Goal: Task Accomplishment & Management: Manage account settings

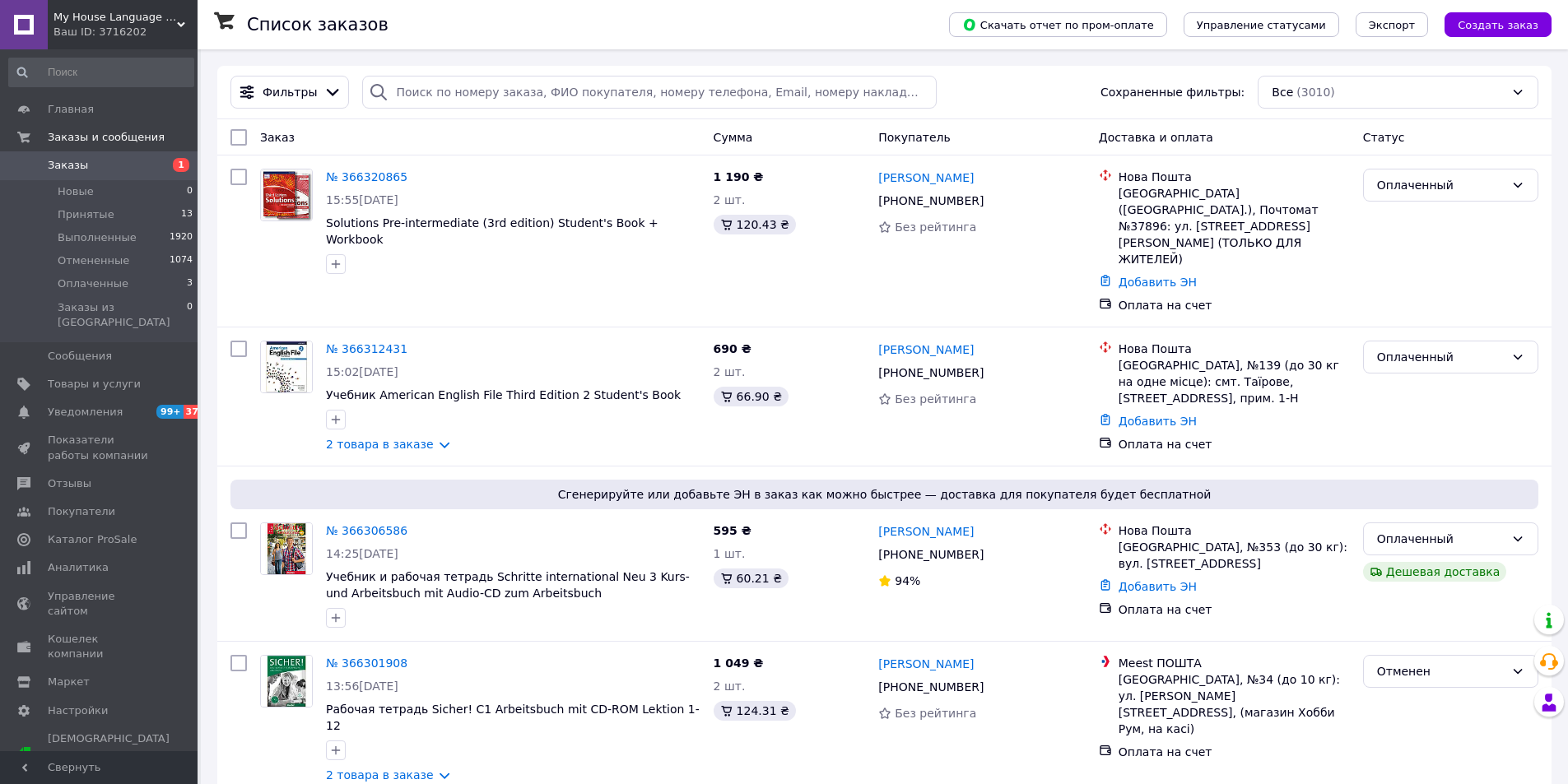
click at [113, 163] on span "Заказы" at bounding box center [100, 165] width 105 height 15
click at [109, 189] on li "Новые 0" at bounding box center [101, 192] width 203 height 23
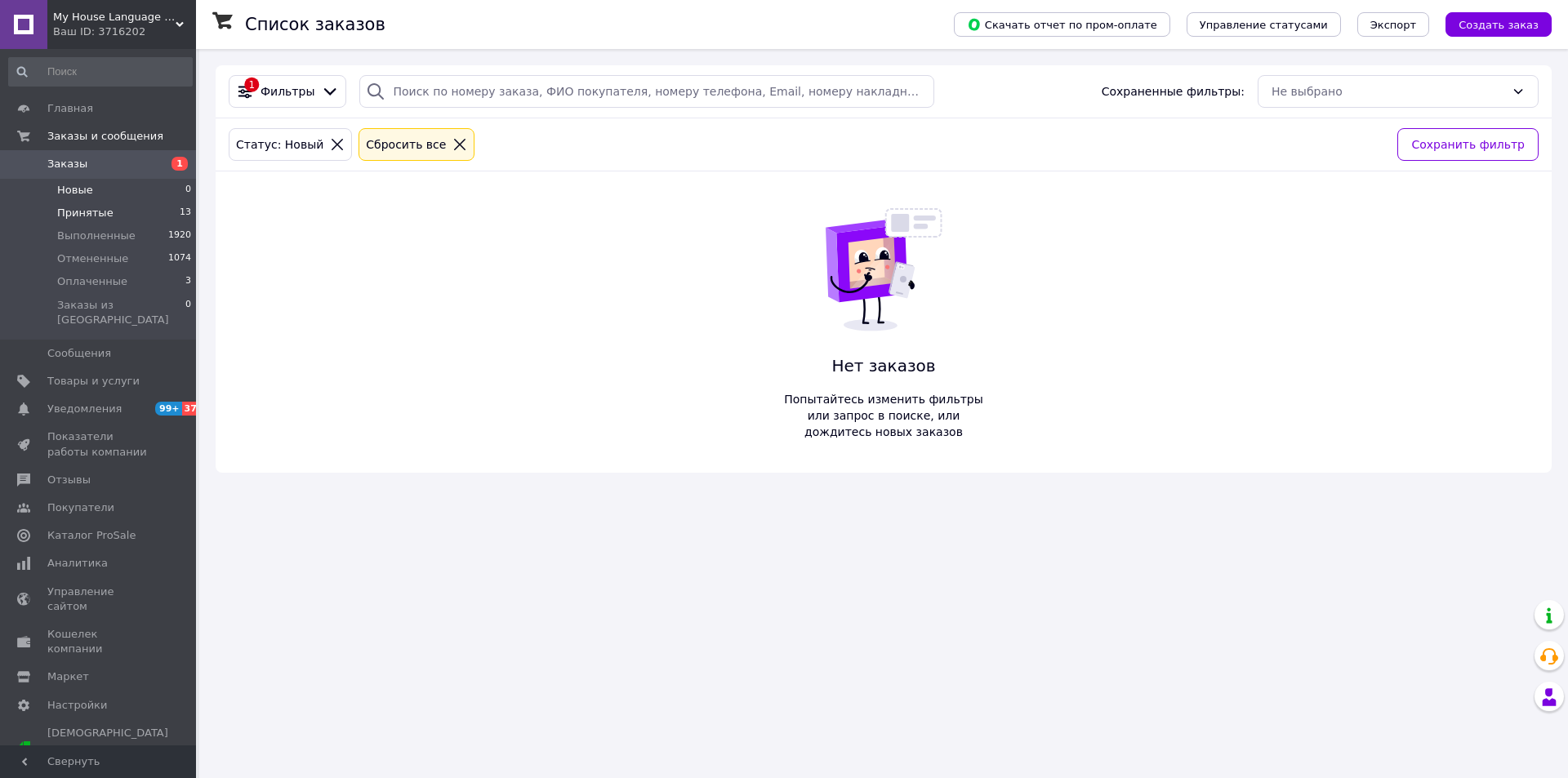
click at [101, 212] on span "Принятые" at bounding box center [86, 213] width 57 height 15
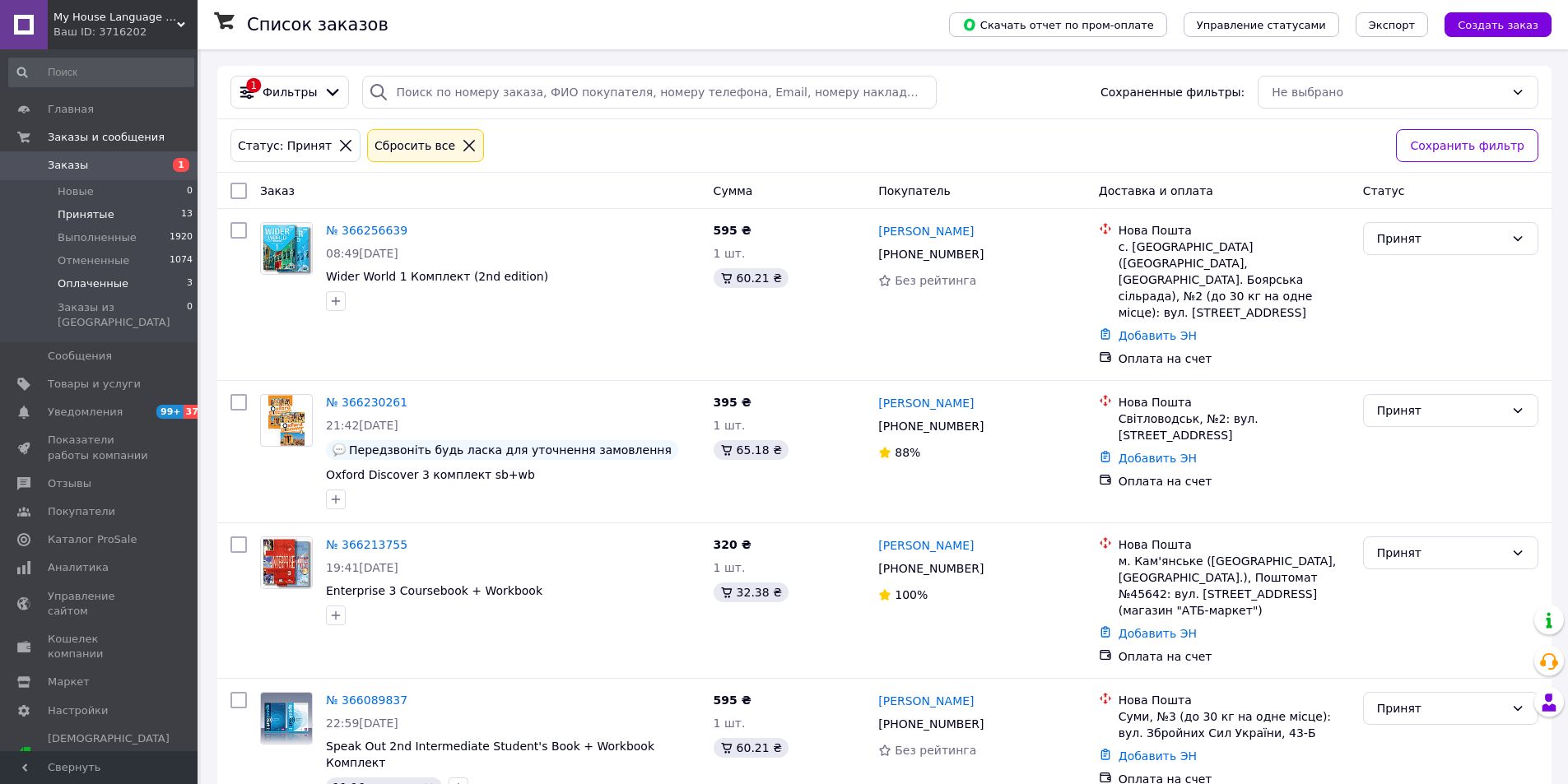
click at [88, 283] on span "Оплаченные" at bounding box center [93, 284] width 70 height 15
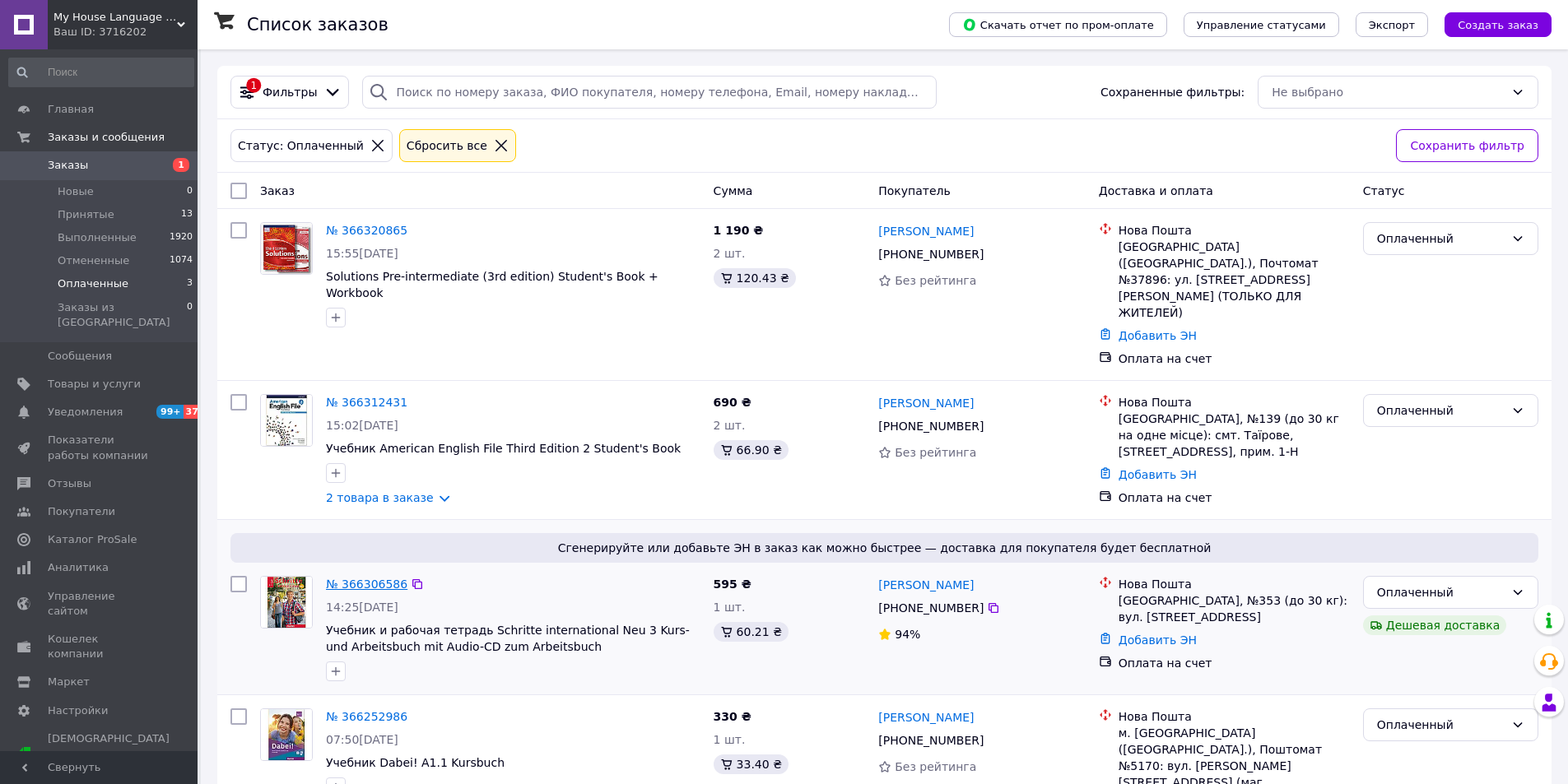
click at [371, 578] on link "№ 366306586" at bounding box center [367, 584] width 82 height 13
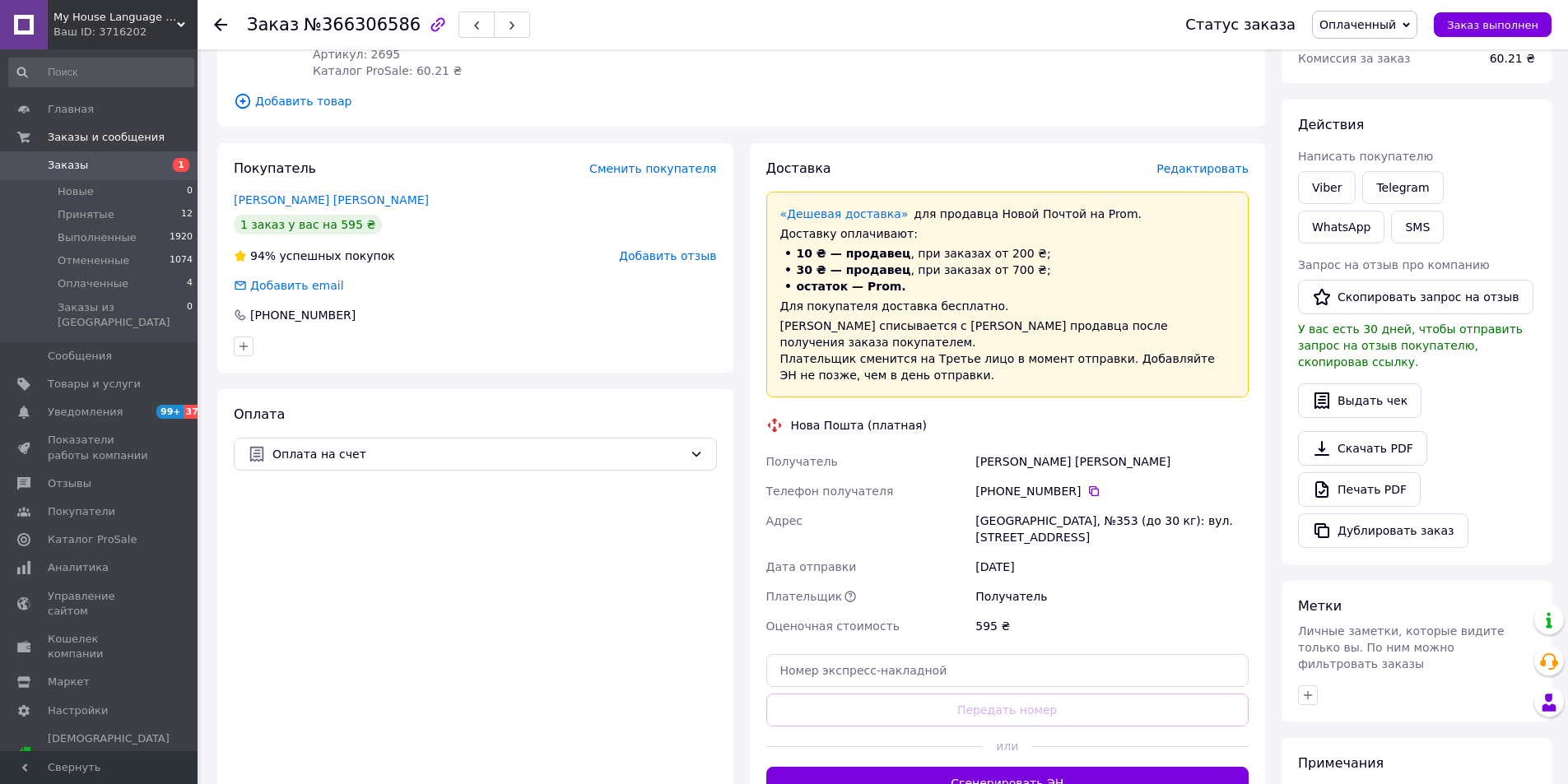
scroll to position [272, 0]
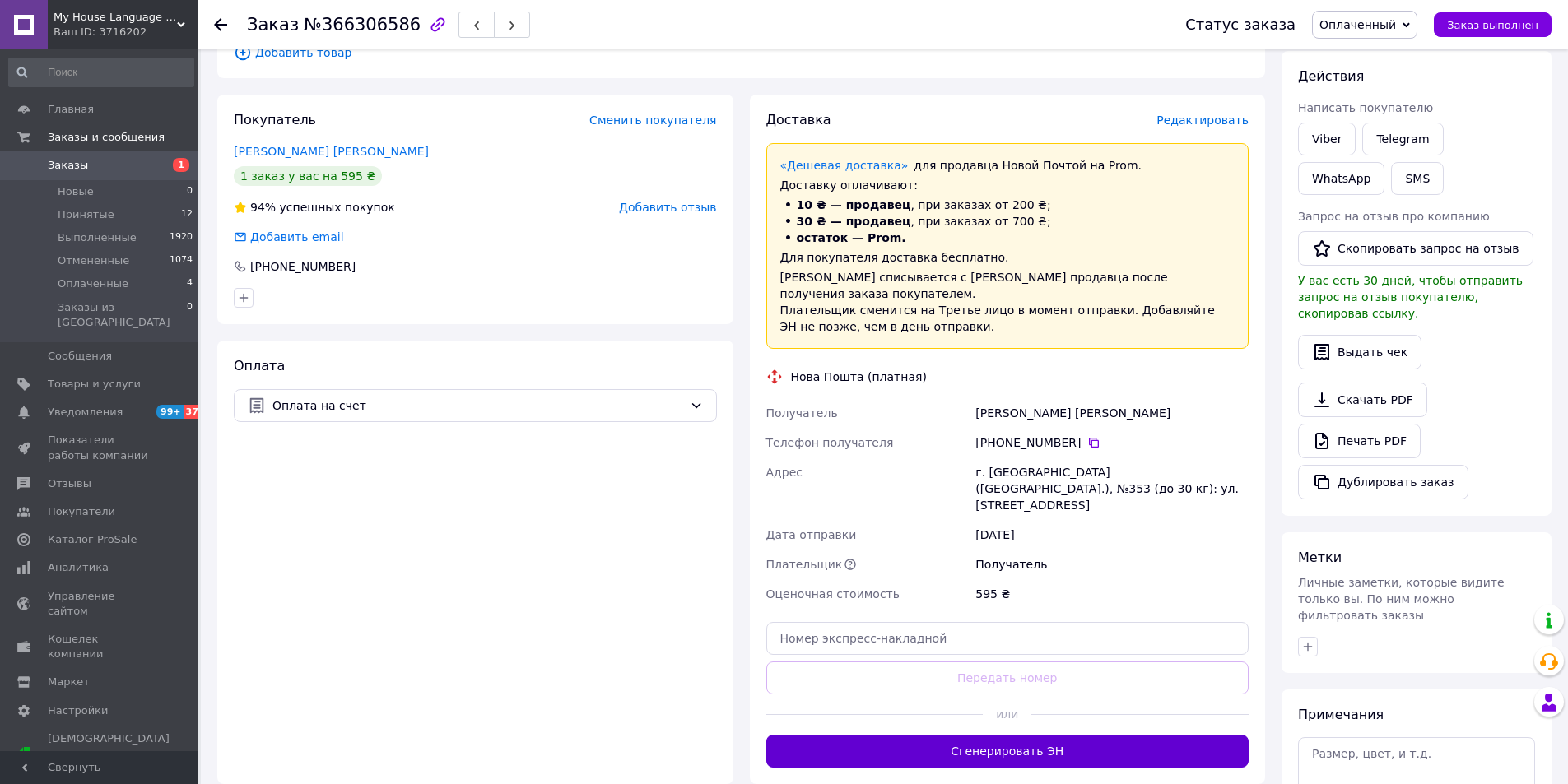
click at [1000, 735] on button "Сгенерировать ЭН" at bounding box center [1008, 751] width 483 height 33
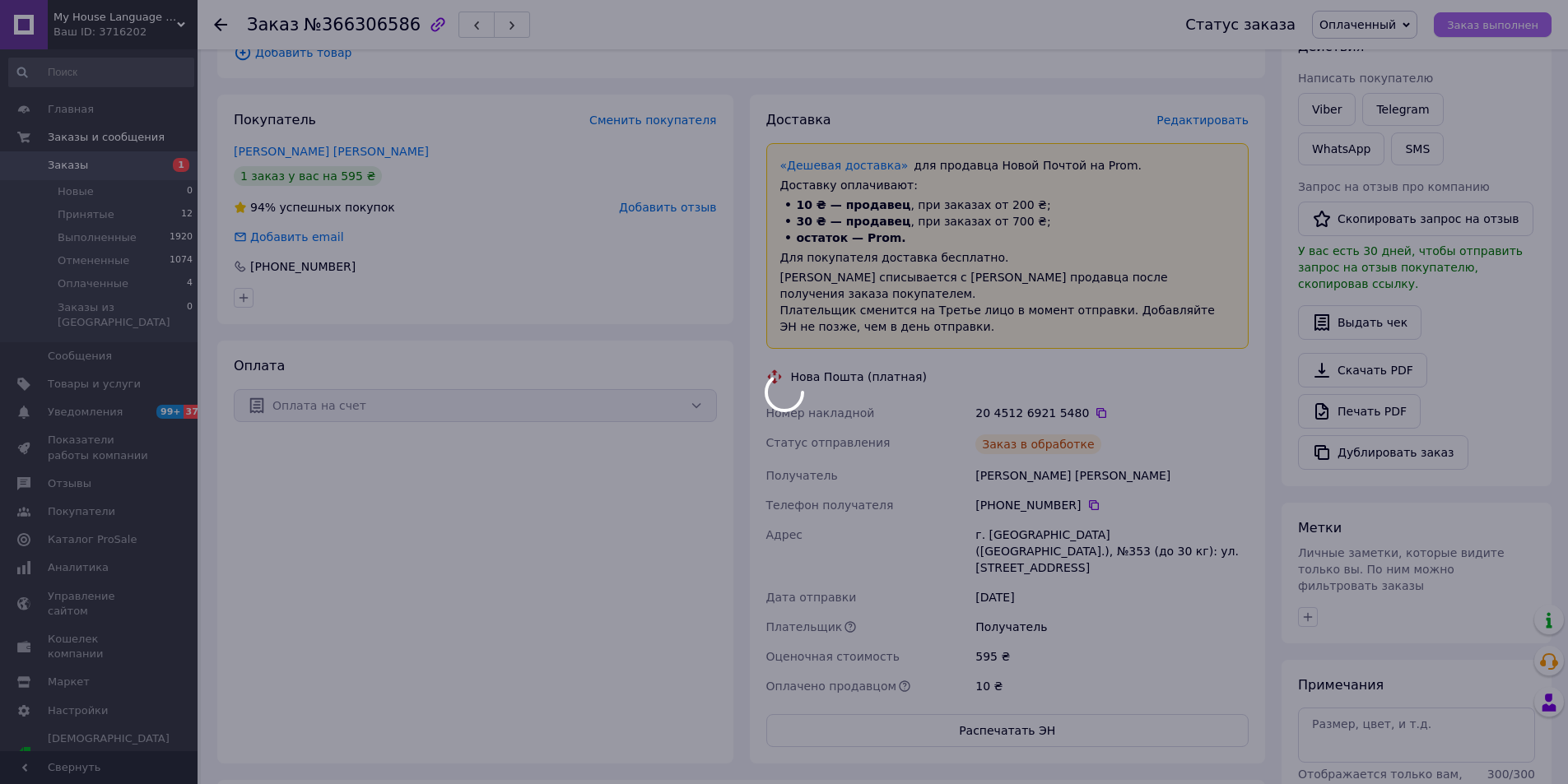
click at [1476, 31] on div at bounding box center [784, 392] width 1568 height 784
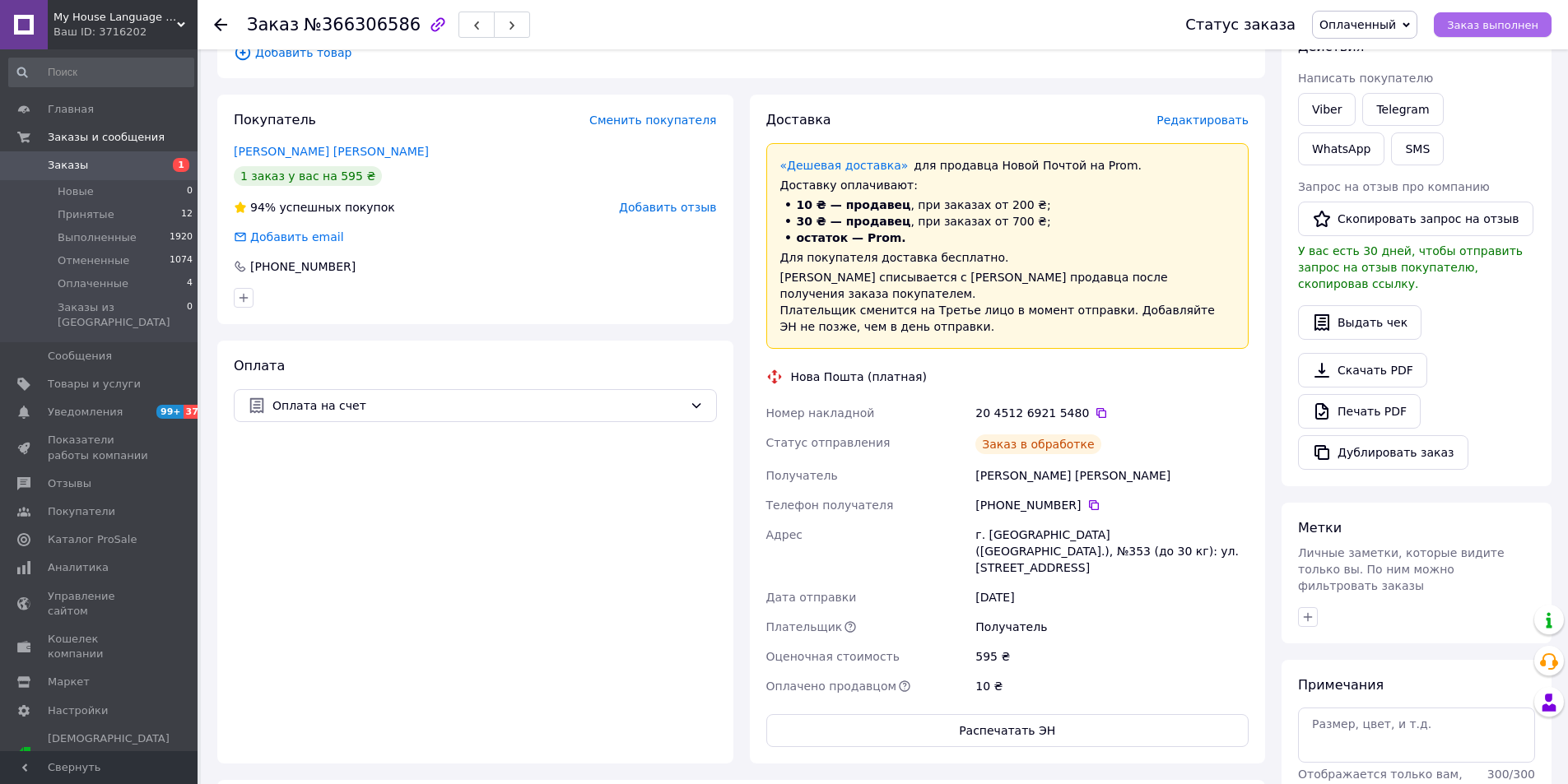
click at [1477, 29] on span "Заказ выполнен" at bounding box center [1493, 25] width 91 height 12
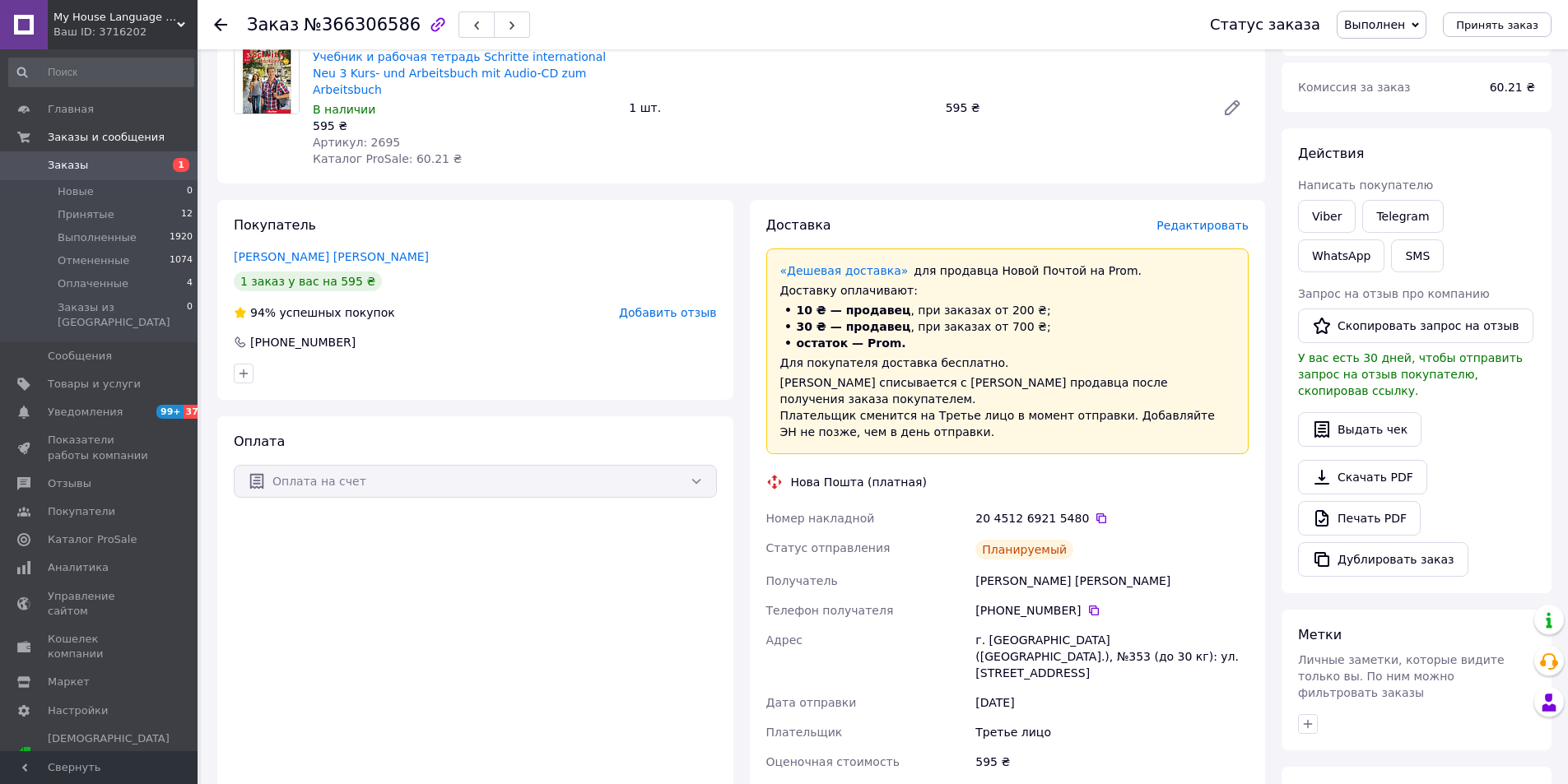
scroll to position [0, 0]
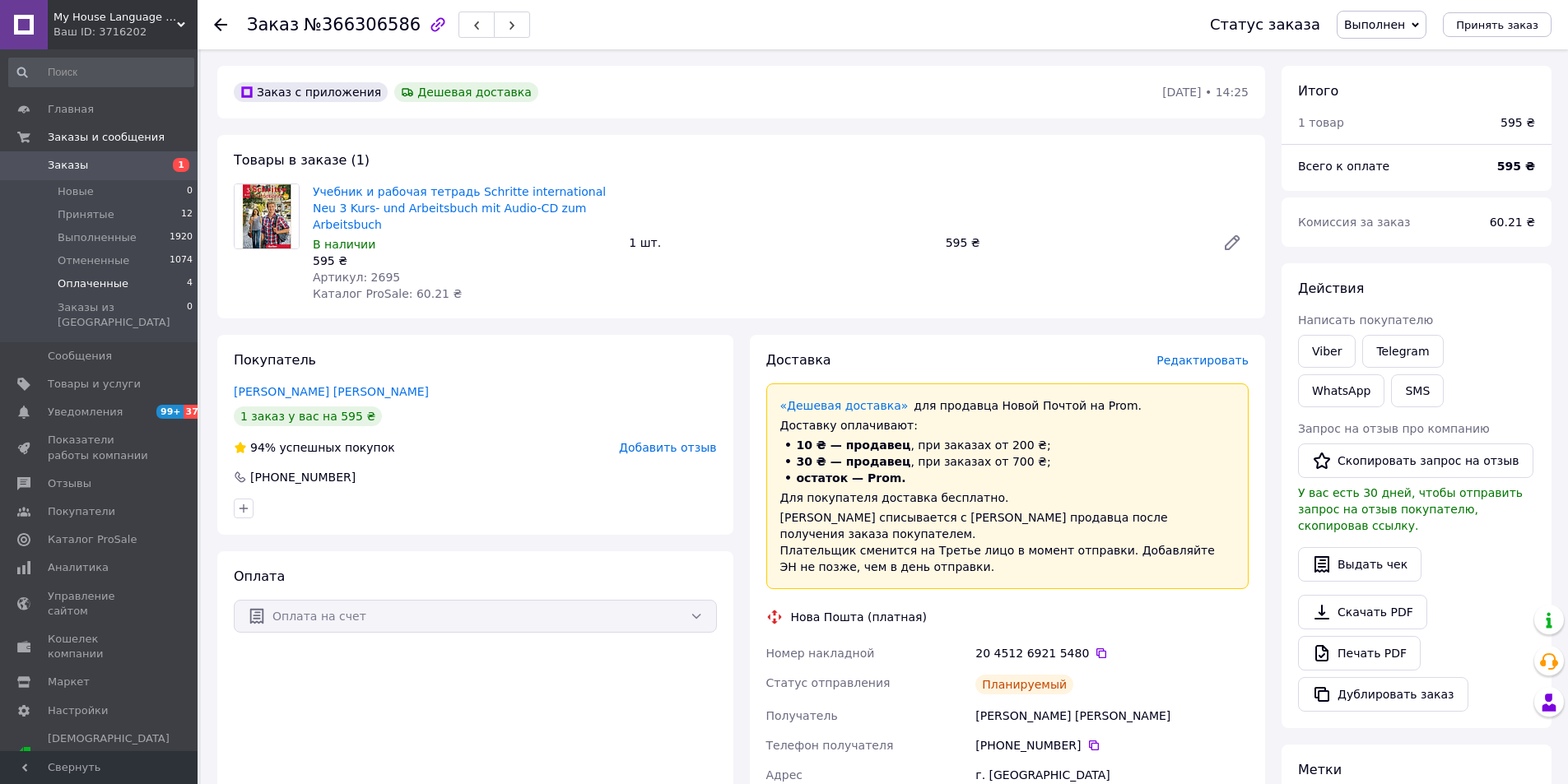
click at [101, 280] on span "Оплаченные" at bounding box center [93, 284] width 70 height 15
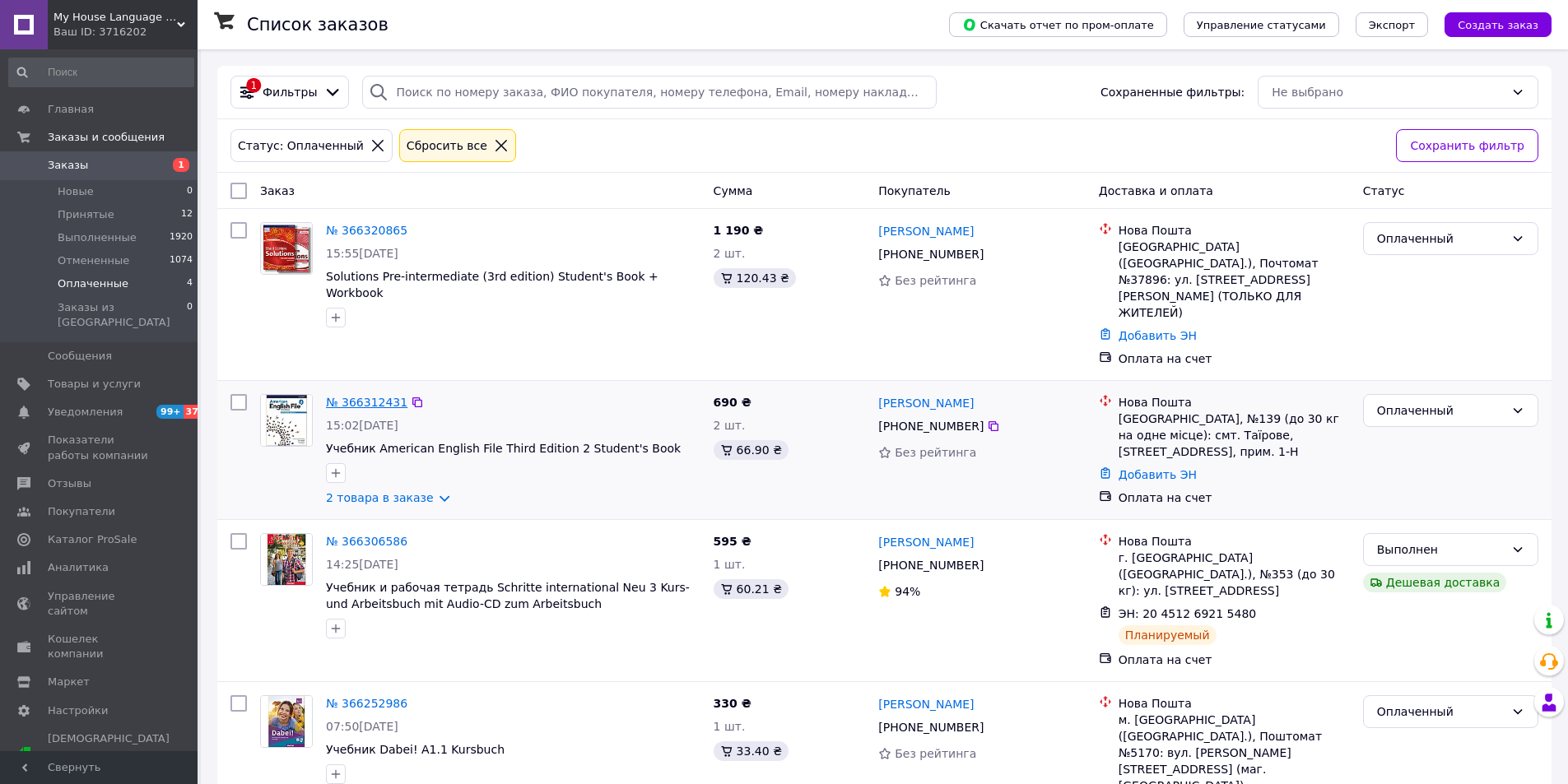
click at [344, 395] on link "№ 366312431" at bounding box center [367, 402] width 82 height 13
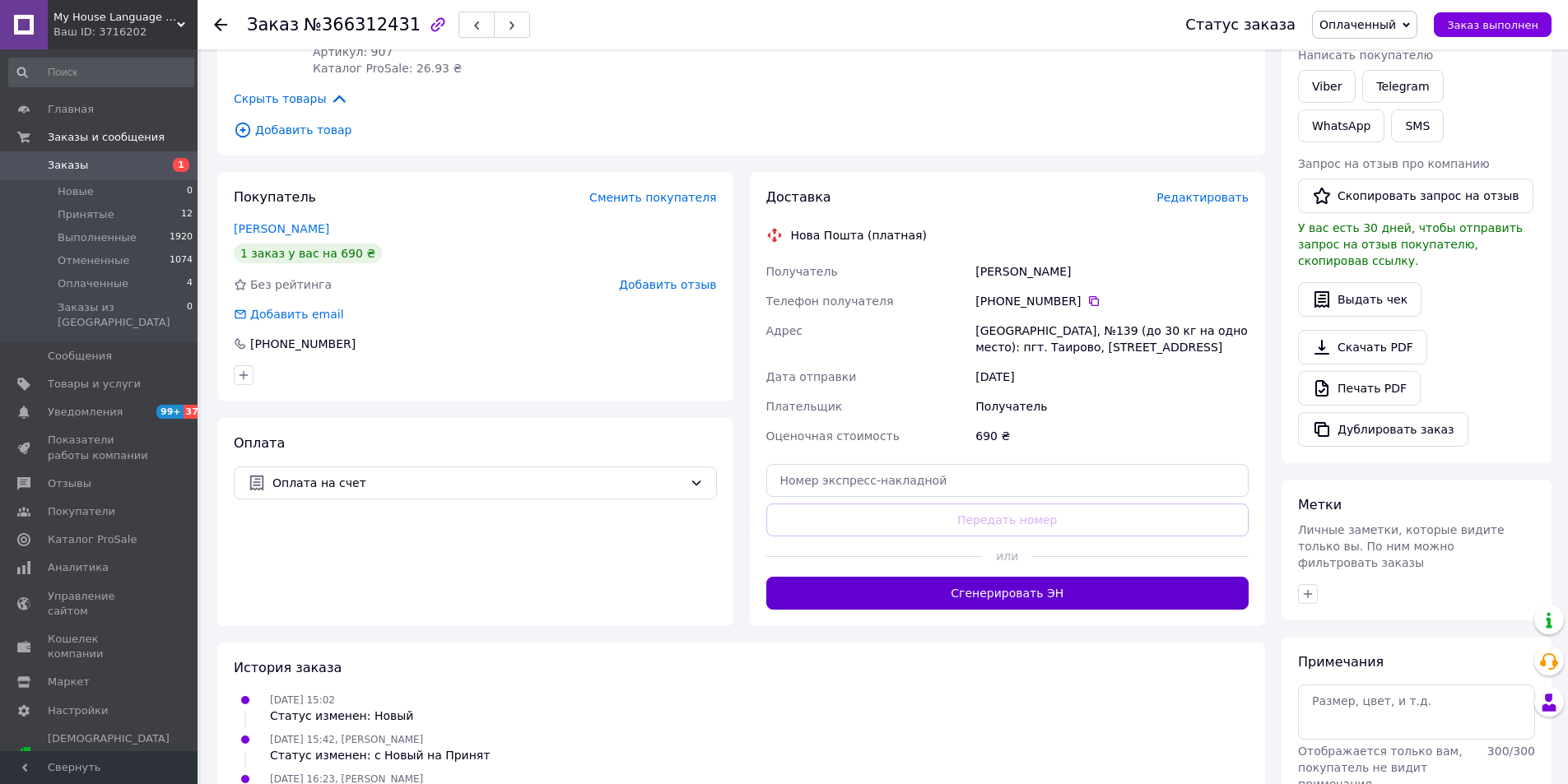
scroll to position [329, 0]
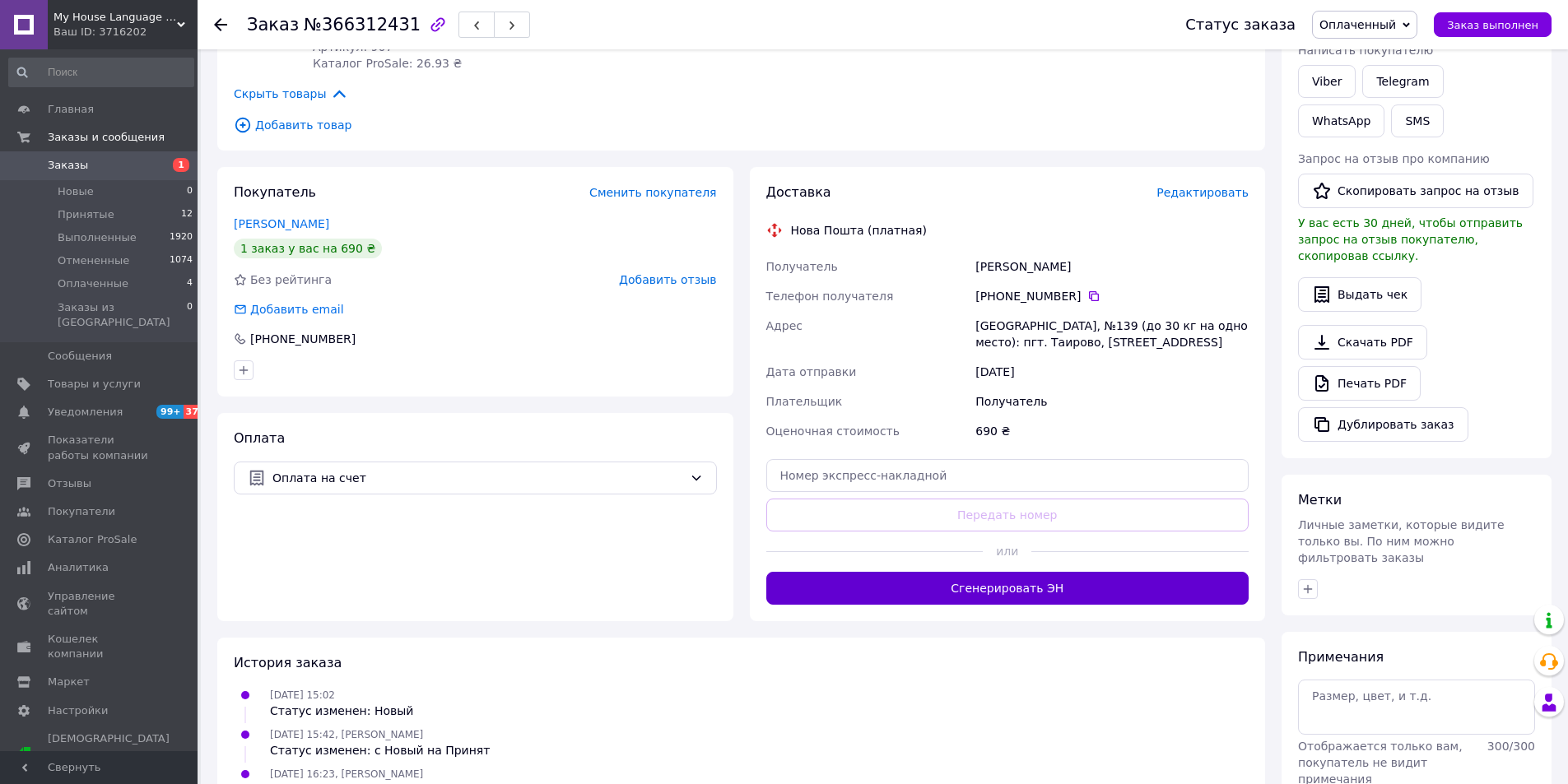
click at [1019, 590] on button "Сгенерировать ЭН" at bounding box center [1008, 588] width 483 height 33
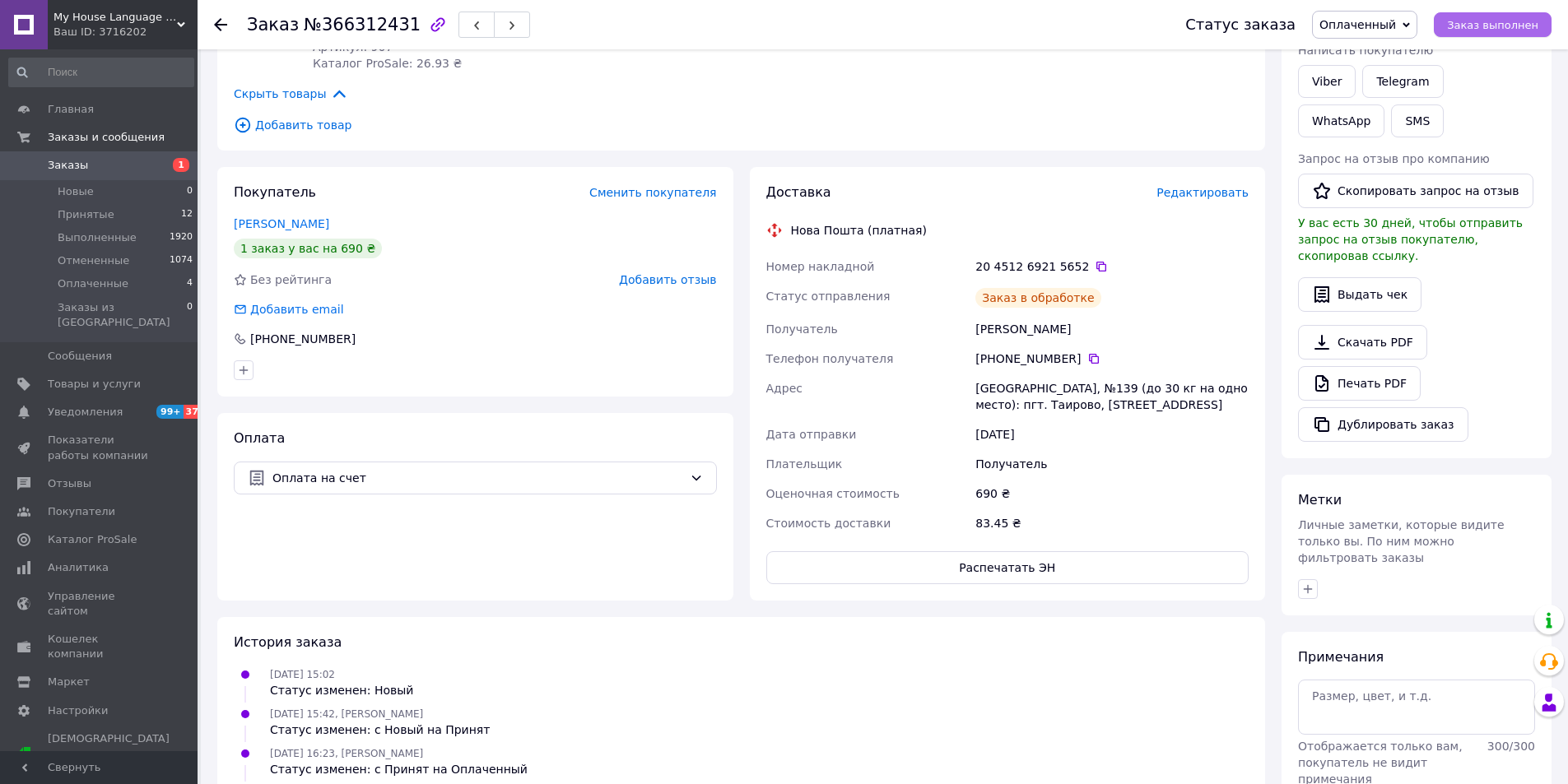
click at [1467, 28] on span "Заказ выполнен" at bounding box center [1493, 25] width 91 height 12
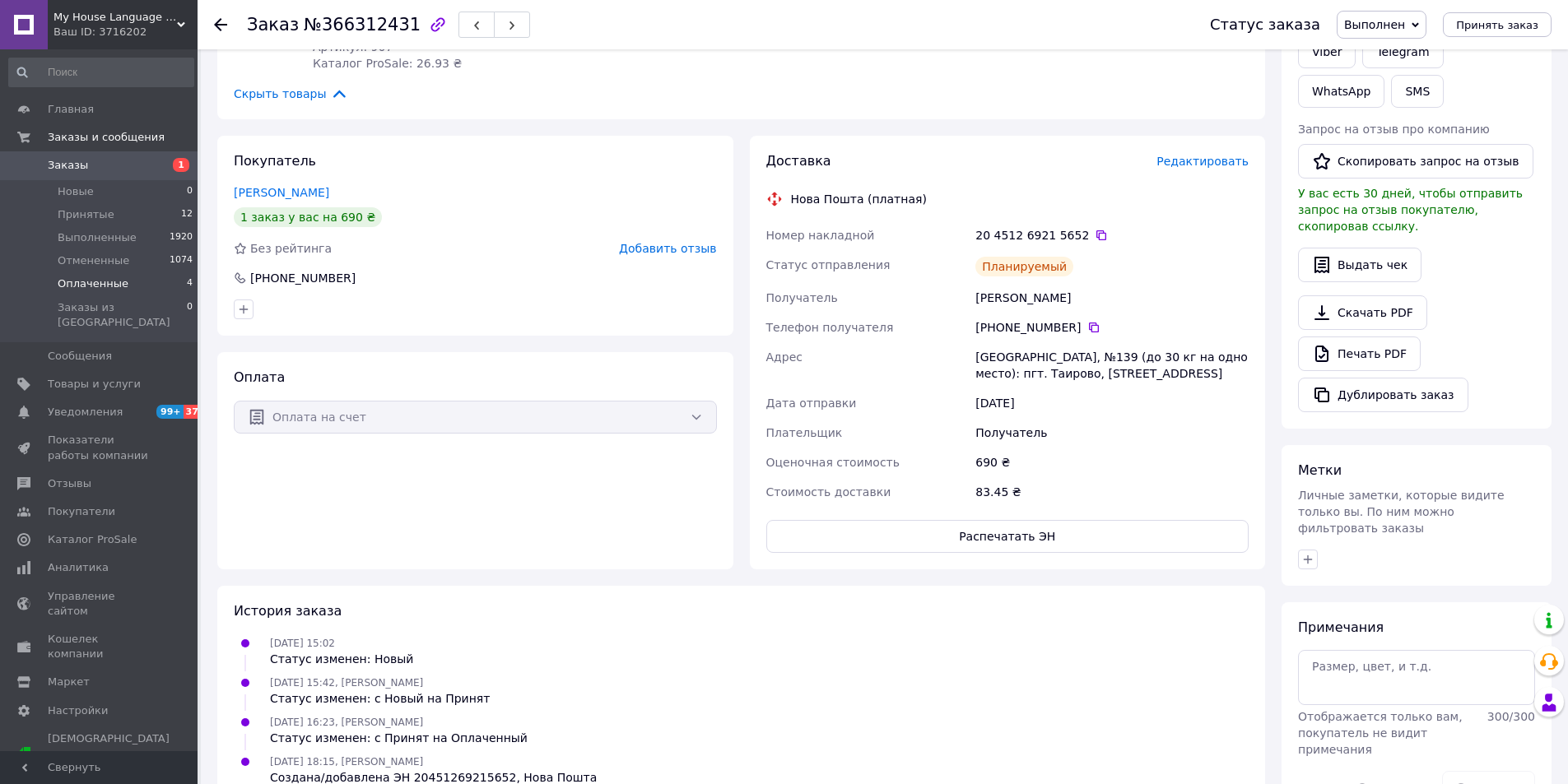
click at [134, 284] on li "Оплаченные 4" at bounding box center [101, 284] width 203 height 23
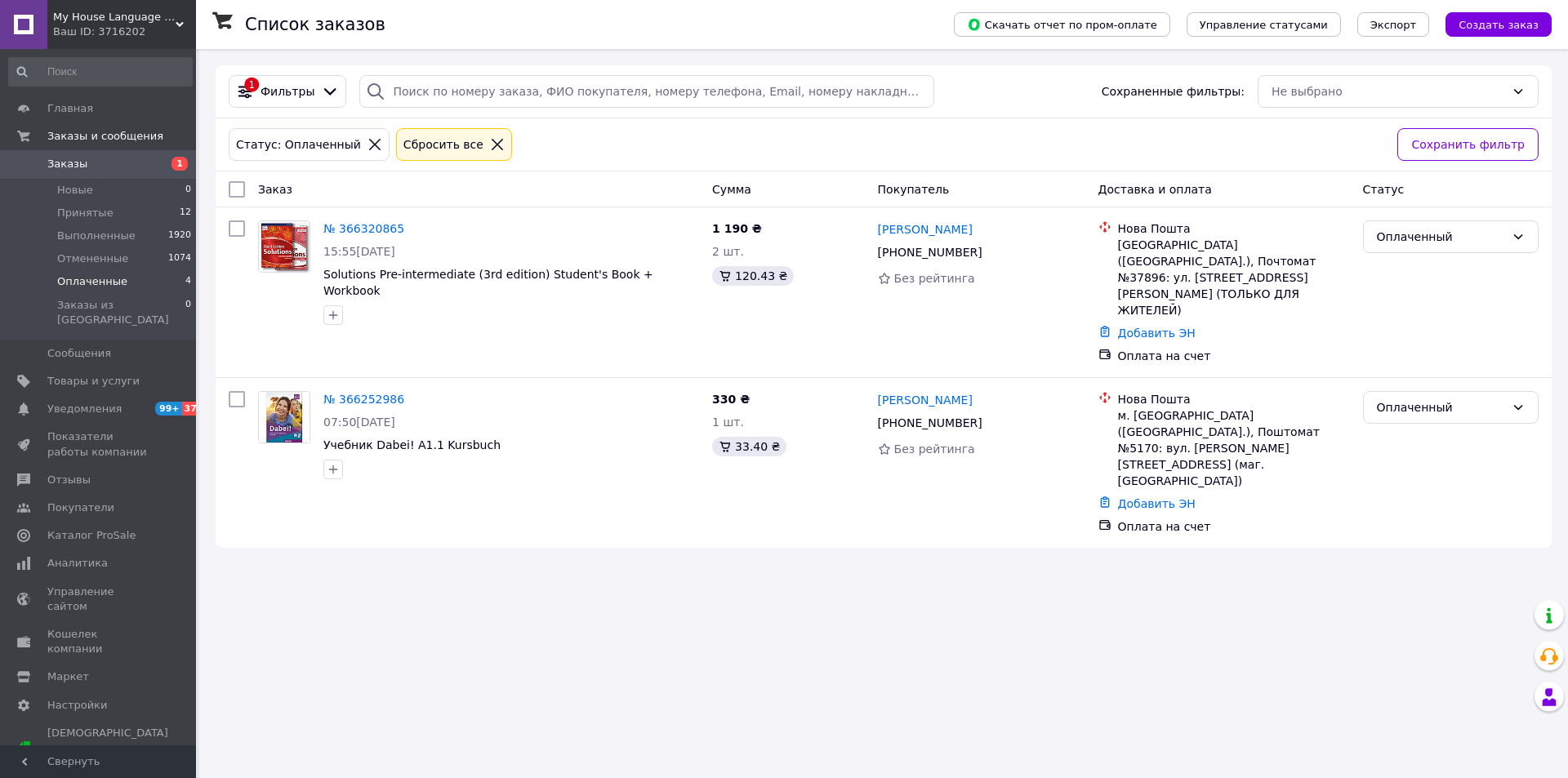
click at [105, 168] on span "Заказы" at bounding box center [99, 164] width 104 height 15
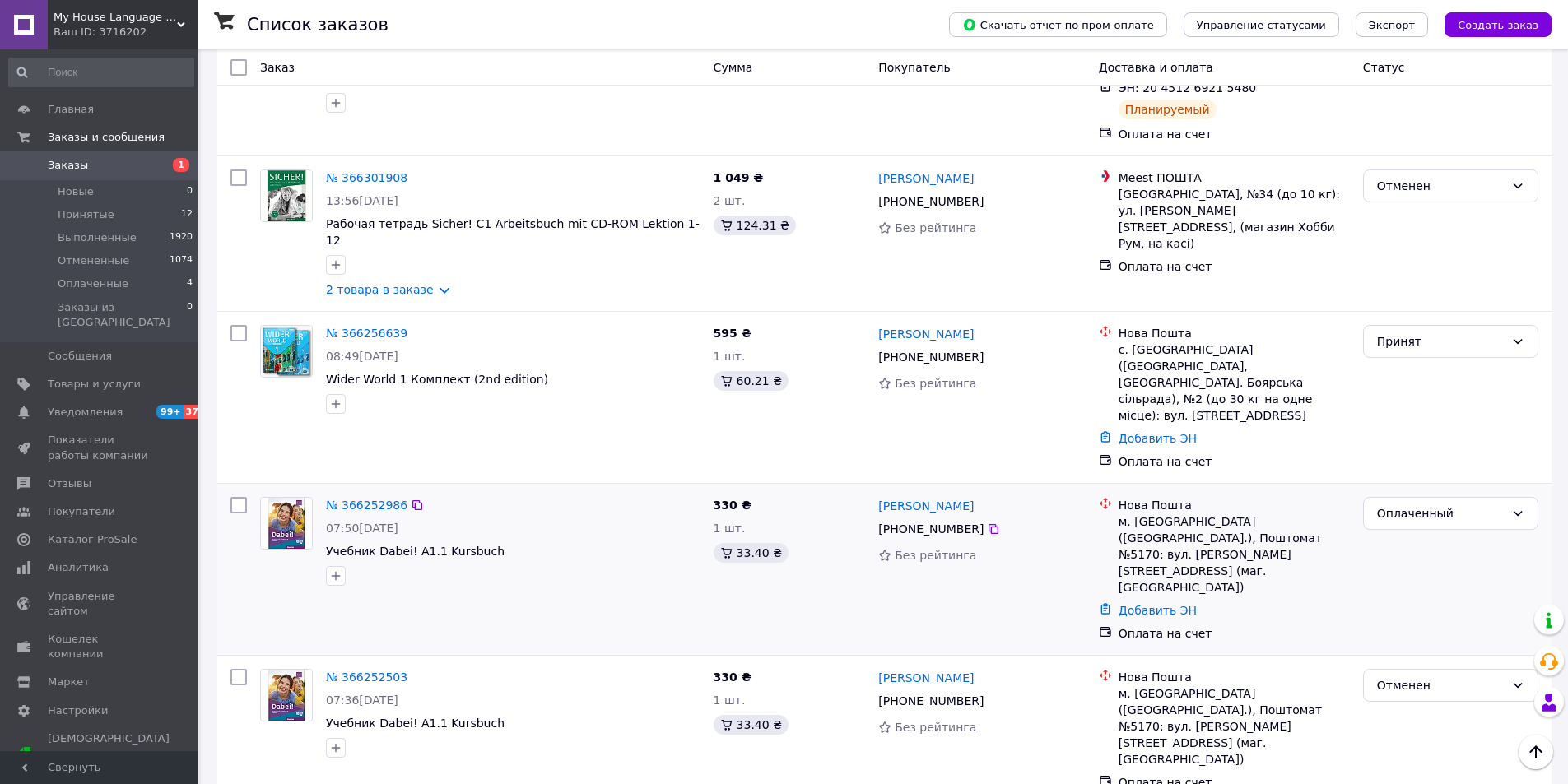
scroll to position [740, 0]
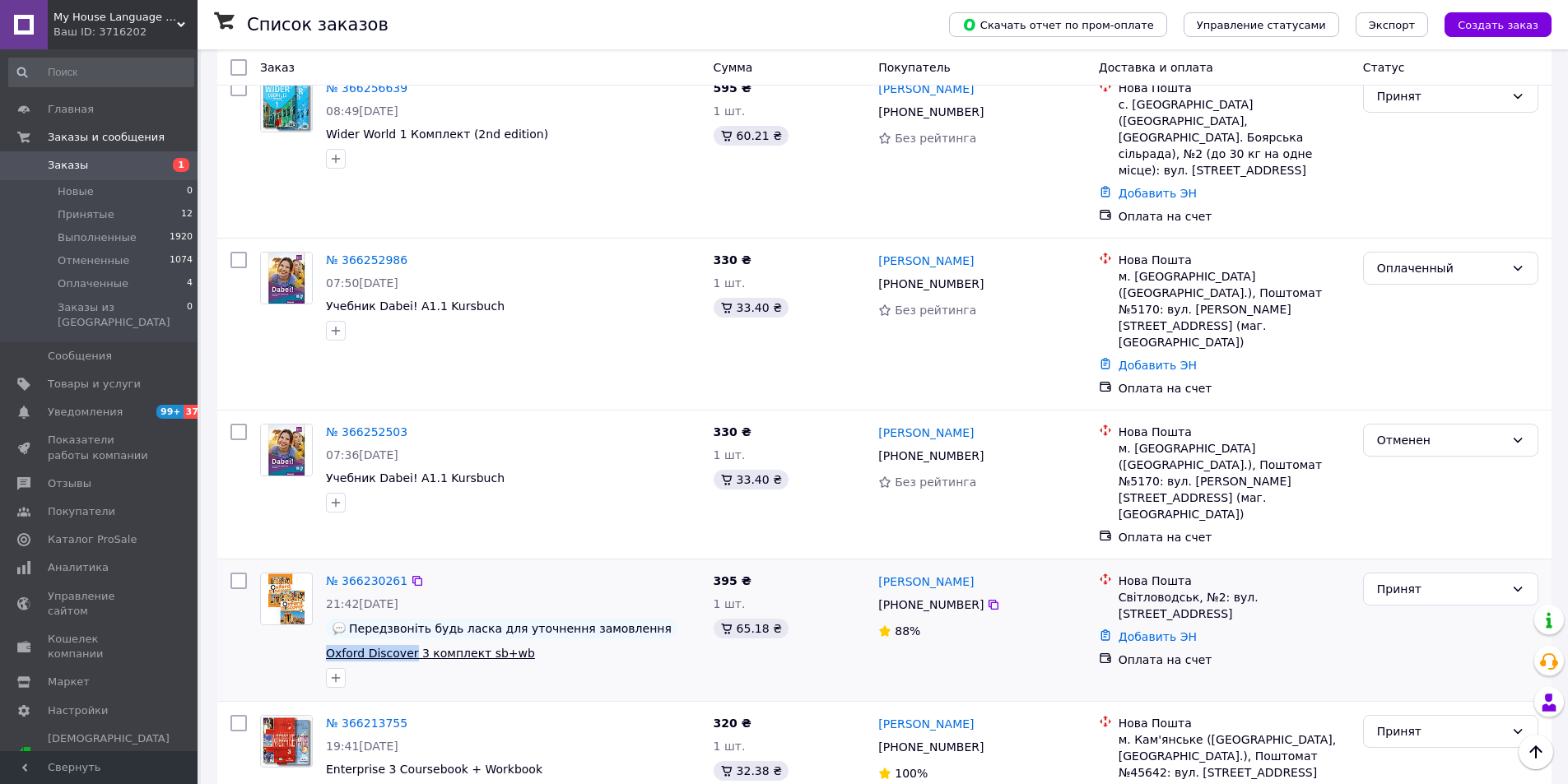
drag, startPoint x: 322, startPoint y: 469, endPoint x: 408, endPoint y: 471, distance: 86.0
click at [408, 566] on div "№ 366230261 21:42[DATE] Передзвоніть будь ласка для уточнення замовлення Oxford…" at bounding box center [513, 630] width 388 height 128
copy span "Oxford Discover"
click at [76, 377] on span "Товары и услуги" at bounding box center [94, 385] width 93 height 15
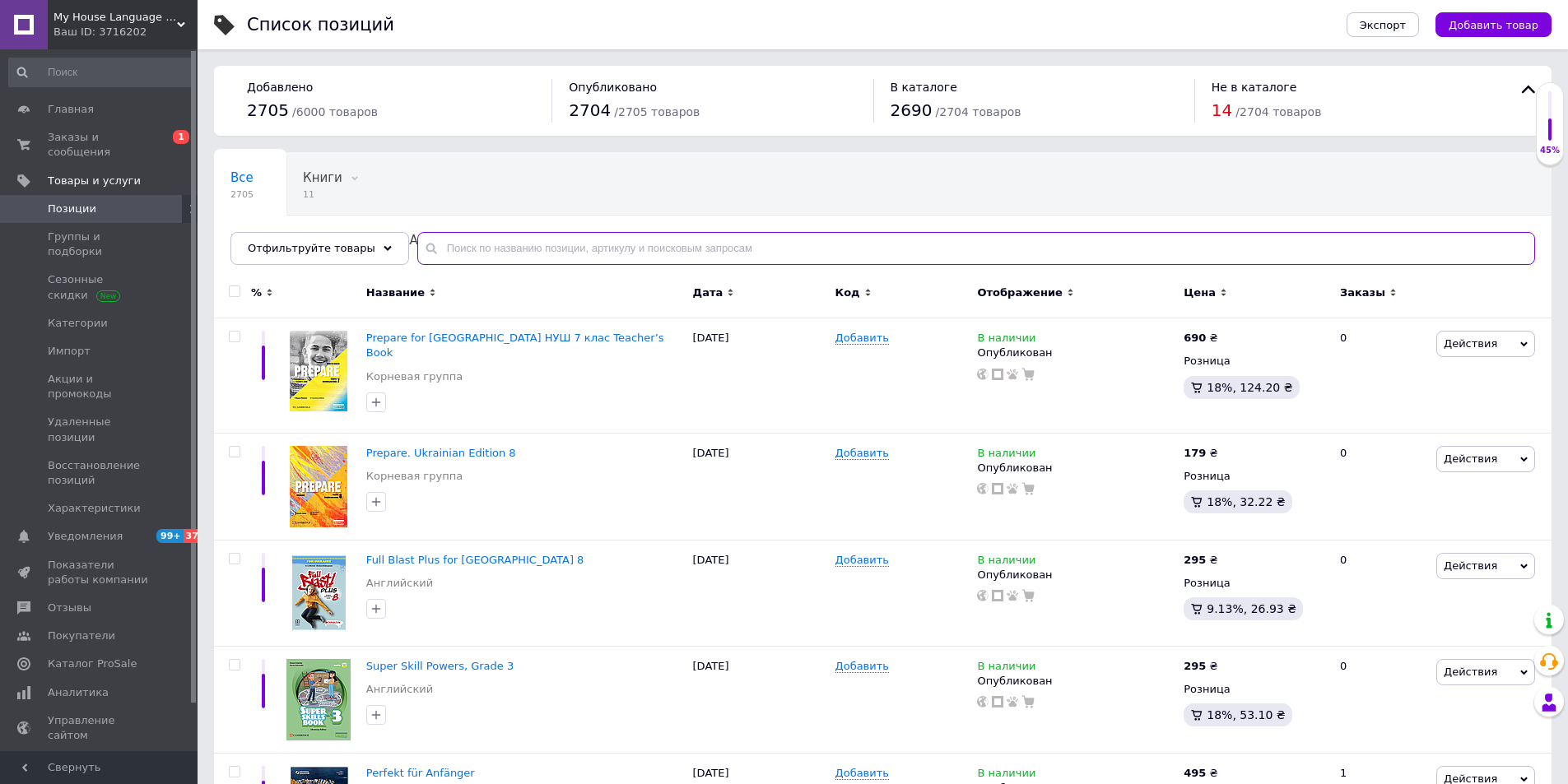
click at [433, 248] on input "text" at bounding box center [977, 248] width 1118 height 33
paste input "Oxford Discover"
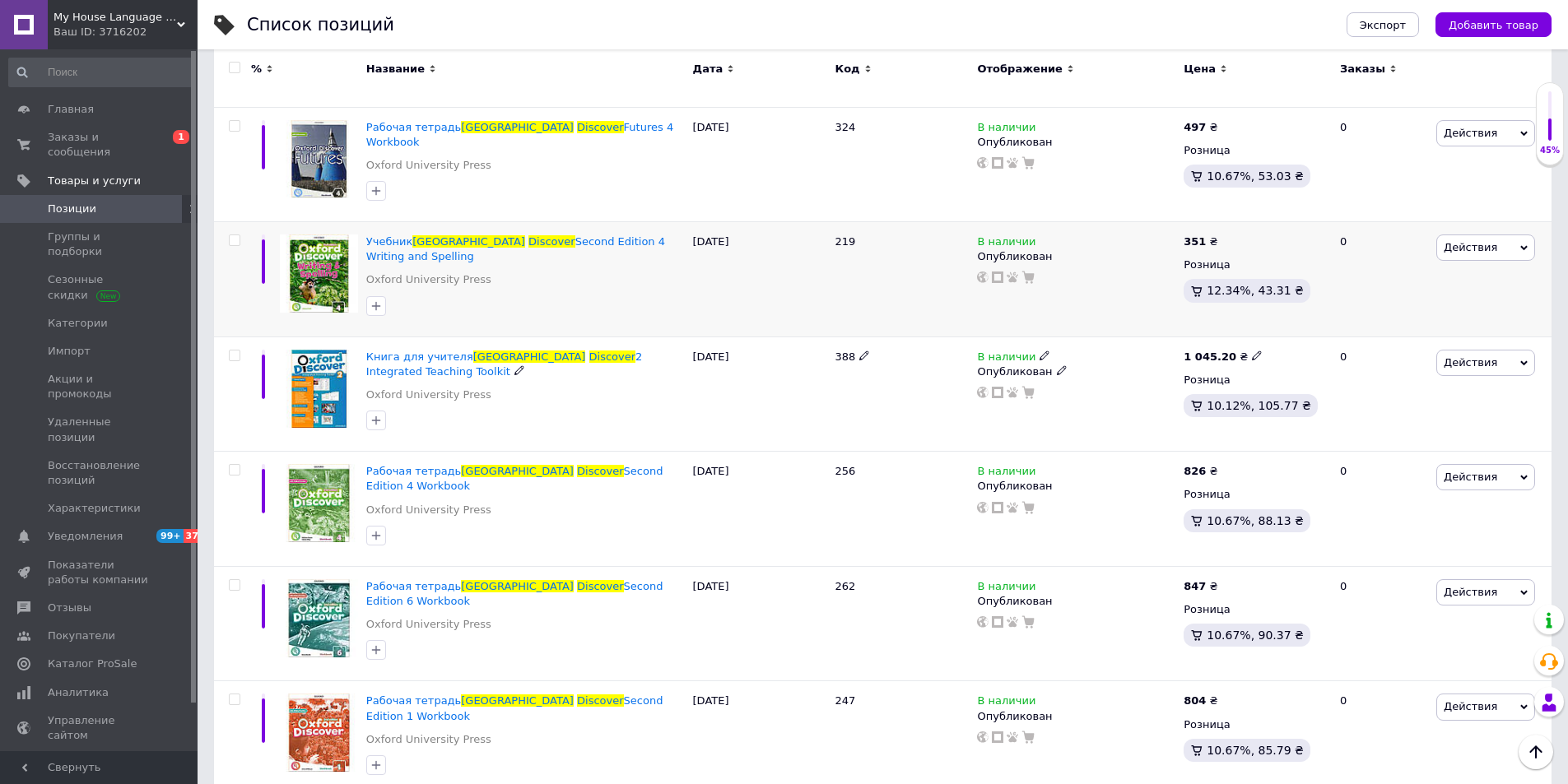
scroll to position [659, 0]
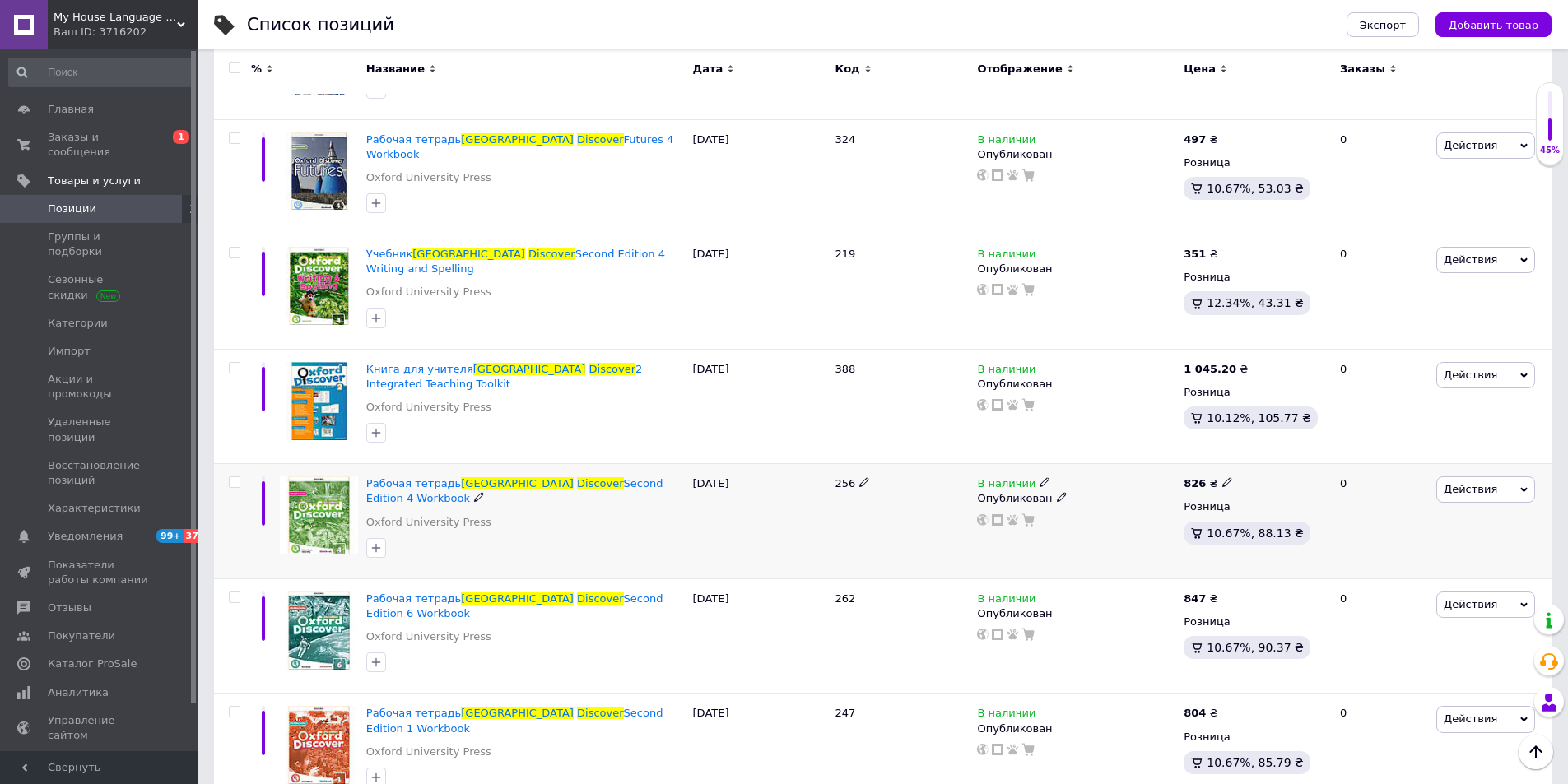
type input "Oxford Discover"
click at [1223, 477] on icon at bounding box center [1228, 482] width 10 height 10
drag, startPoint x: 1298, startPoint y: 390, endPoint x: 1185, endPoint y: 392, distance: 113.0
click at [1185, 464] on div "826 ₴ Цена 826 Валюта ₴ $ € CHF £ ¥ PLN ₸ MDL HUF KGS CN¥ TRY ₩ lei Розница 10.…" at bounding box center [1255, 521] width 150 height 115
type input "295"
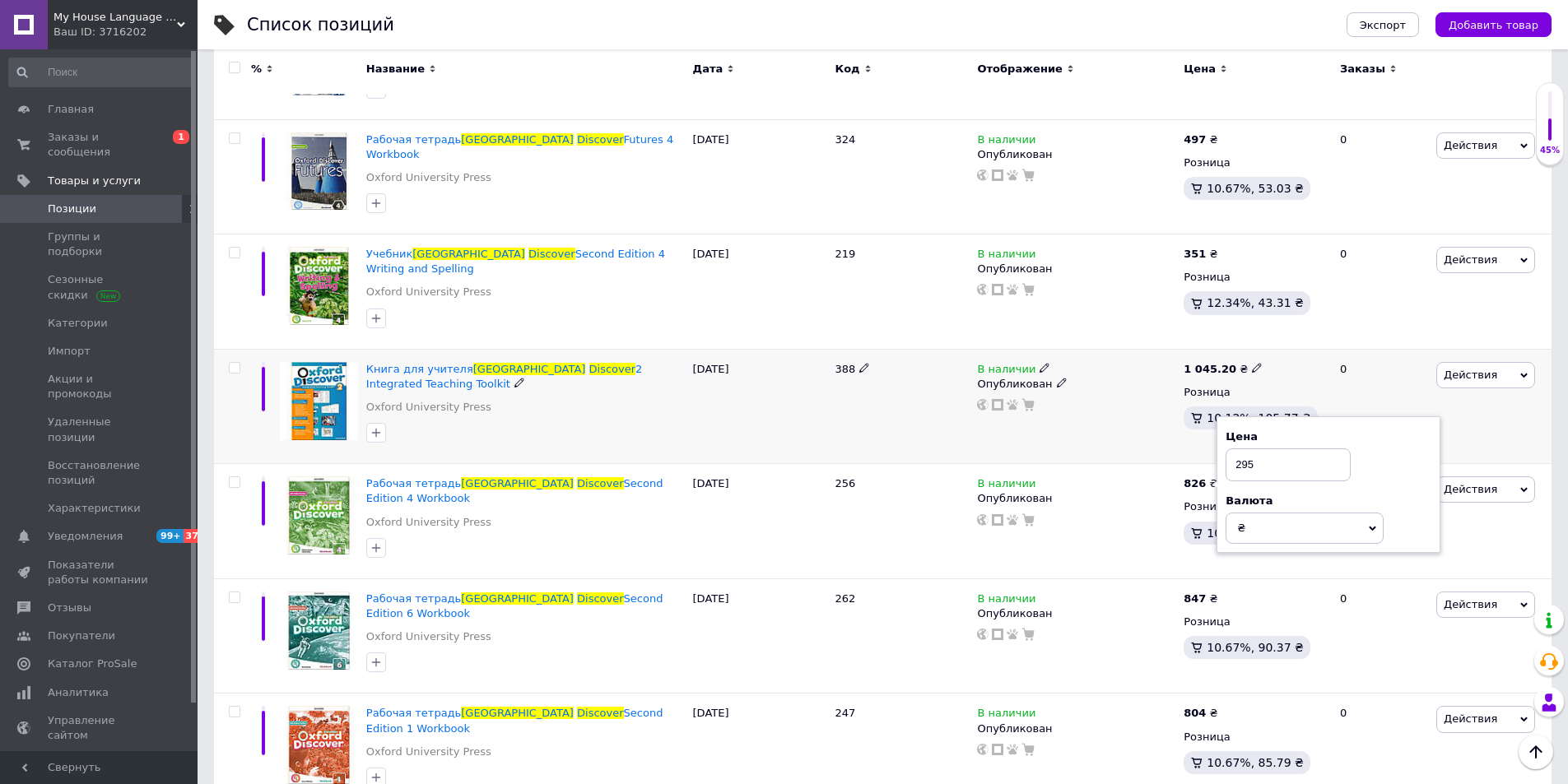
click at [1388, 349] on div "0" at bounding box center [1381, 406] width 102 height 115
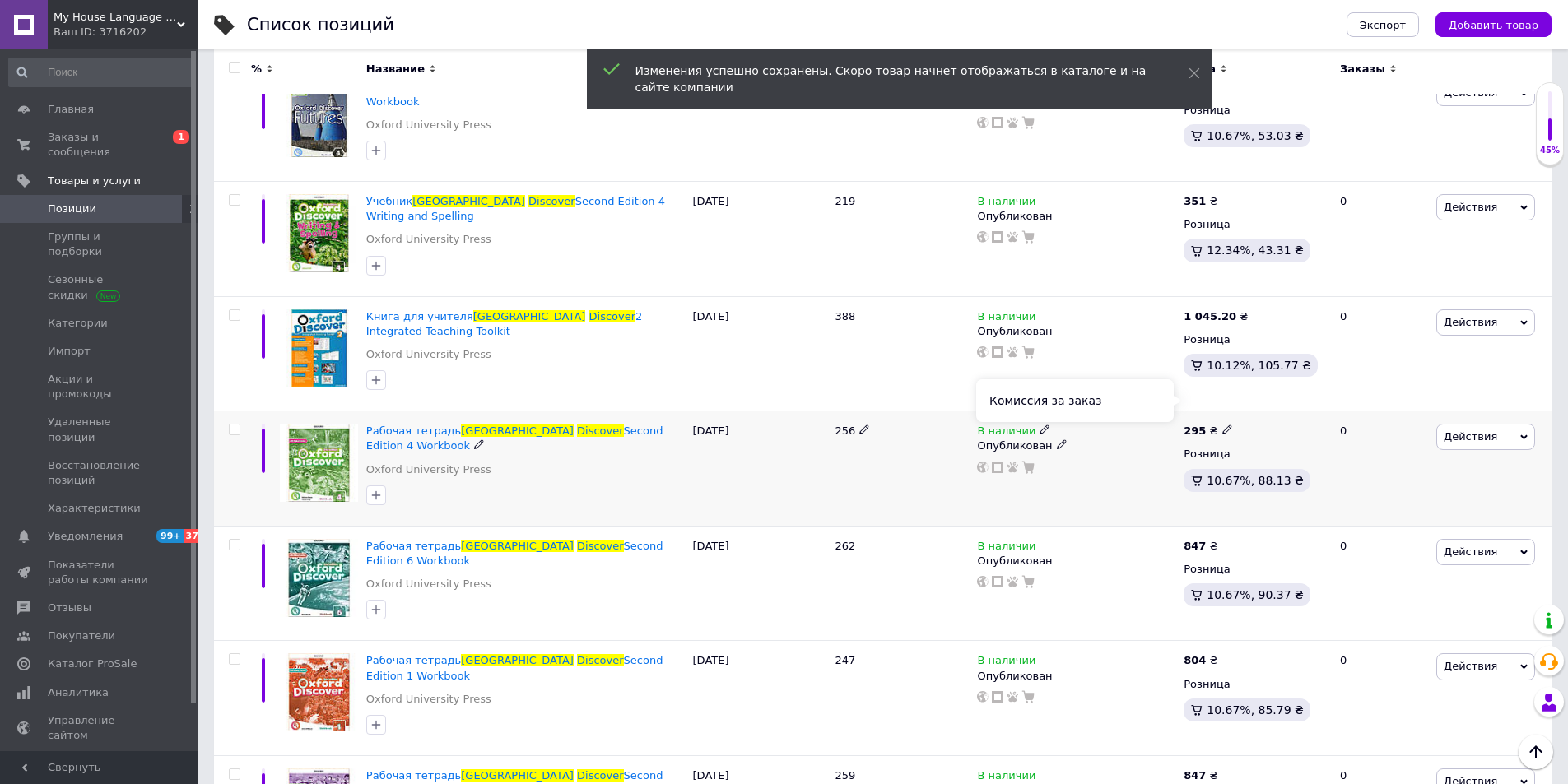
scroll to position [740, 0]
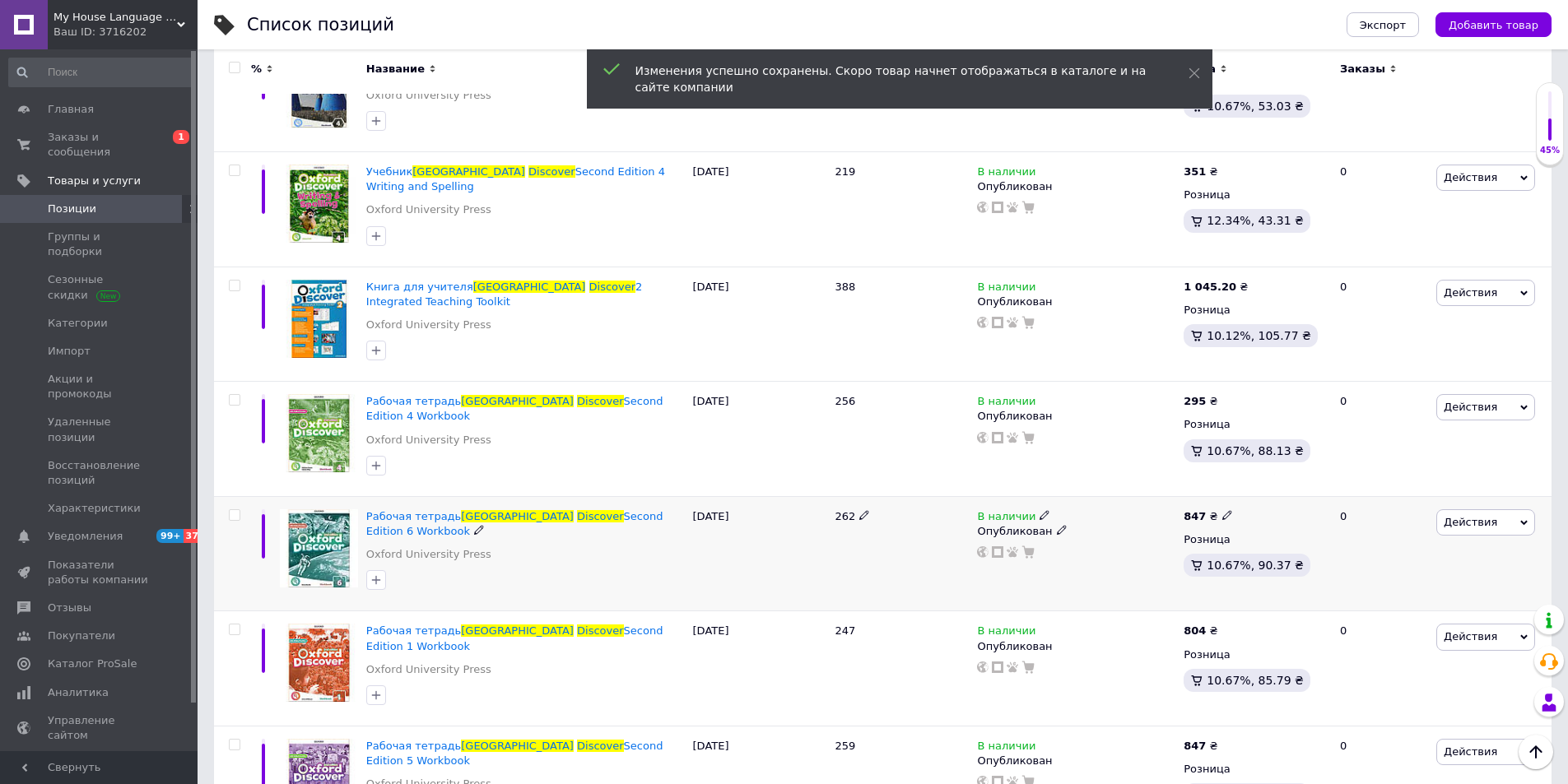
click at [1223, 510] on icon at bounding box center [1228, 515] width 10 height 10
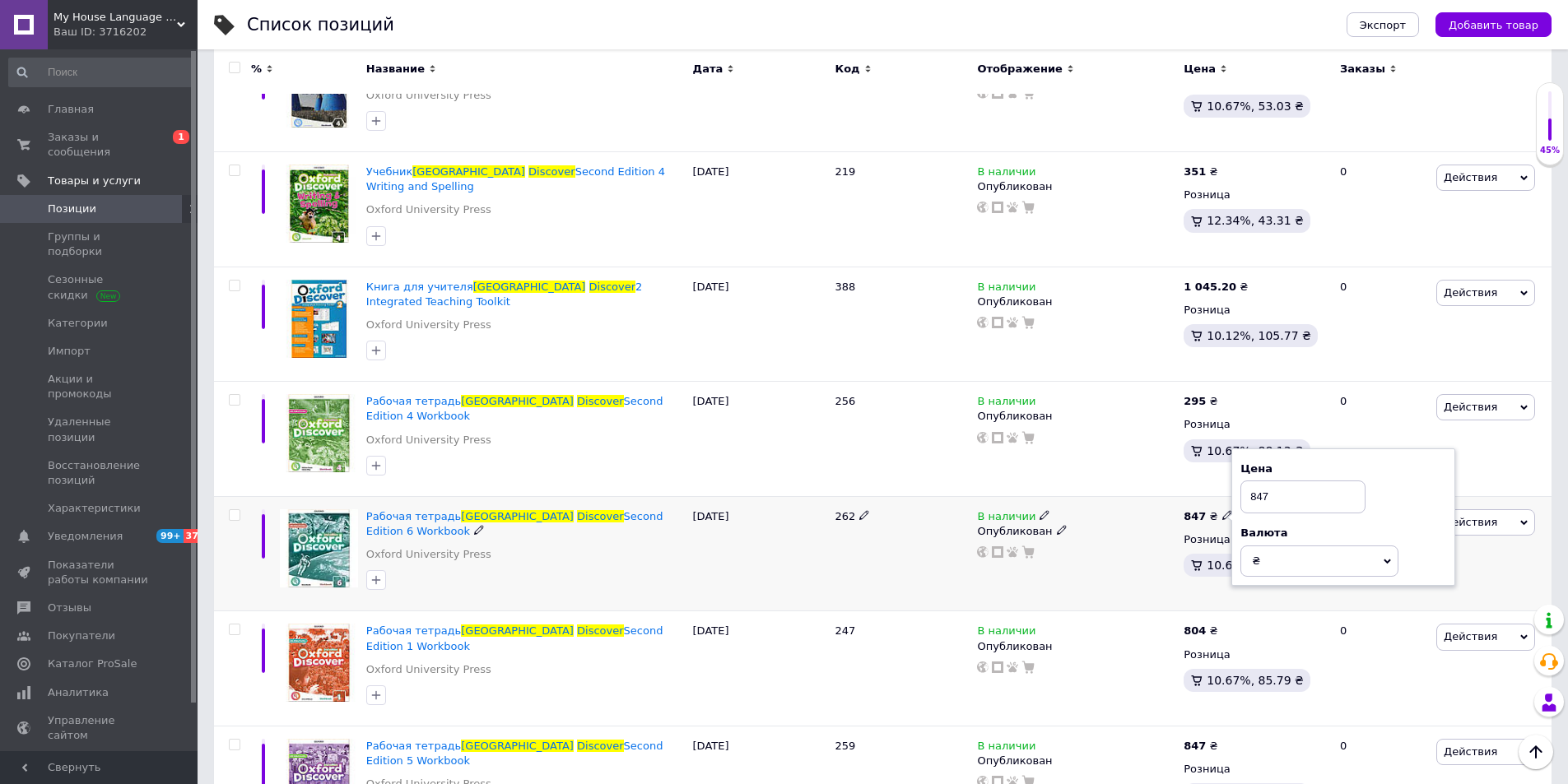
drag, startPoint x: 1287, startPoint y: 403, endPoint x: 1203, endPoint y: 406, distance: 84.1
click at [1203, 496] on div "847 ₴ Цена 847 Валюта ₴ $ € CHF £ ¥ PLN ₸ MDL HUF KGS CN¥ TRY ₩ lei Розница 10.…" at bounding box center [1255, 553] width 150 height 115
type input "295"
click at [1103, 395] on div "В наличии Опубликован" at bounding box center [1075, 439] width 206 height 115
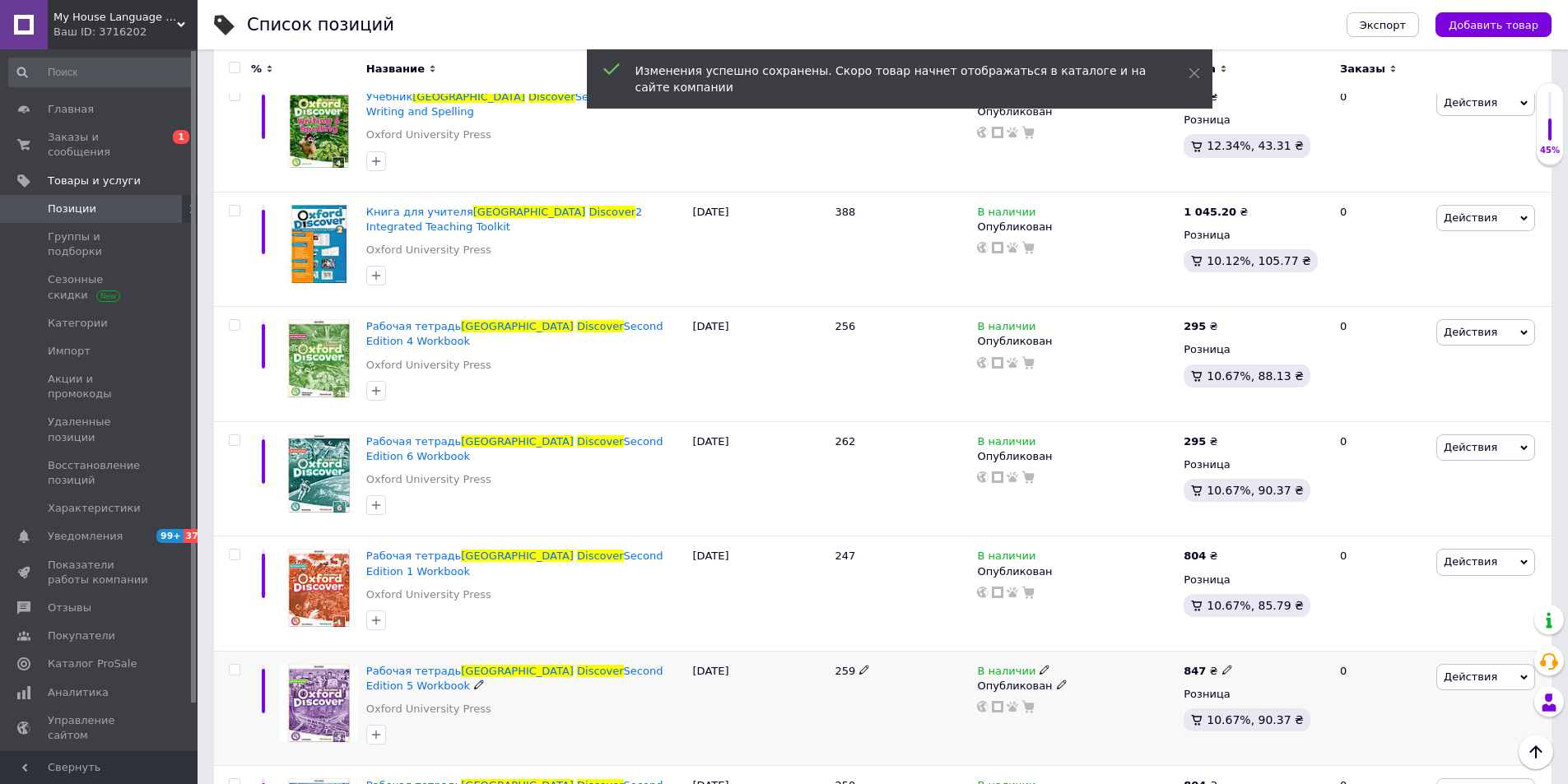
scroll to position [905, 0]
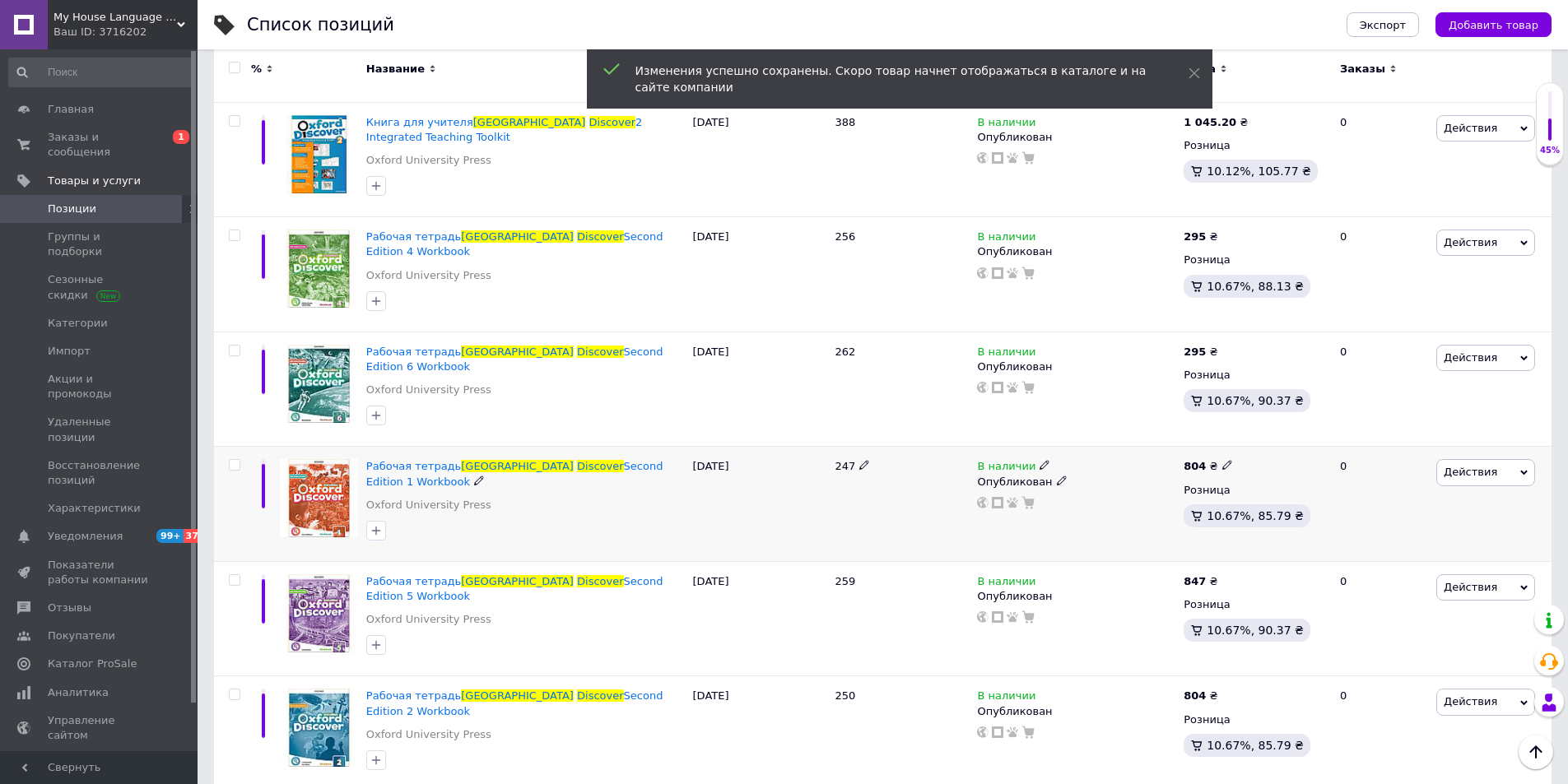
click at [1224, 461] on use at bounding box center [1228, 466] width 10 height 10
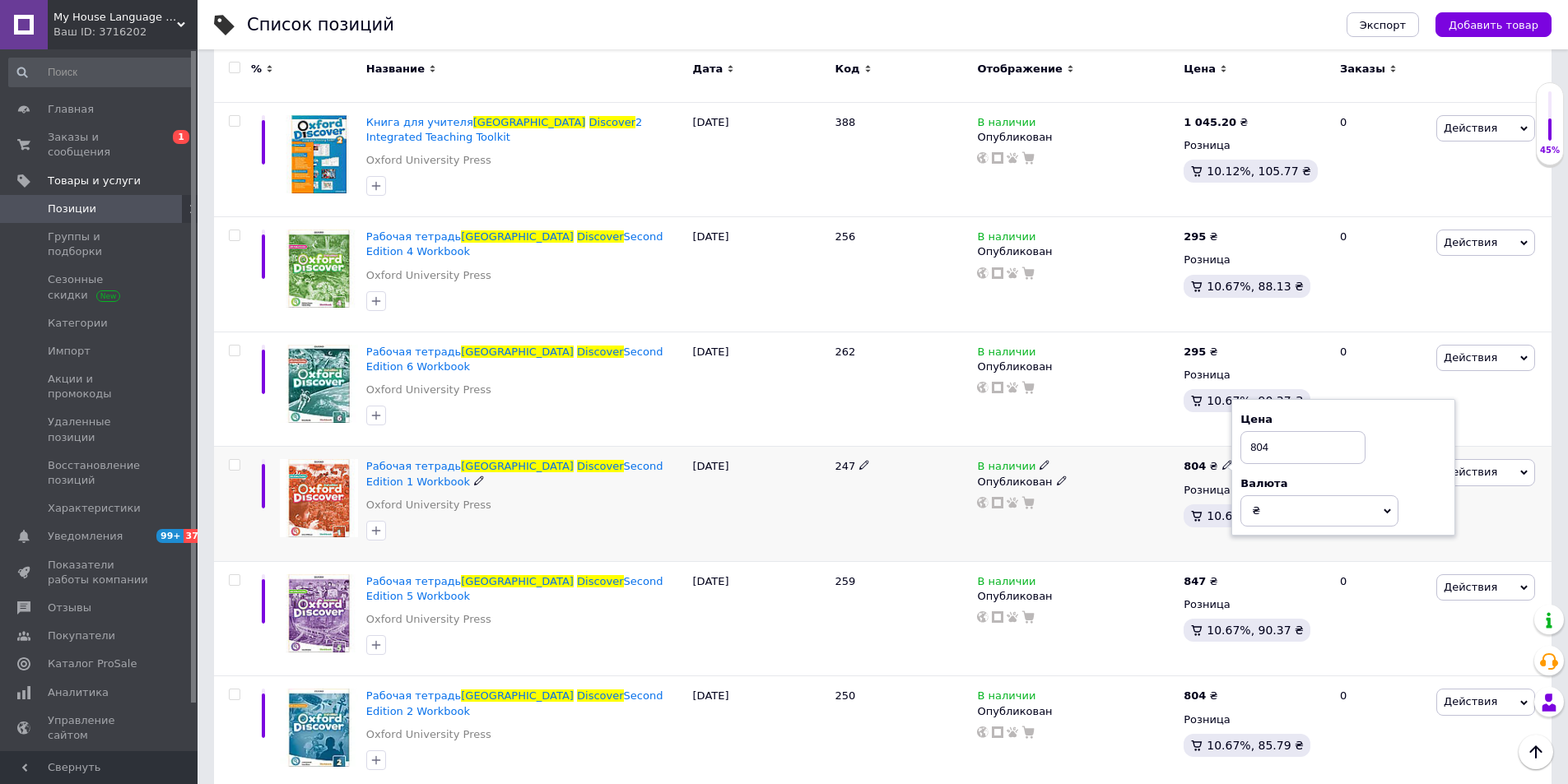
drag, startPoint x: 1300, startPoint y: 351, endPoint x: 1256, endPoint y: 347, distance: 44.2
click at [1256, 431] on input "804" at bounding box center [1304, 448] width 126 height 33
click at [1274, 431] on input "804" at bounding box center [1304, 448] width 126 height 33
click at [1276, 431] on input "804" at bounding box center [1304, 448] width 126 height 33
drag, startPoint x: 1276, startPoint y: 346, endPoint x: 1248, endPoint y: 345, distance: 28.0
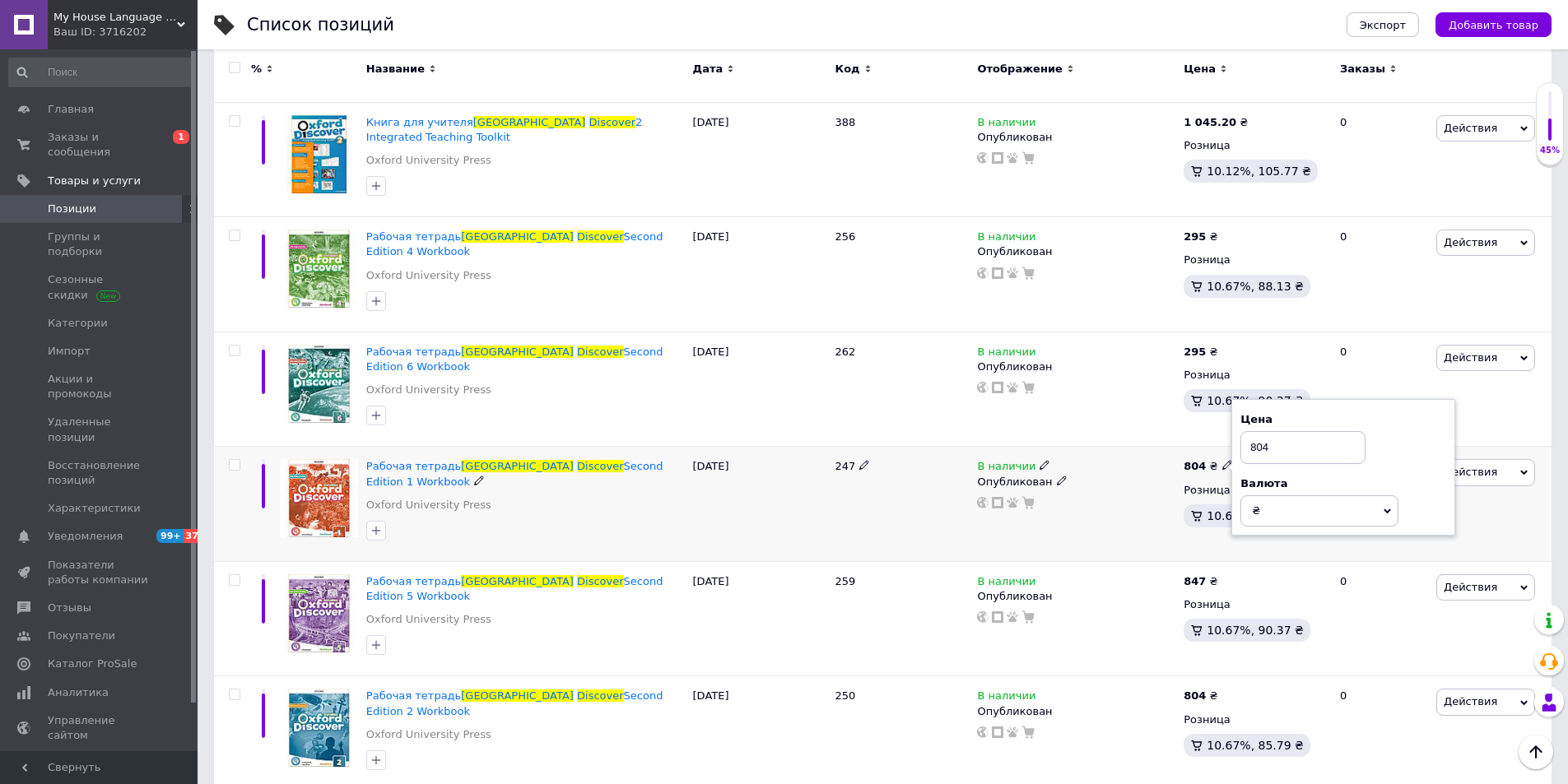
click at [1248, 431] on input "804" at bounding box center [1304, 448] width 126 height 33
type input "295"
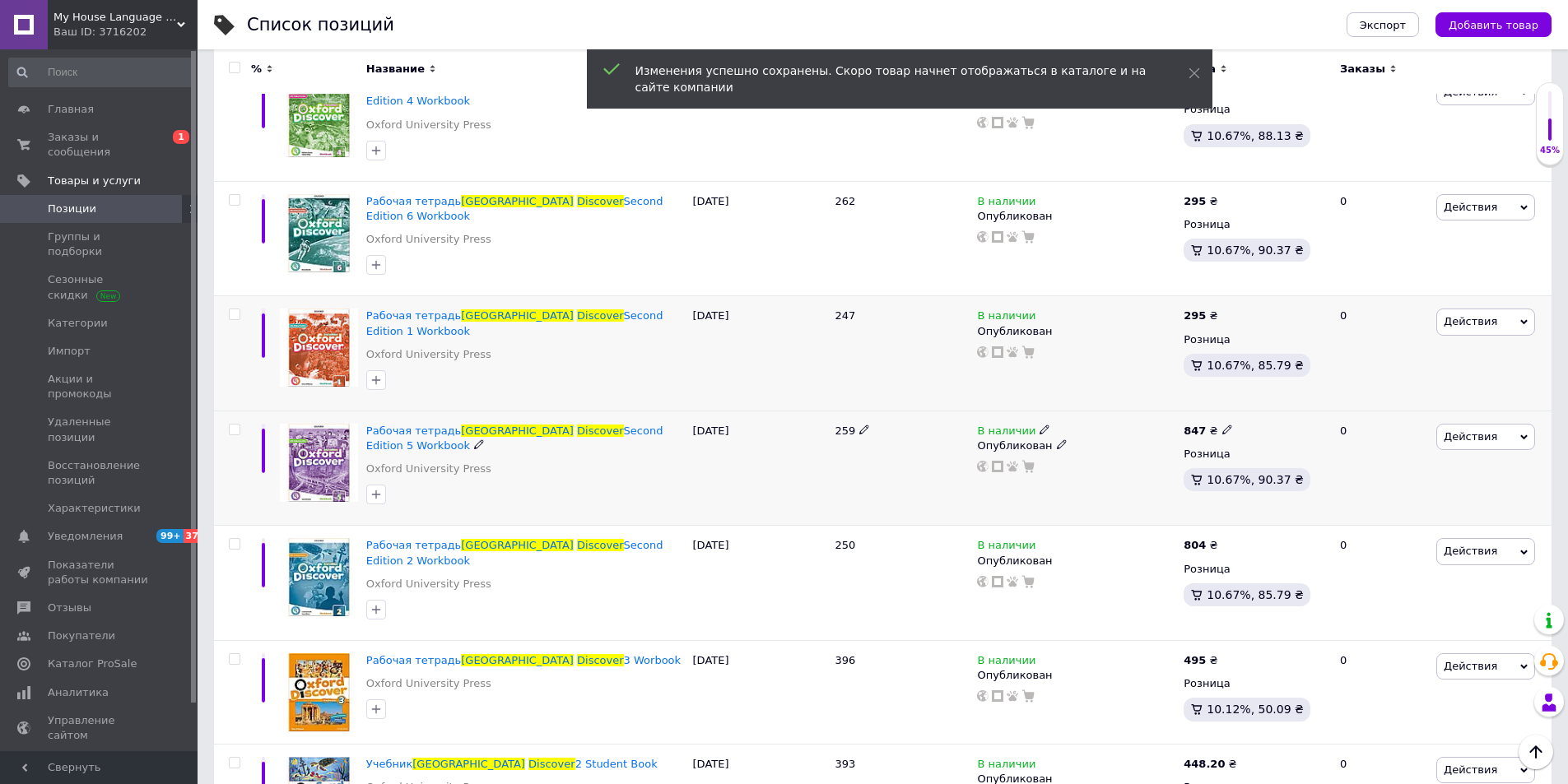
scroll to position [1070, 0]
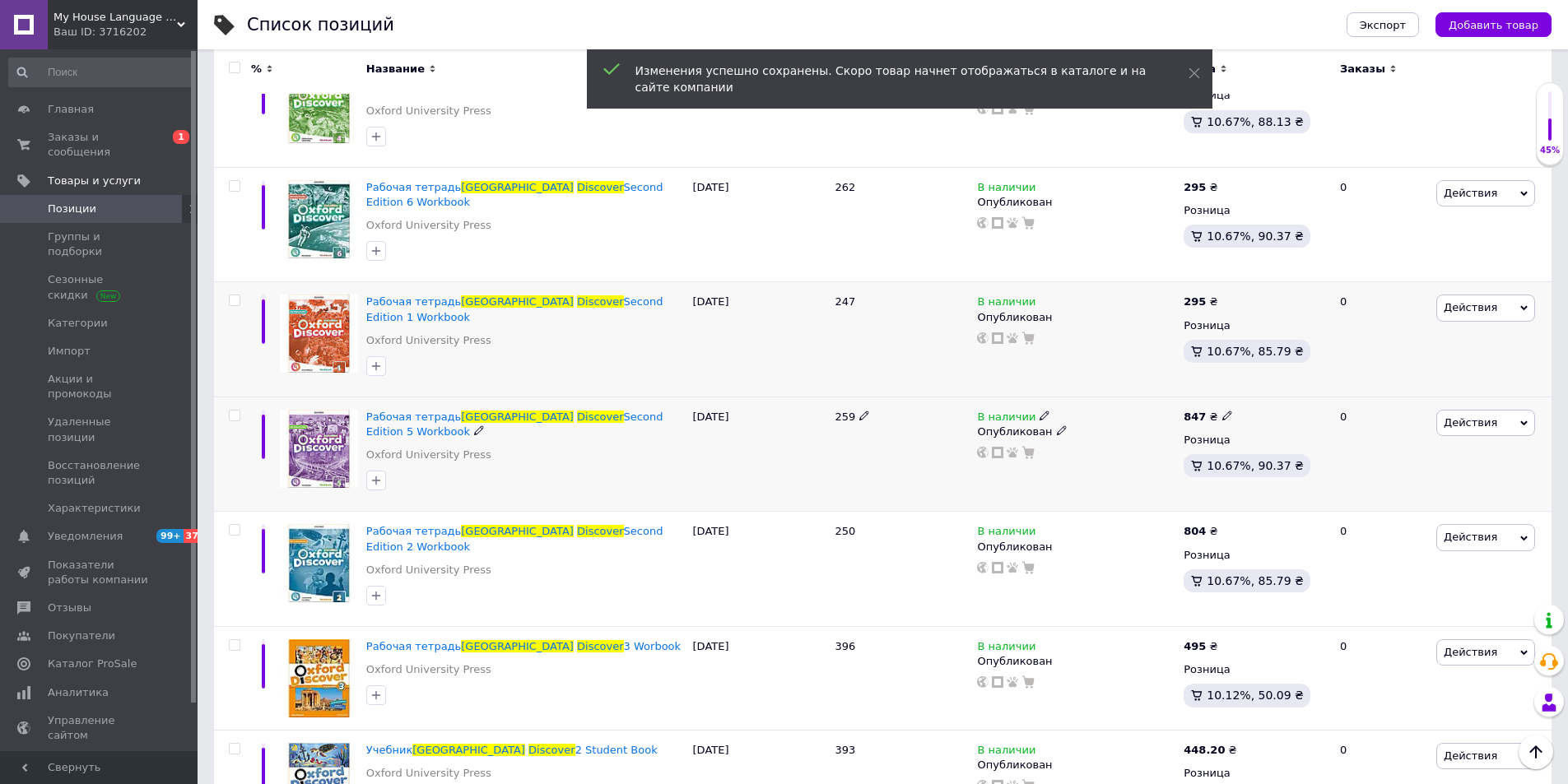
click at [1223, 411] on icon at bounding box center [1228, 415] width 10 height 10
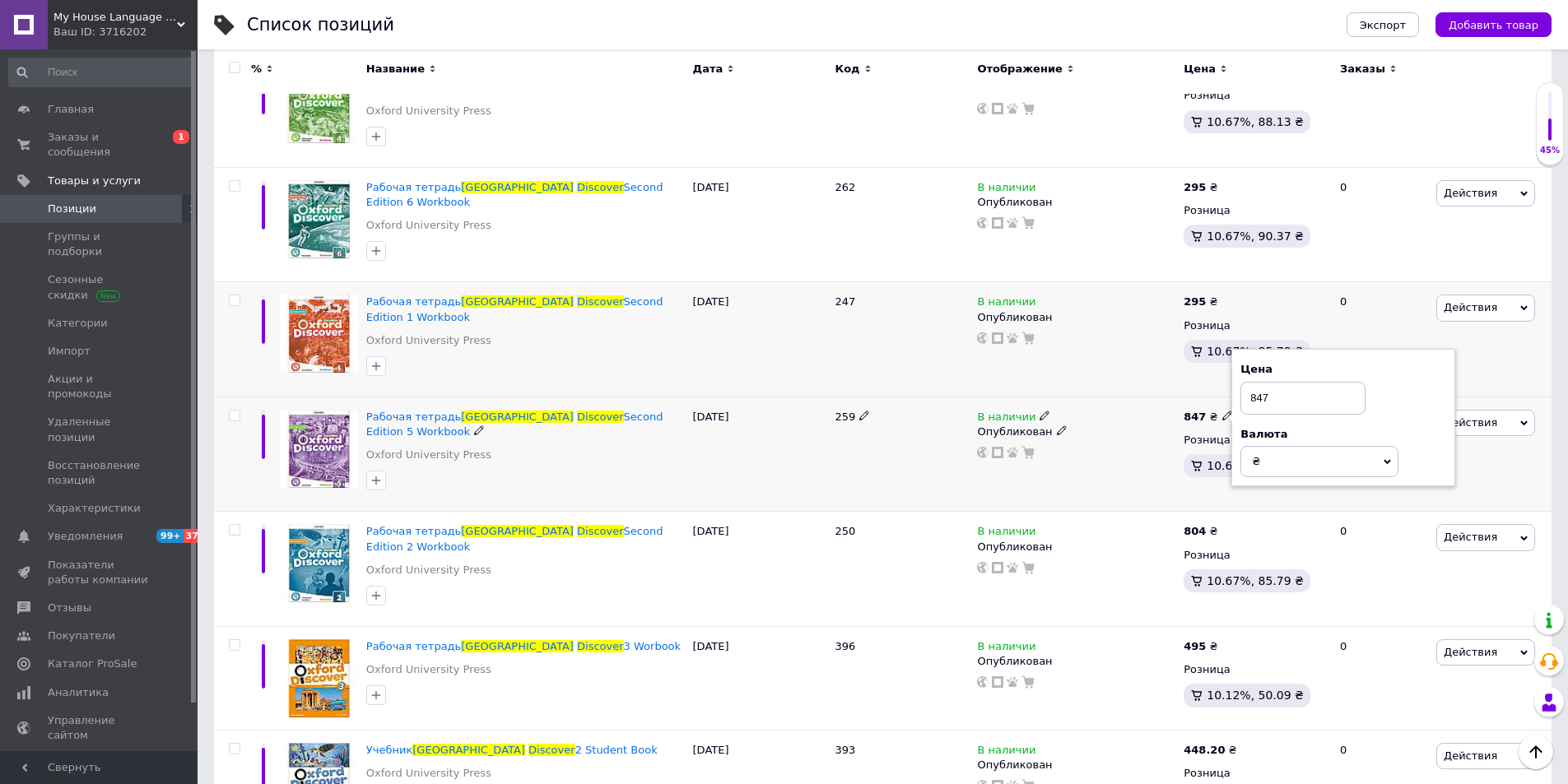
drag, startPoint x: 1268, startPoint y: 287, endPoint x: 1236, endPoint y: 285, distance: 32.1
click at [1236, 349] on div "Цена 847 Валюта ₴ $ € CHF £ ¥ PLN ₸ MDL HUF KGS CN¥ TRY ₩ lei" at bounding box center [1344, 417] width 224 height 138
type input "295"
click at [1126, 396] on div "В наличии Опубликован" at bounding box center [1075, 453] width 206 height 115
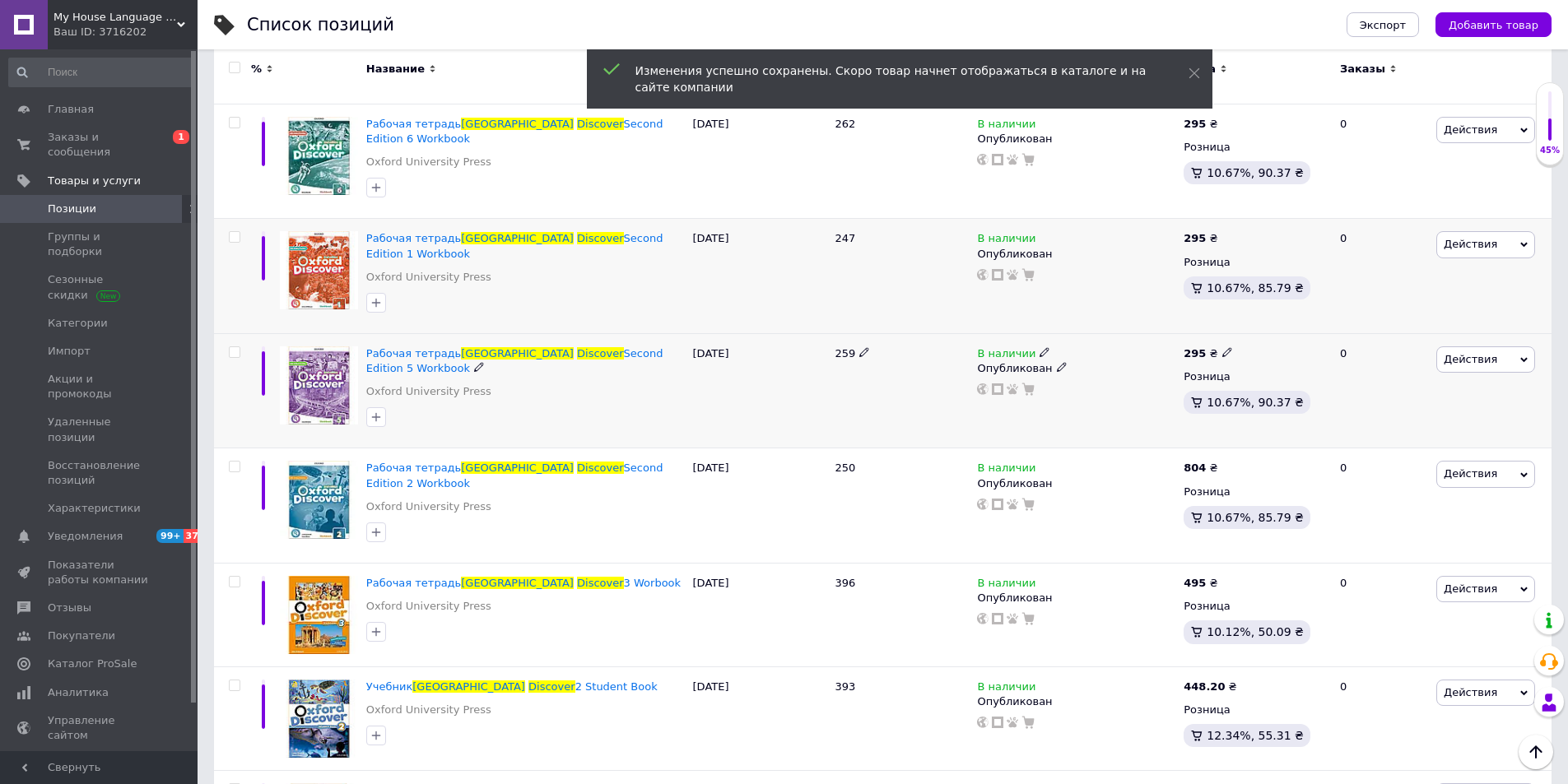
scroll to position [1152, 0]
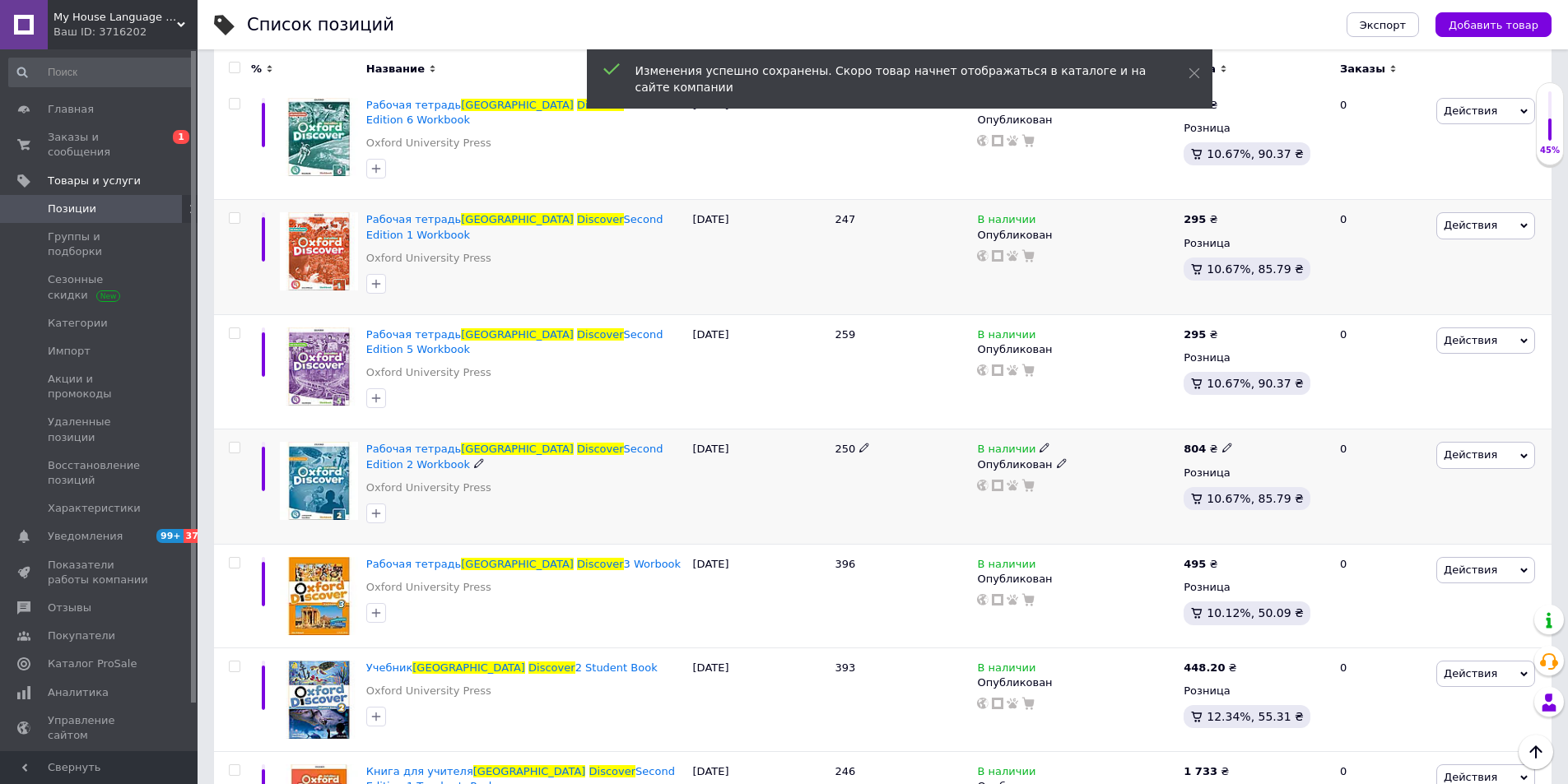
click at [1223, 443] on icon at bounding box center [1228, 448] width 10 height 10
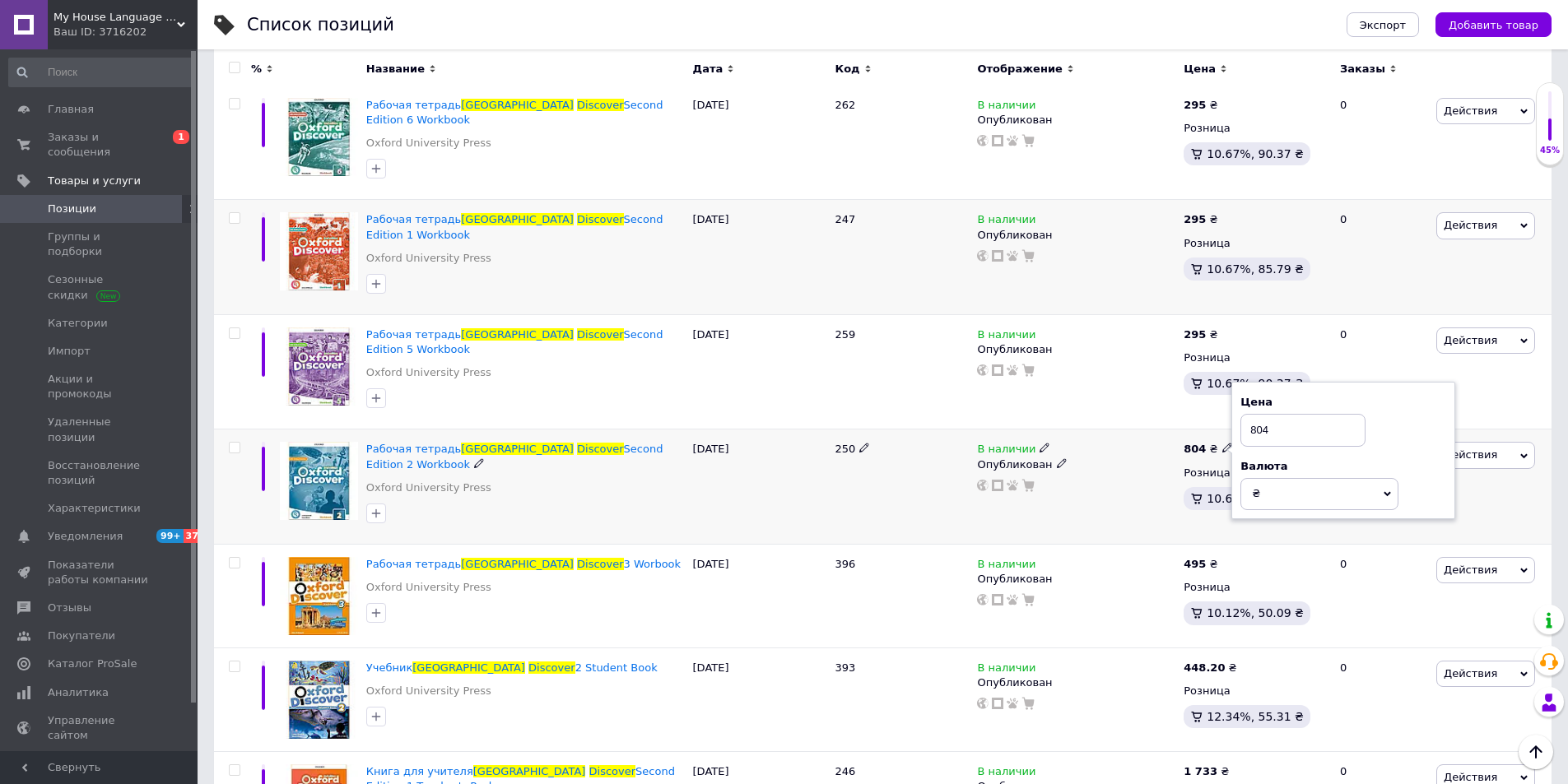
drag, startPoint x: 1292, startPoint y: 310, endPoint x: 1243, endPoint y: 310, distance: 49.0
click at [1243, 414] on input "804" at bounding box center [1304, 430] width 126 height 33
type input "295"
click at [1114, 430] on div "В наличии Опубликован" at bounding box center [1075, 487] width 206 height 115
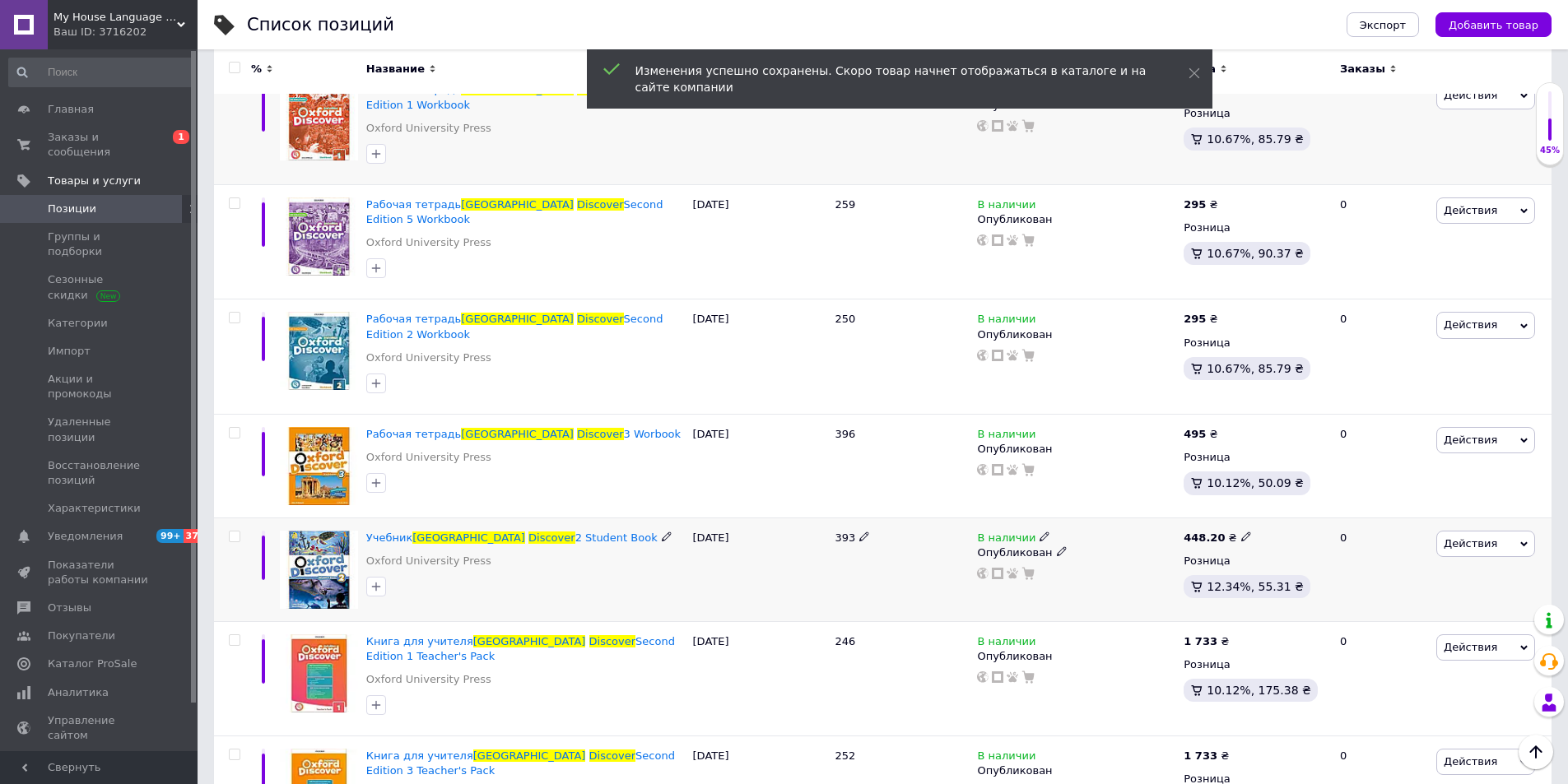
scroll to position [1316, 0]
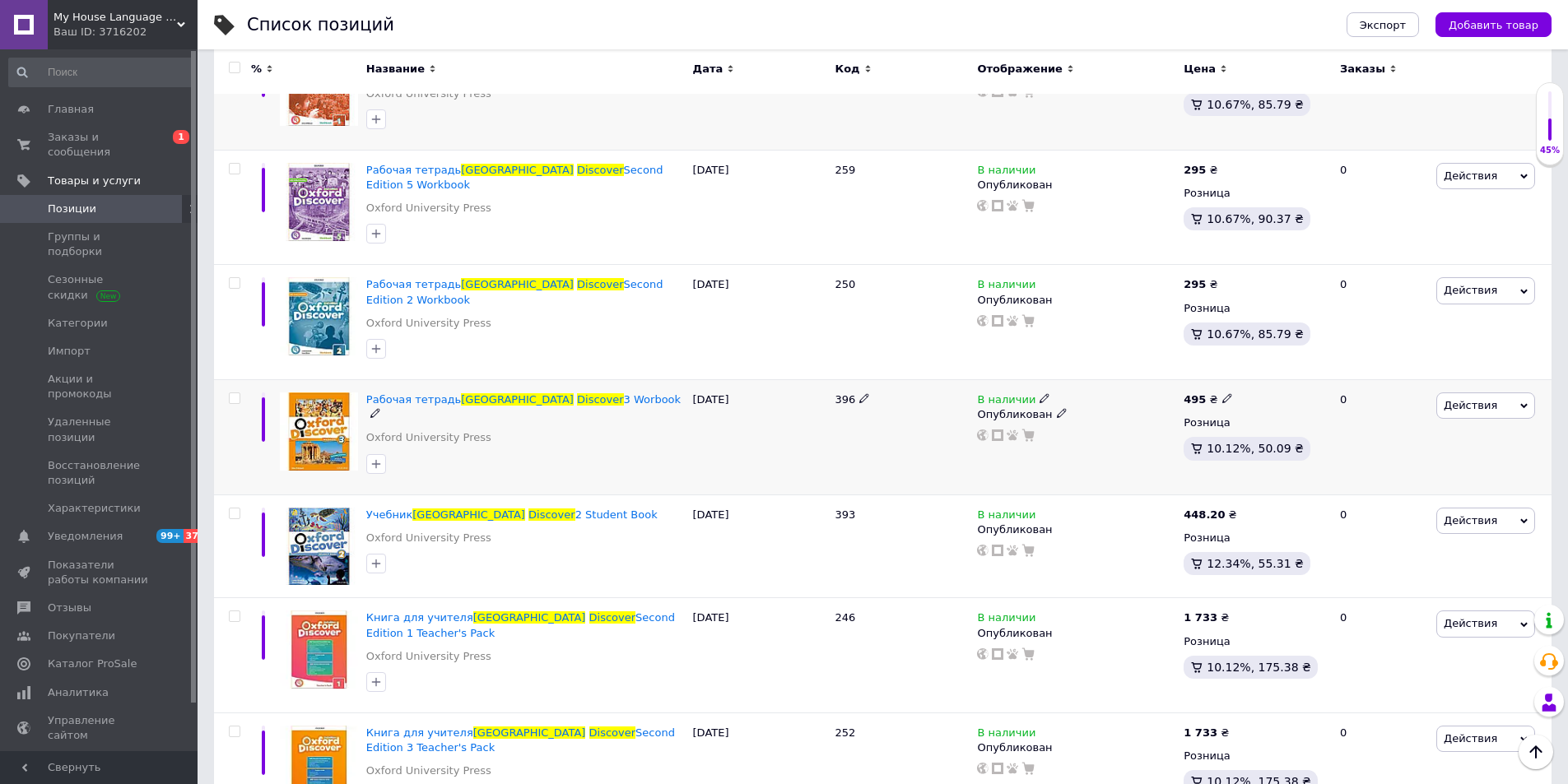
click at [1223, 393] on icon at bounding box center [1228, 398] width 10 height 10
drag, startPoint x: 1280, startPoint y: 242, endPoint x: 1237, endPoint y: 242, distance: 43.0
click at [1237, 333] on div "Цена 495 Валюта ₴ $ € CHF £ ¥ PLN ₸ MDL HUF KGS CN¥ TRY ₩ lei" at bounding box center [1344, 401] width 224 height 138
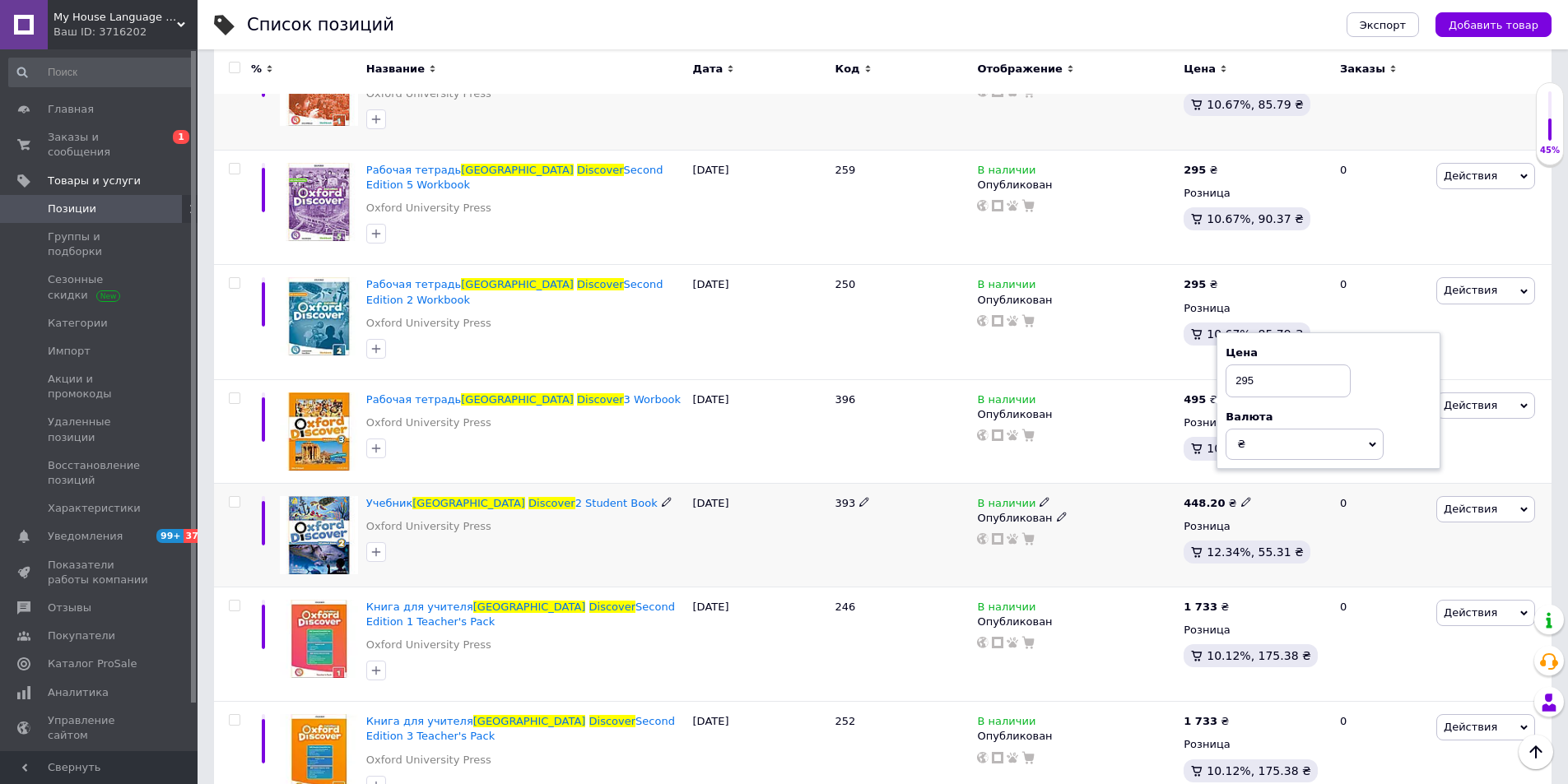
type input "295"
click at [1081, 496] on div "В наличии Опубликован" at bounding box center [1076, 521] width 199 height 49
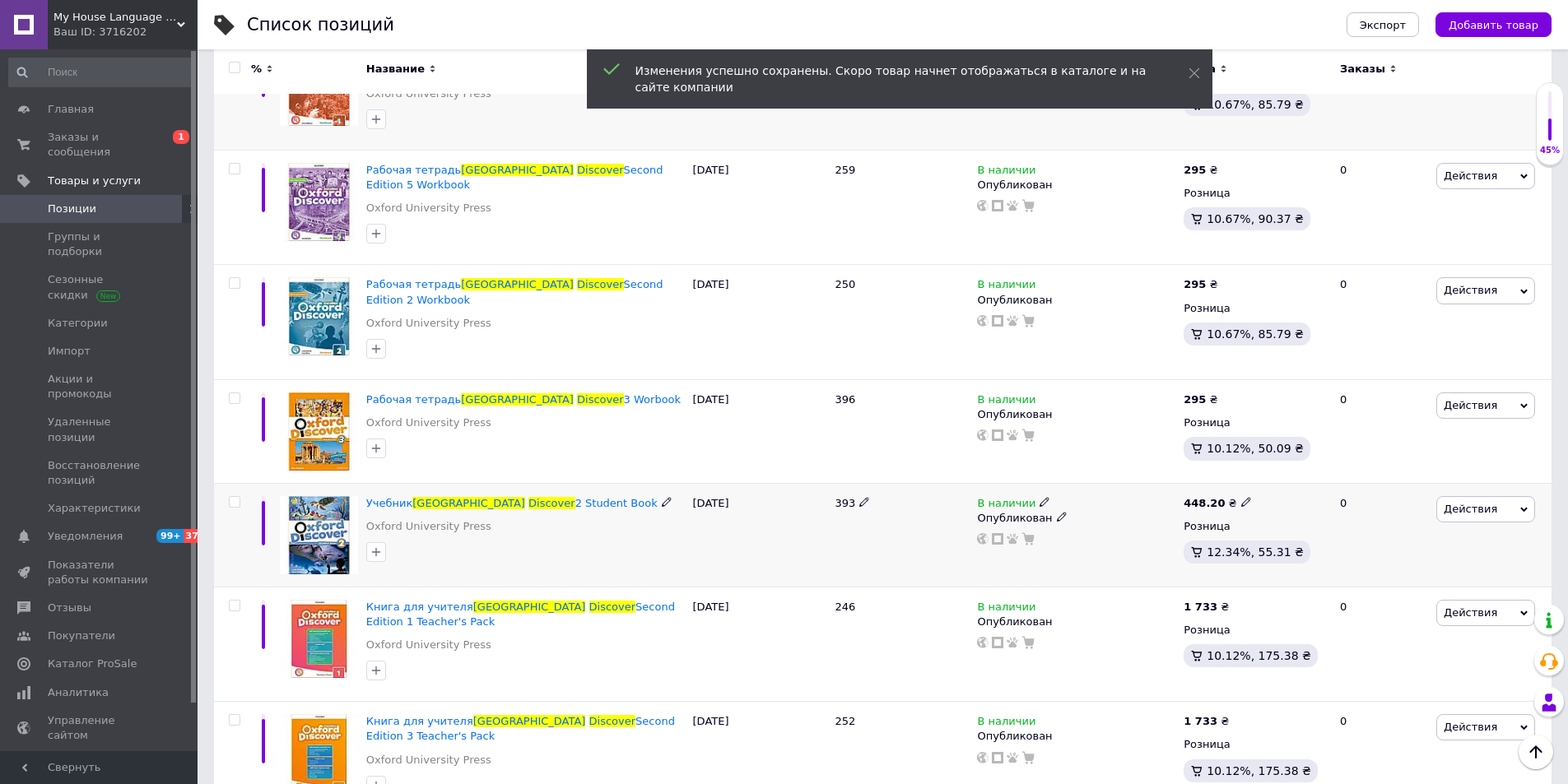
click at [1242, 497] on icon at bounding box center [1247, 502] width 10 height 10
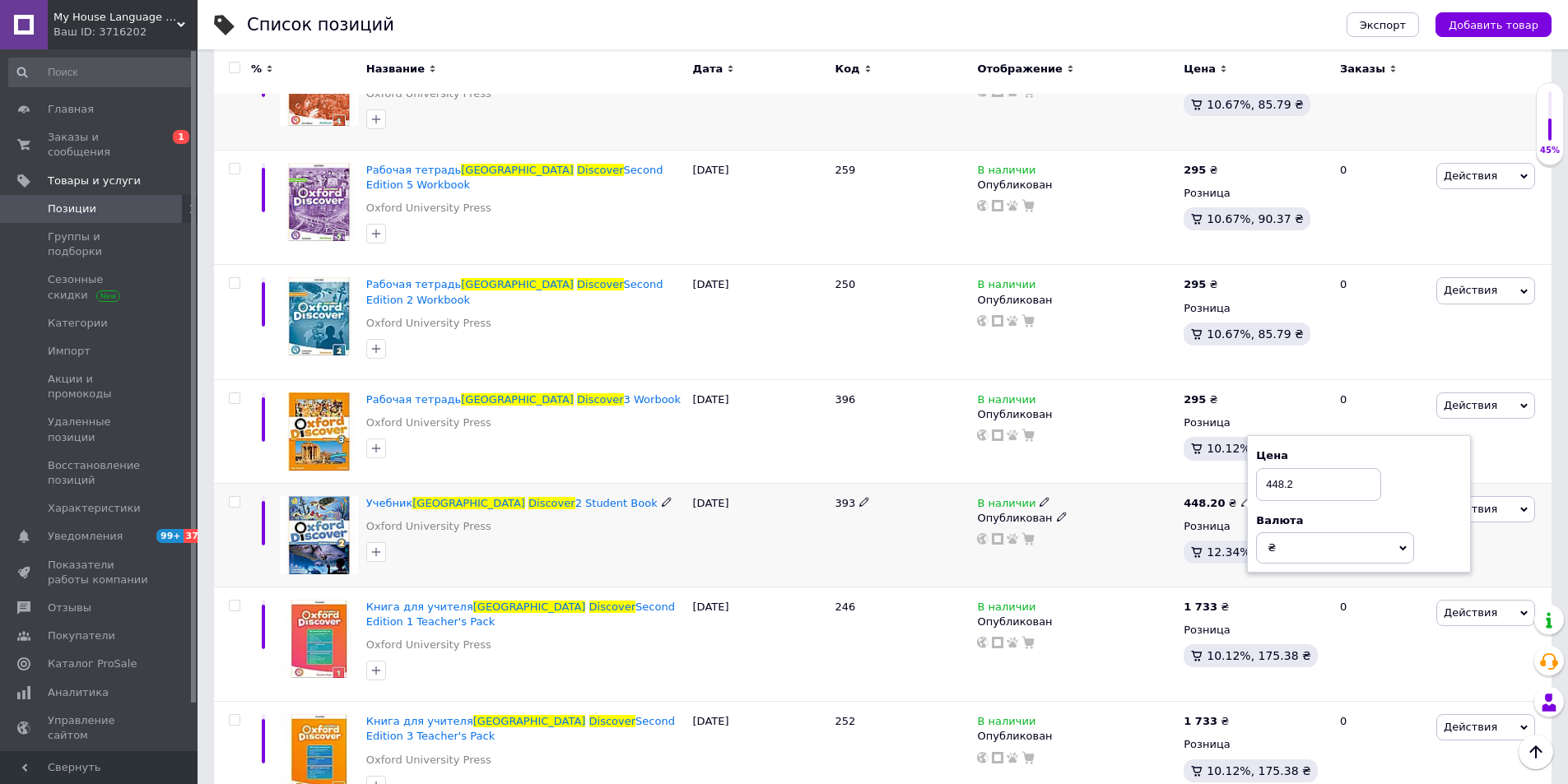
drag, startPoint x: 1305, startPoint y: 346, endPoint x: 1250, endPoint y: 347, distance: 55.0
click at [1250, 435] on div "Цена 448.2 Валюта ₴ $ € CHF £ ¥ PLN ₸ MDL HUF KGS CN¥ TRY ₩ lei" at bounding box center [1360, 504] width 224 height 138
type input "395"
click at [1151, 405] on div "Комиссия за заказ" at bounding box center [1075, 416] width 198 height 43
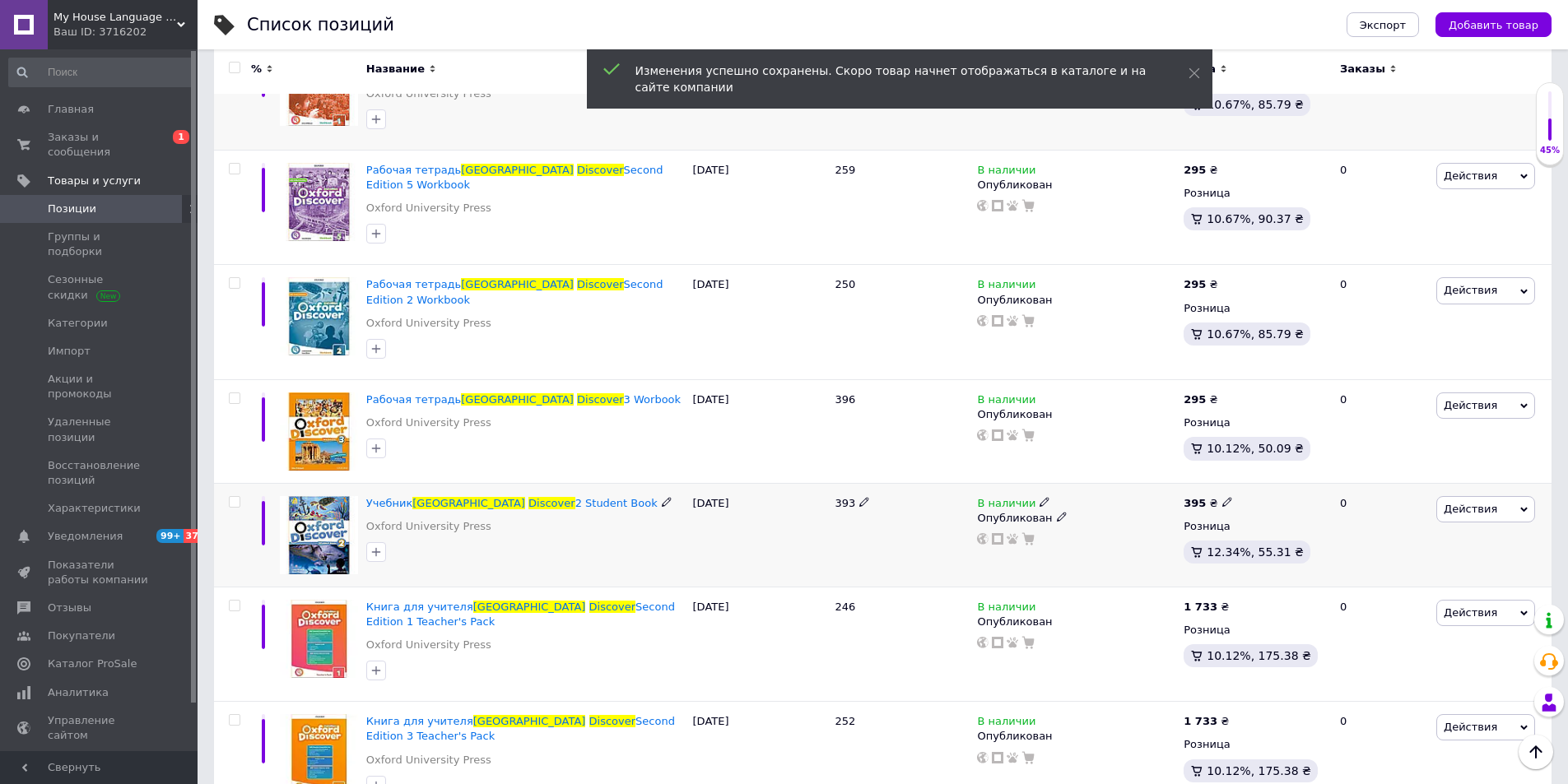
click at [1144, 483] on div "В наличии Опубликован" at bounding box center [1075, 534] width 206 height 104
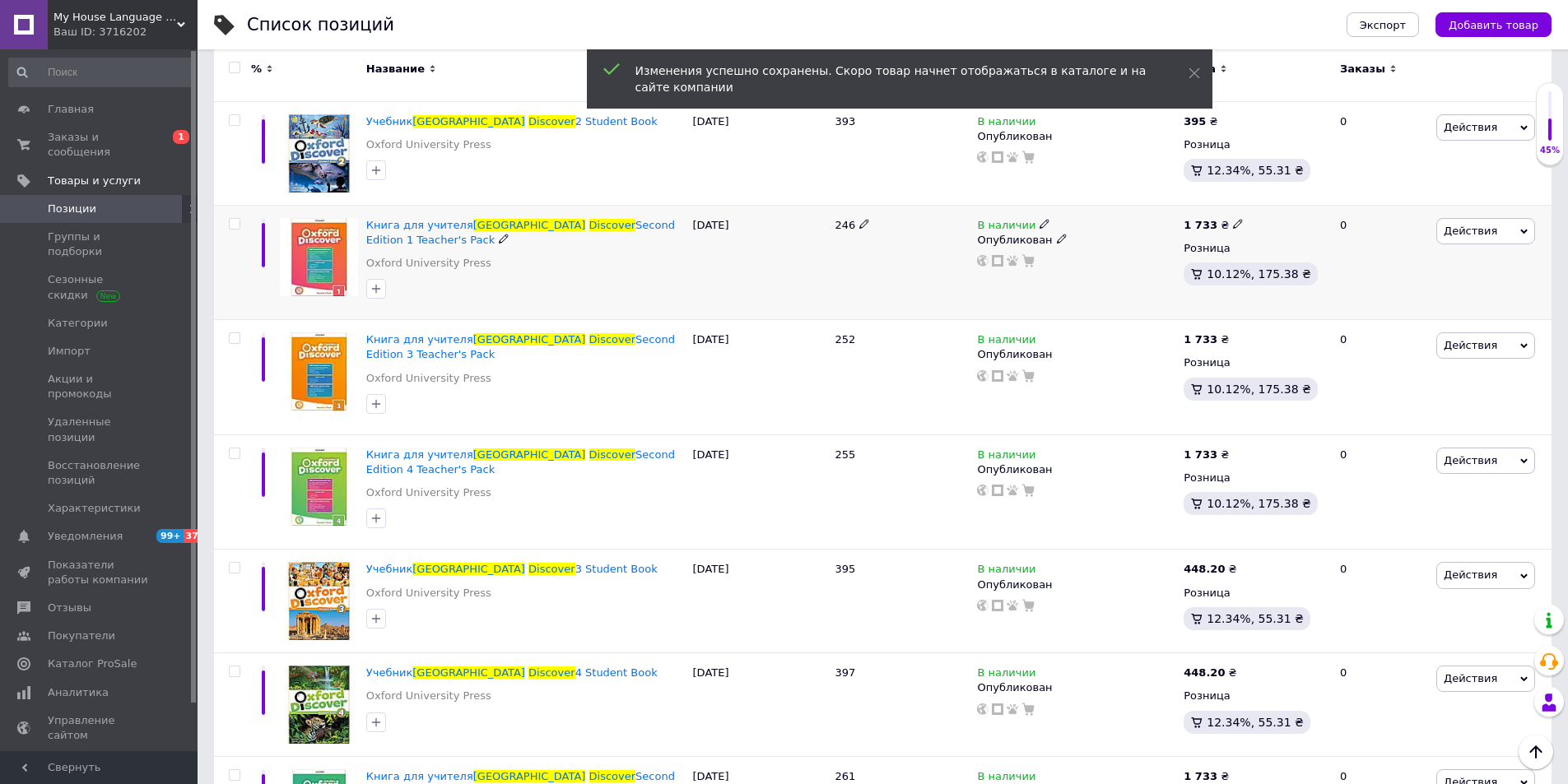
scroll to position [1718, 0]
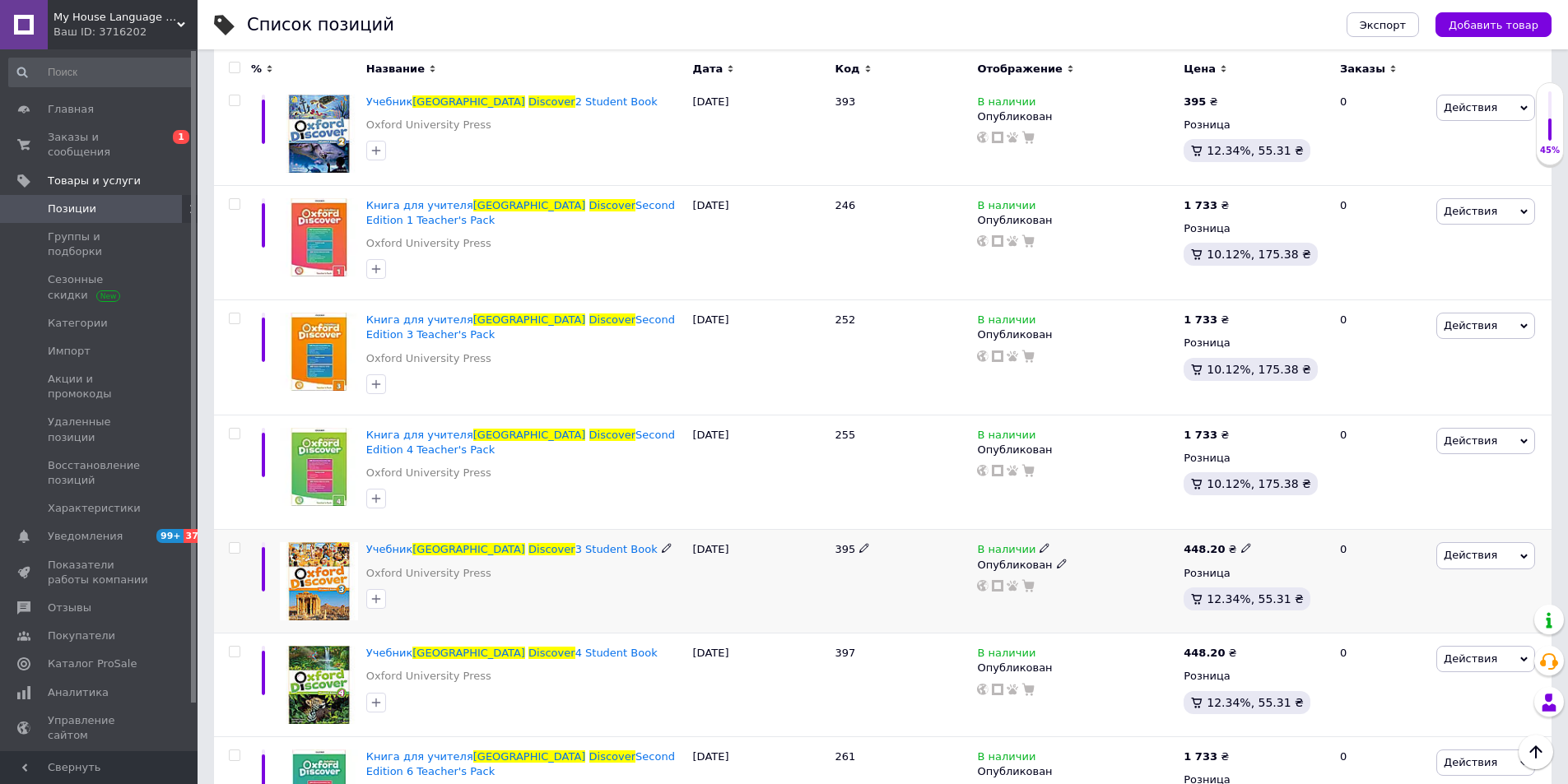
click at [1242, 543] on icon at bounding box center [1247, 547] width 10 height 10
drag, startPoint x: 1319, startPoint y: 392, endPoint x: 1248, endPoint y: 391, distance: 71.0
click at [1248, 482] on div "Цена 448.2 Валюта ₴ $ € CHF £ ¥ PLN ₸ MDL HUF KGS CN¥ TRY ₩ lei" at bounding box center [1360, 550] width 224 height 138
type input "395"
click at [1104, 530] on div "В наличии Опубликован" at bounding box center [1075, 582] width 206 height 104
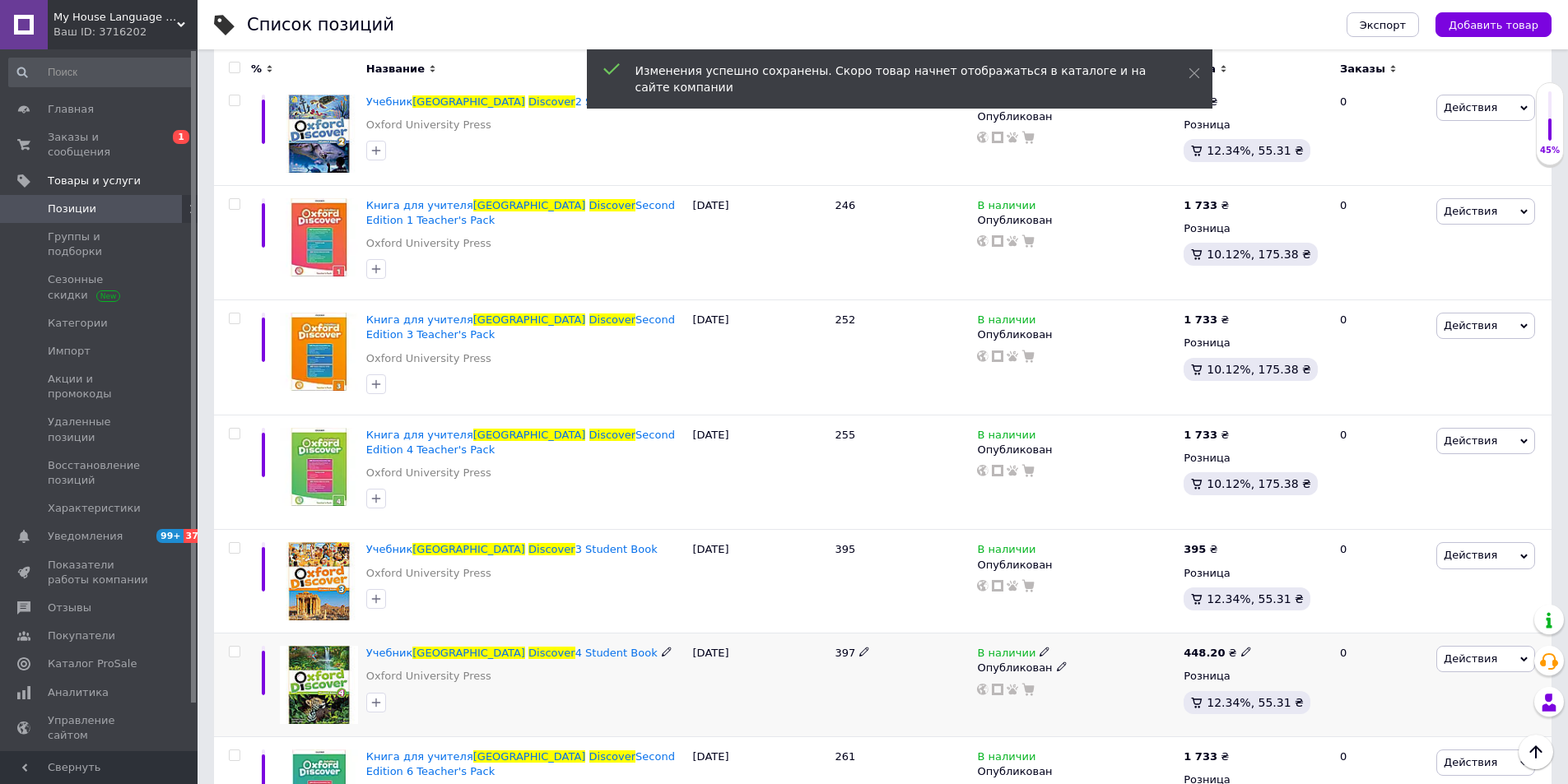
click at [1242, 647] on icon at bounding box center [1247, 652] width 10 height 10
drag, startPoint x: 1320, startPoint y: 503, endPoint x: 1235, endPoint y: 501, distance: 85.0
click at [1235, 634] on div "448.20 ₴ Цена 448.2 Валюта ₴ $ € CHF £ ¥ PLN ₸ MDL HUF KGS CN¥ TRY ₩ lei Розниц…" at bounding box center [1255, 685] width 150 height 104
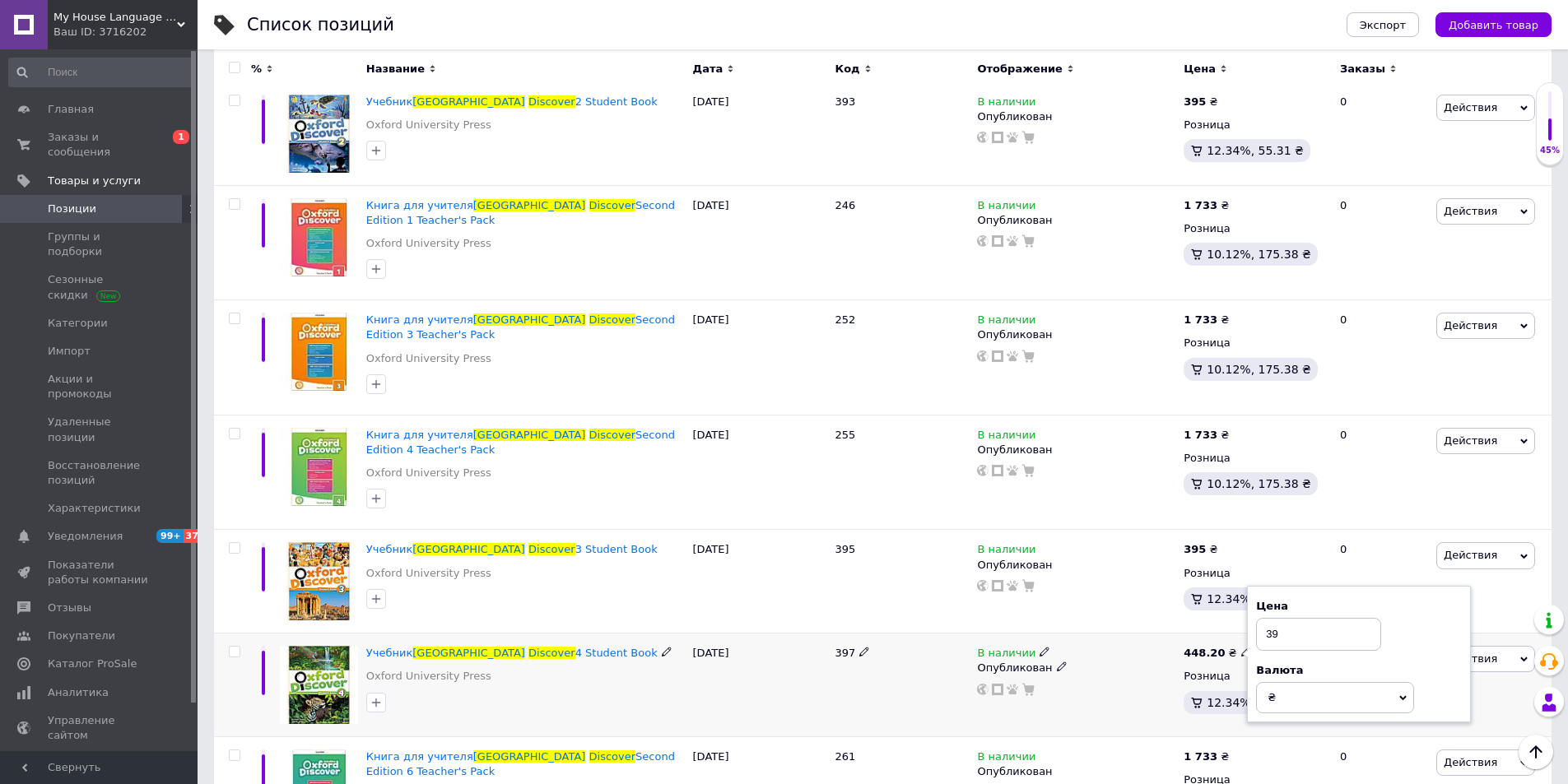
type input "395"
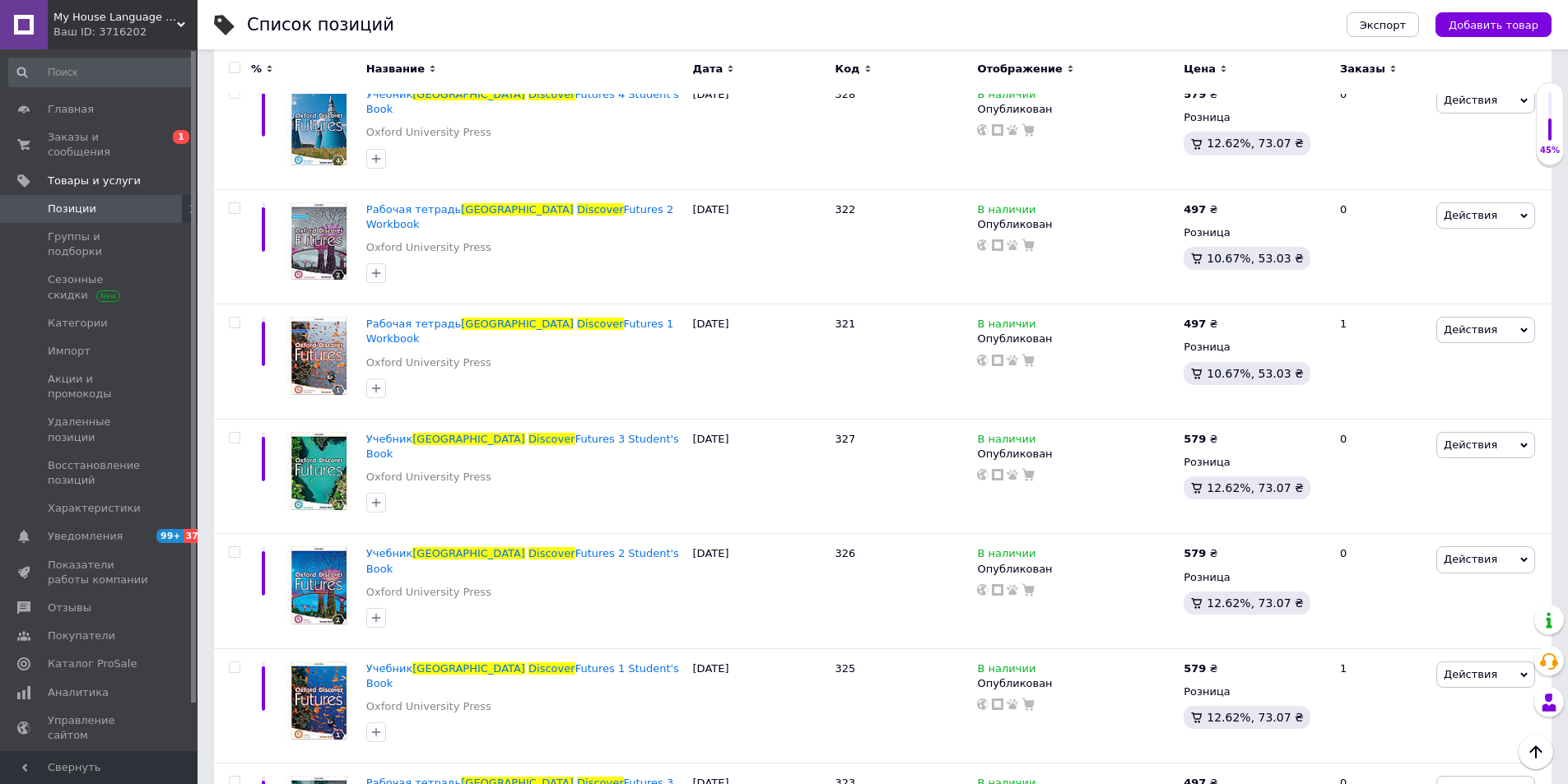
scroll to position [1695, 0]
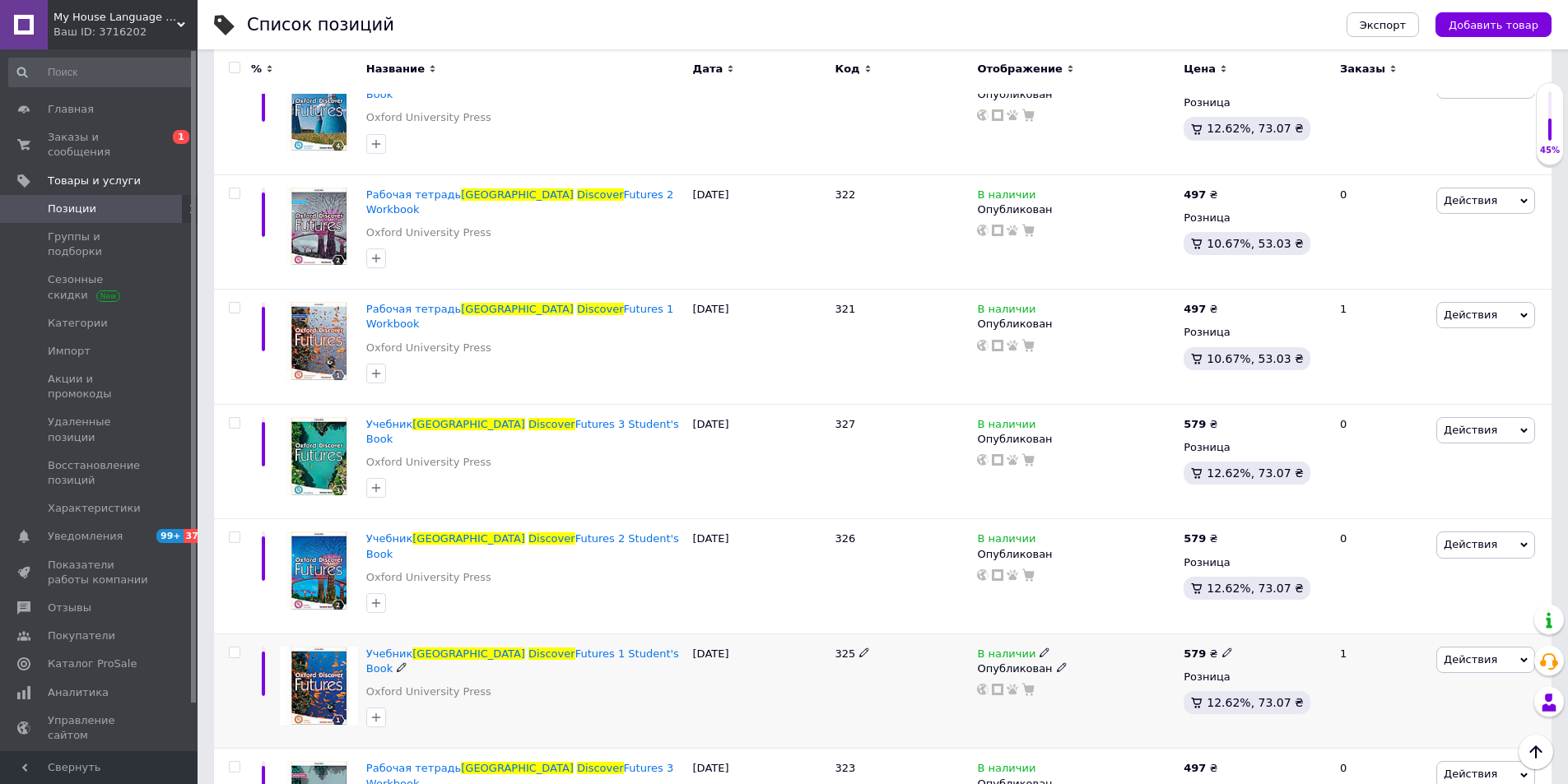
click at [1223, 648] on use at bounding box center [1228, 653] width 10 height 10
drag, startPoint x: 1273, startPoint y: 511, endPoint x: 1232, endPoint y: 511, distance: 41.0
click at [1232, 585] on div "Цена 579 Валюта ₴ $ € CHF £ ¥ PLN ₸ MDL HUF KGS CN¥ TRY ₩ lei" at bounding box center [1344, 654] width 224 height 138
type input "395"
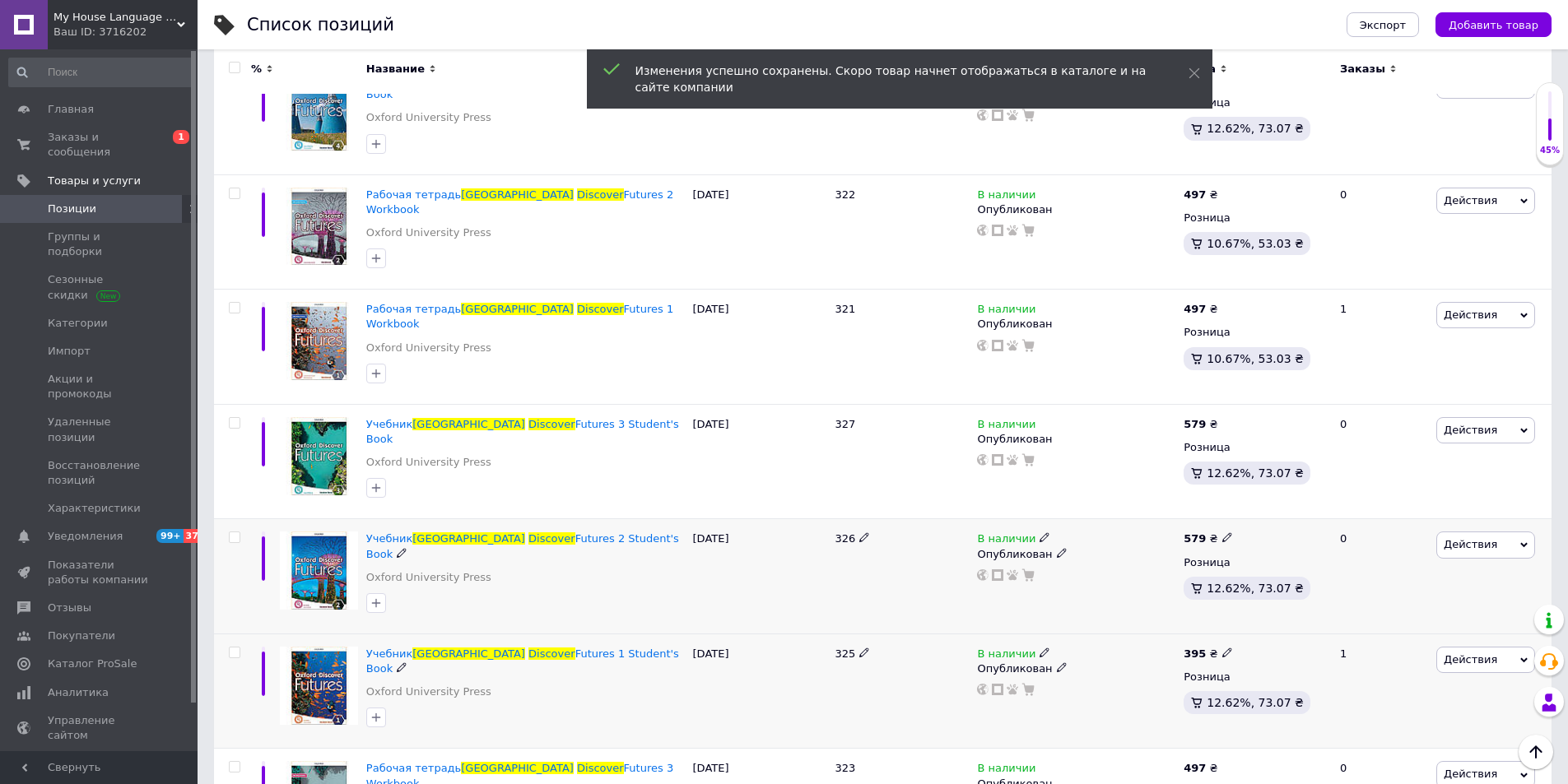
click at [1225, 532] on icon at bounding box center [1228, 537] width 10 height 10
drag, startPoint x: 1287, startPoint y: 411, endPoint x: 1211, endPoint y: 410, distance: 76.0
click at [1211, 519] on div "579 ₴ Цена 579 Валюта ₴ $ € CHF £ ¥ PLN ₸ MDL HUF KGS CN¥ TRY ₩ lei Розница 12.…" at bounding box center [1255, 576] width 150 height 115
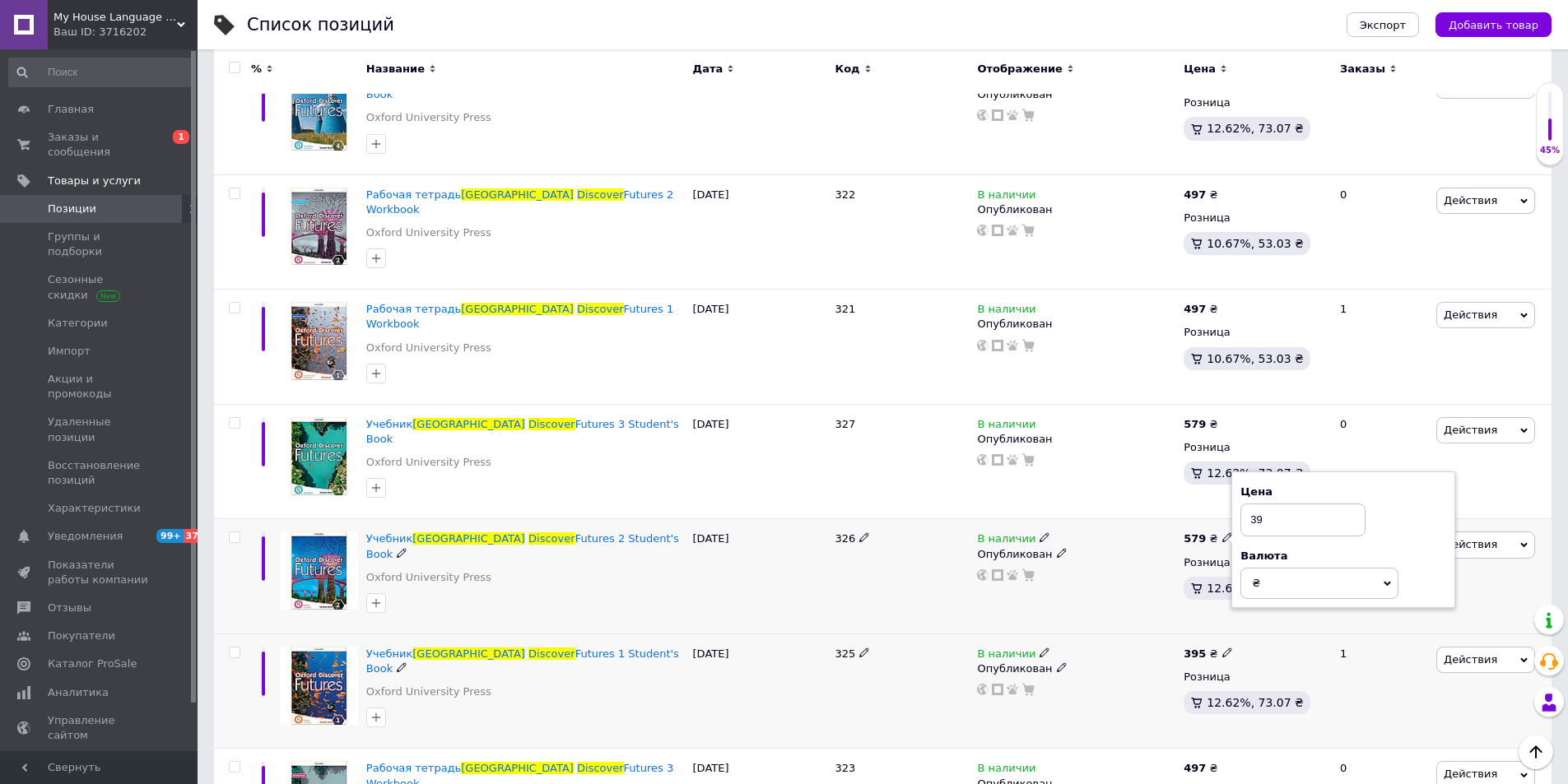
type input "395"
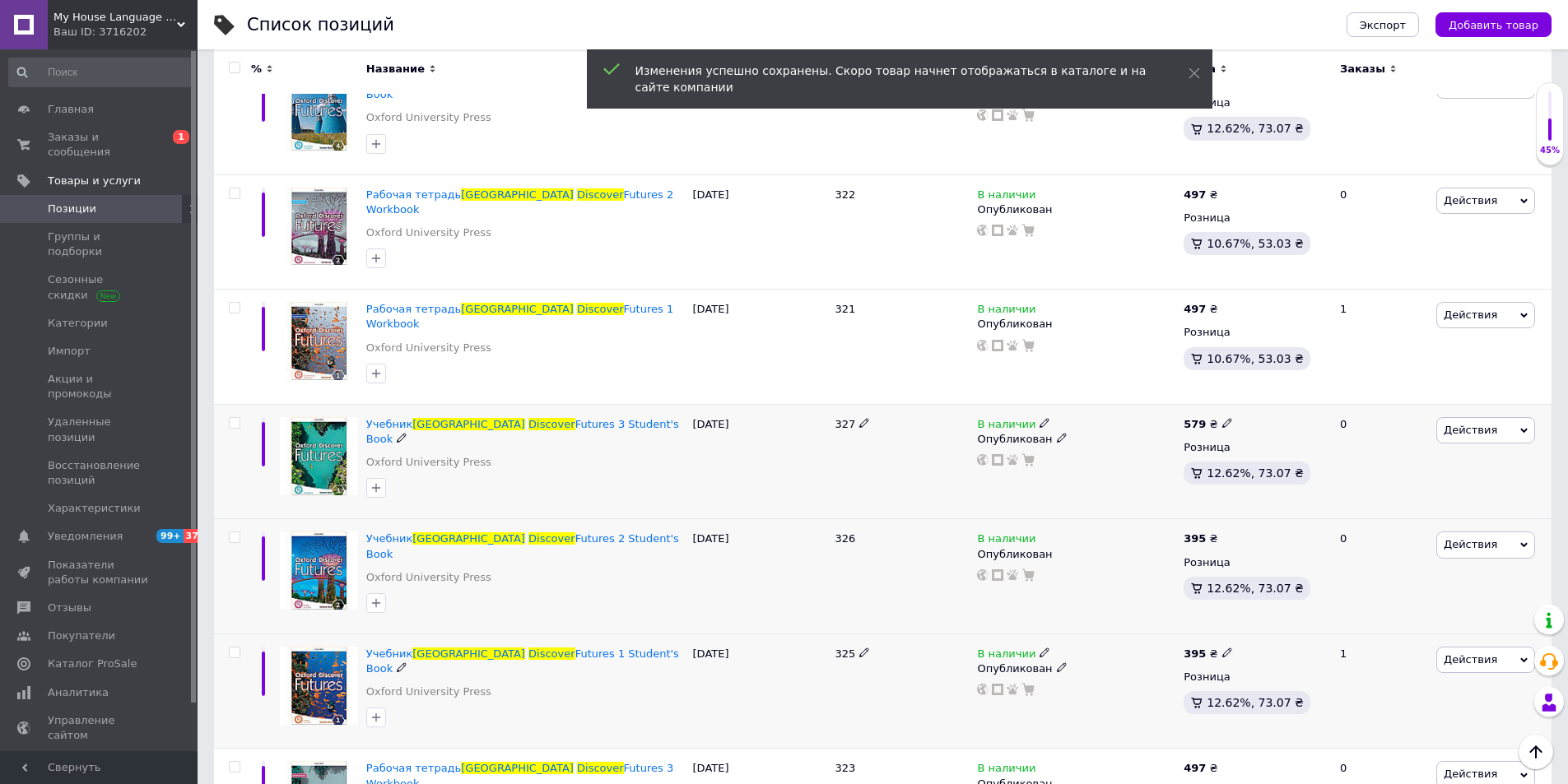
click at [1223, 418] on icon at bounding box center [1228, 423] width 10 height 10
drag, startPoint x: 1269, startPoint y: 303, endPoint x: 1226, endPoint y: 305, distance: 43.0
click at [1226, 404] on div "579 ₴ Цена 579 Валюта ₴ $ € CHF £ ¥ PLN ₸ MDL HUF KGS CN¥ TRY ₩ lei Розница 12.…" at bounding box center [1255, 461] width 150 height 115
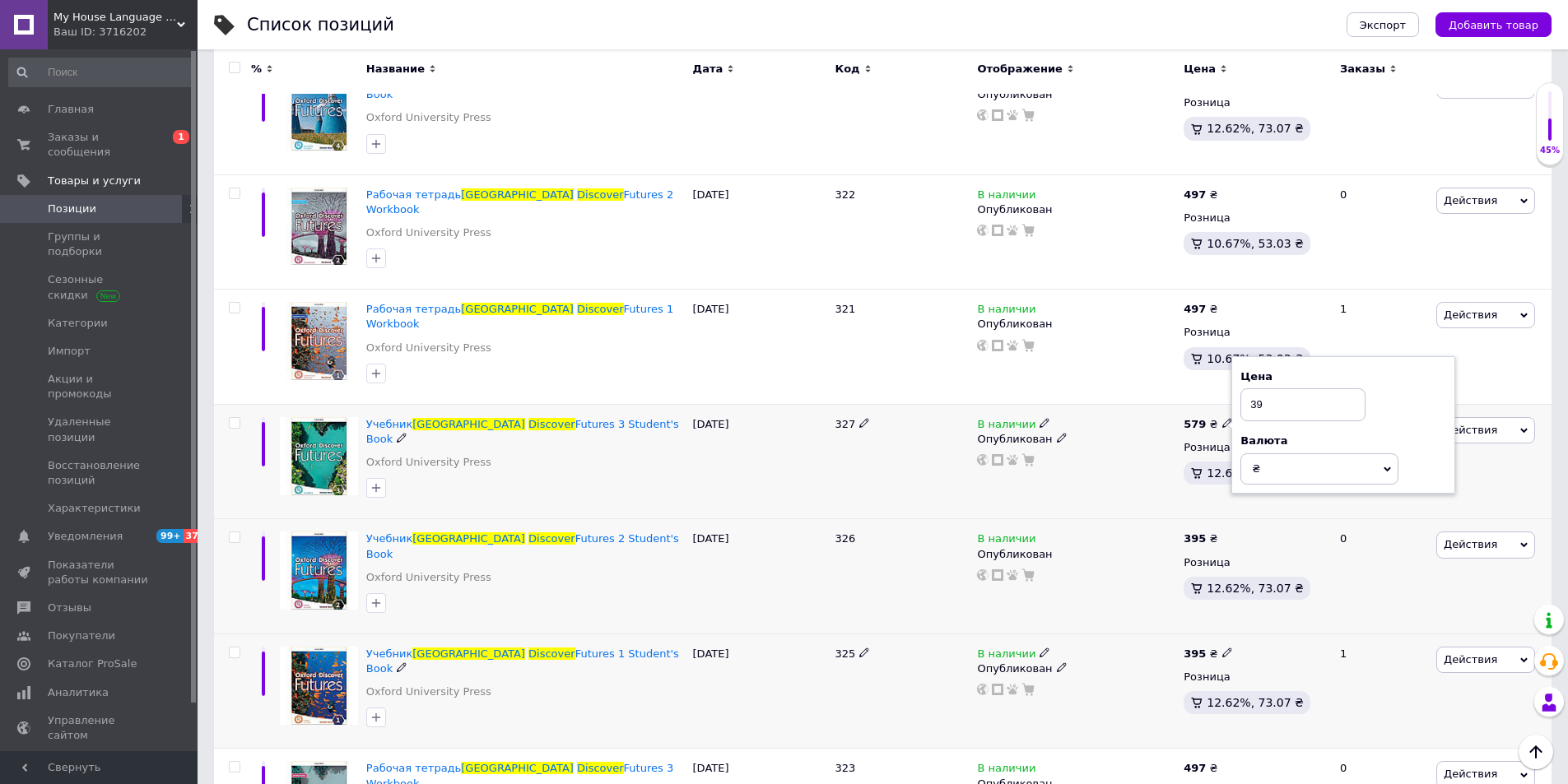
type input "395"
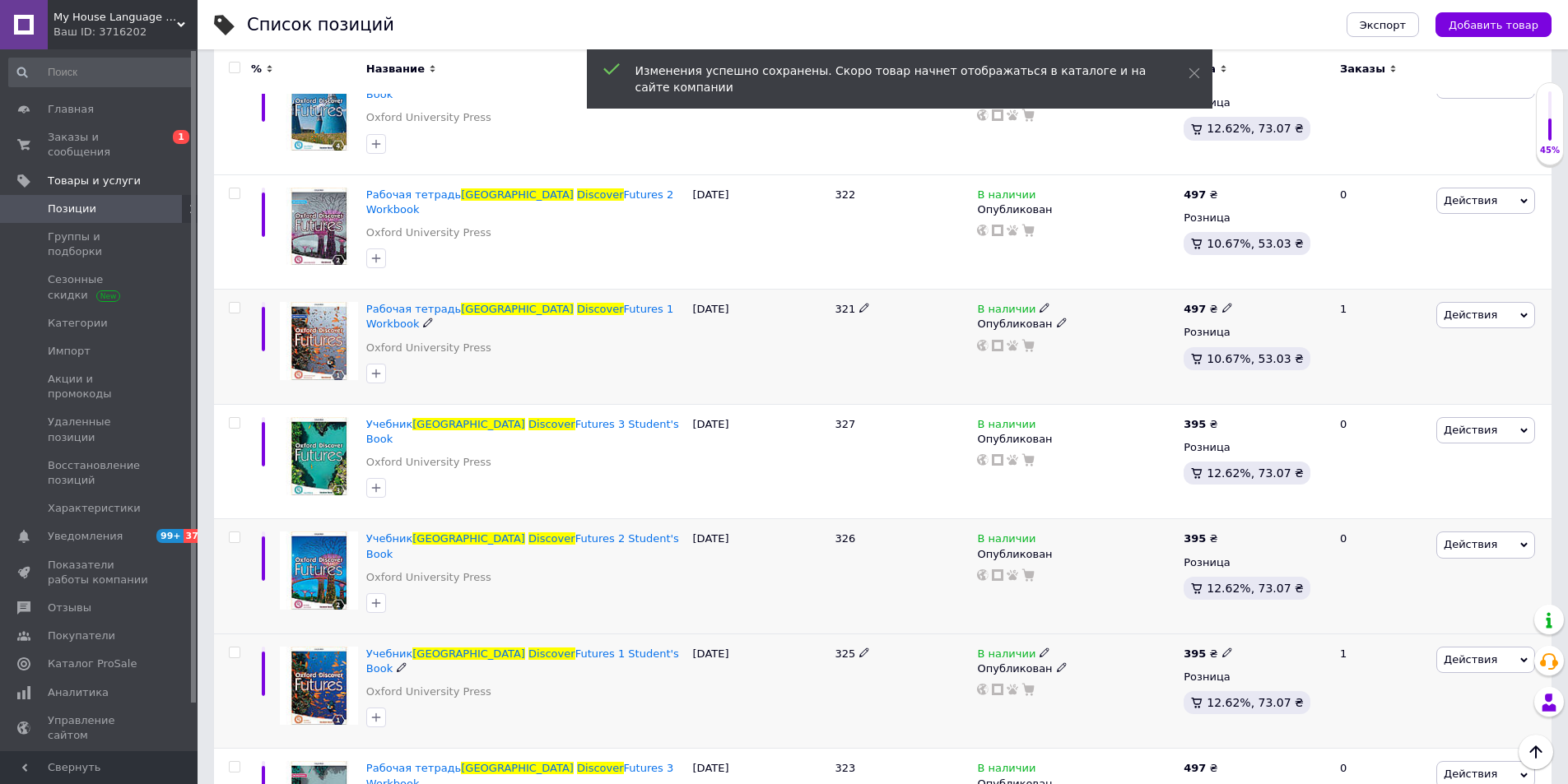
click at [1225, 303] on use at bounding box center [1228, 308] width 10 height 10
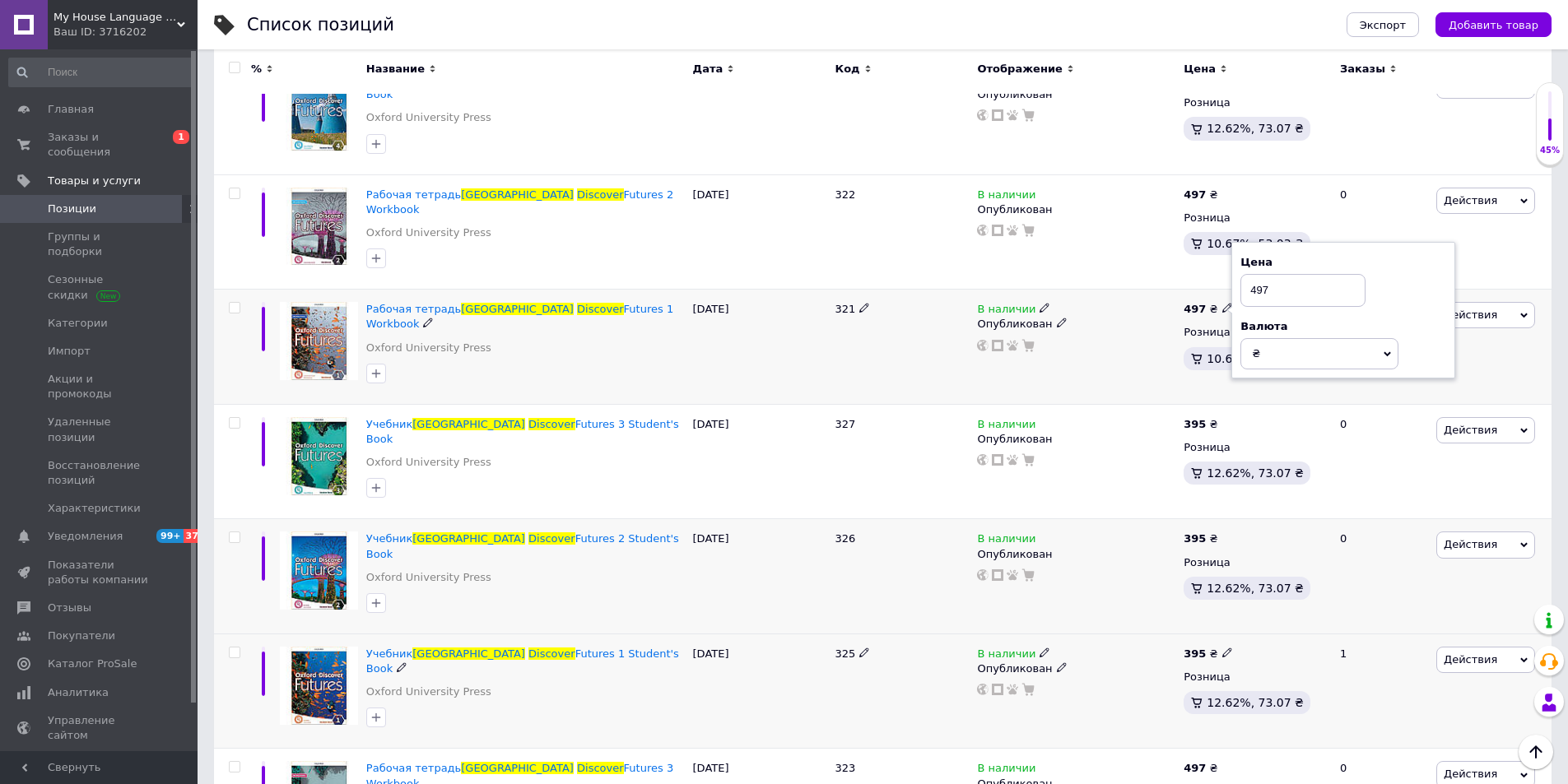
drag, startPoint x: 1292, startPoint y: 198, endPoint x: 1250, endPoint y: 199, distance: 42.0
click at [1250, 274] on input "497" at bounding box center [1304, 290] width 126 height 33
type input "295"
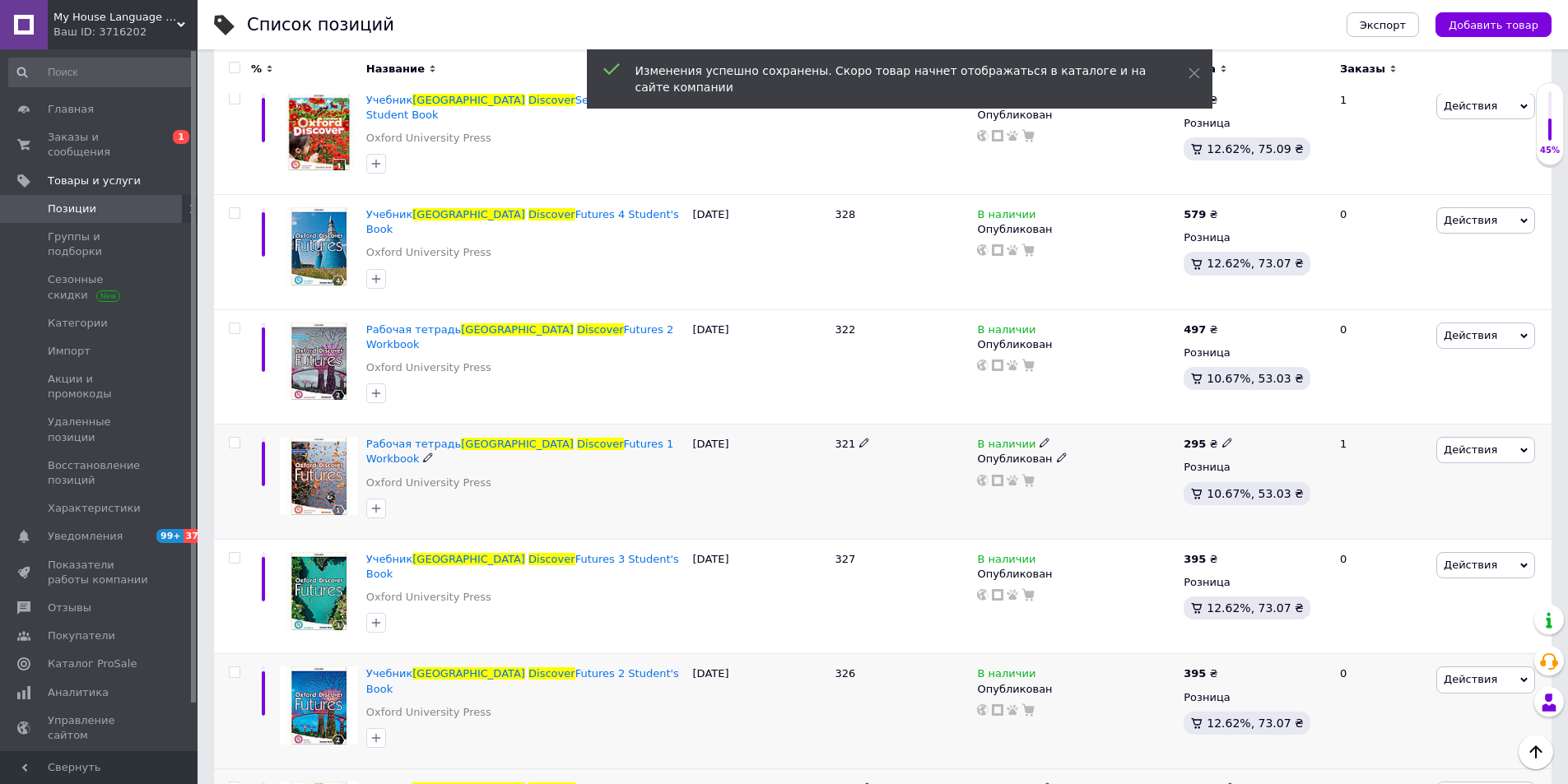
scroll to position [1530, 0]
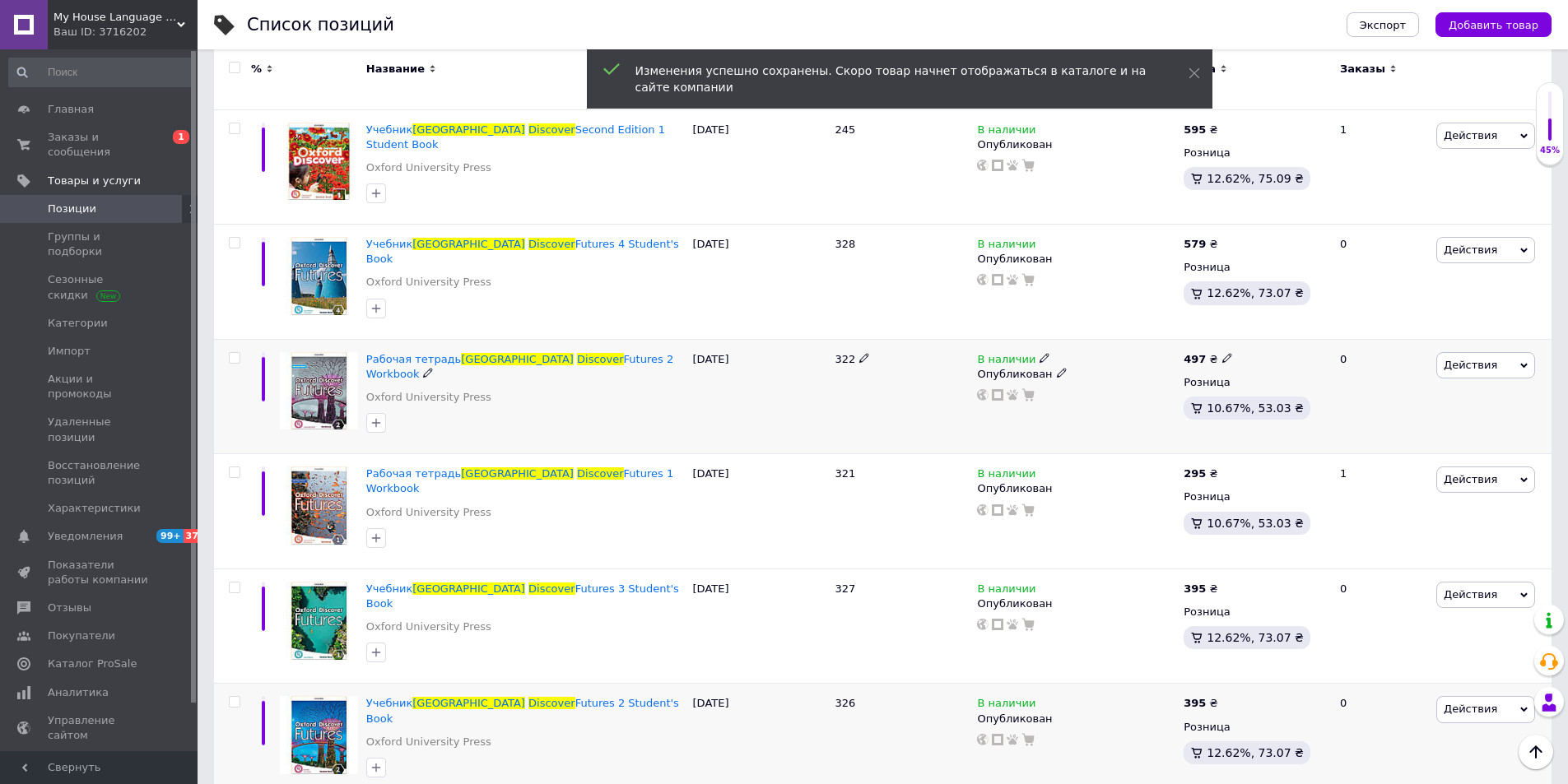
click at [1223, 353] on use at bounding box center [1228, 357] width 10 height 10
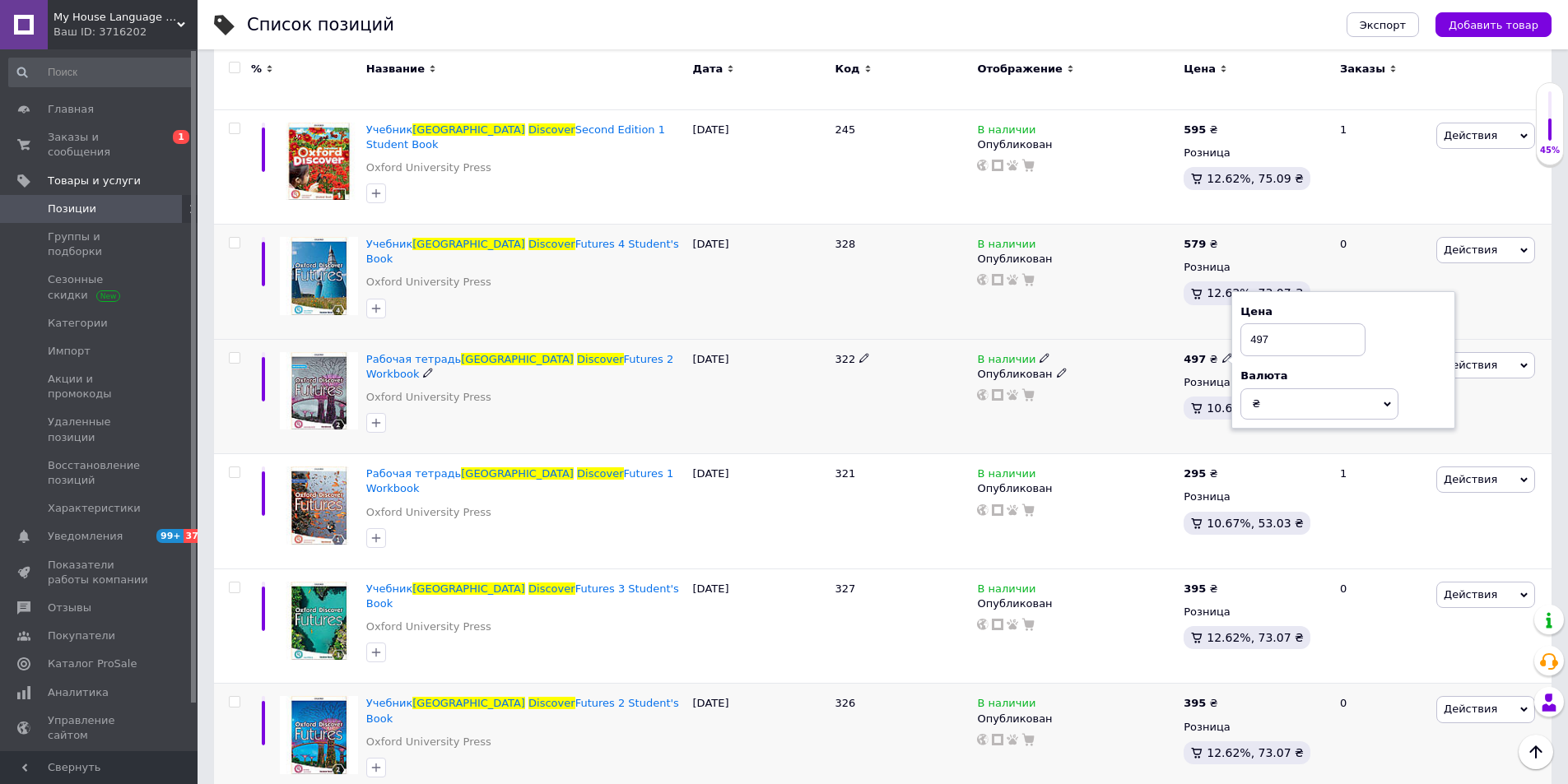
drag, startPoint x: 1286, startPoint y: 254, endPoint x: 1224, endPoint y: 257, distance: 62.1
type input "295"
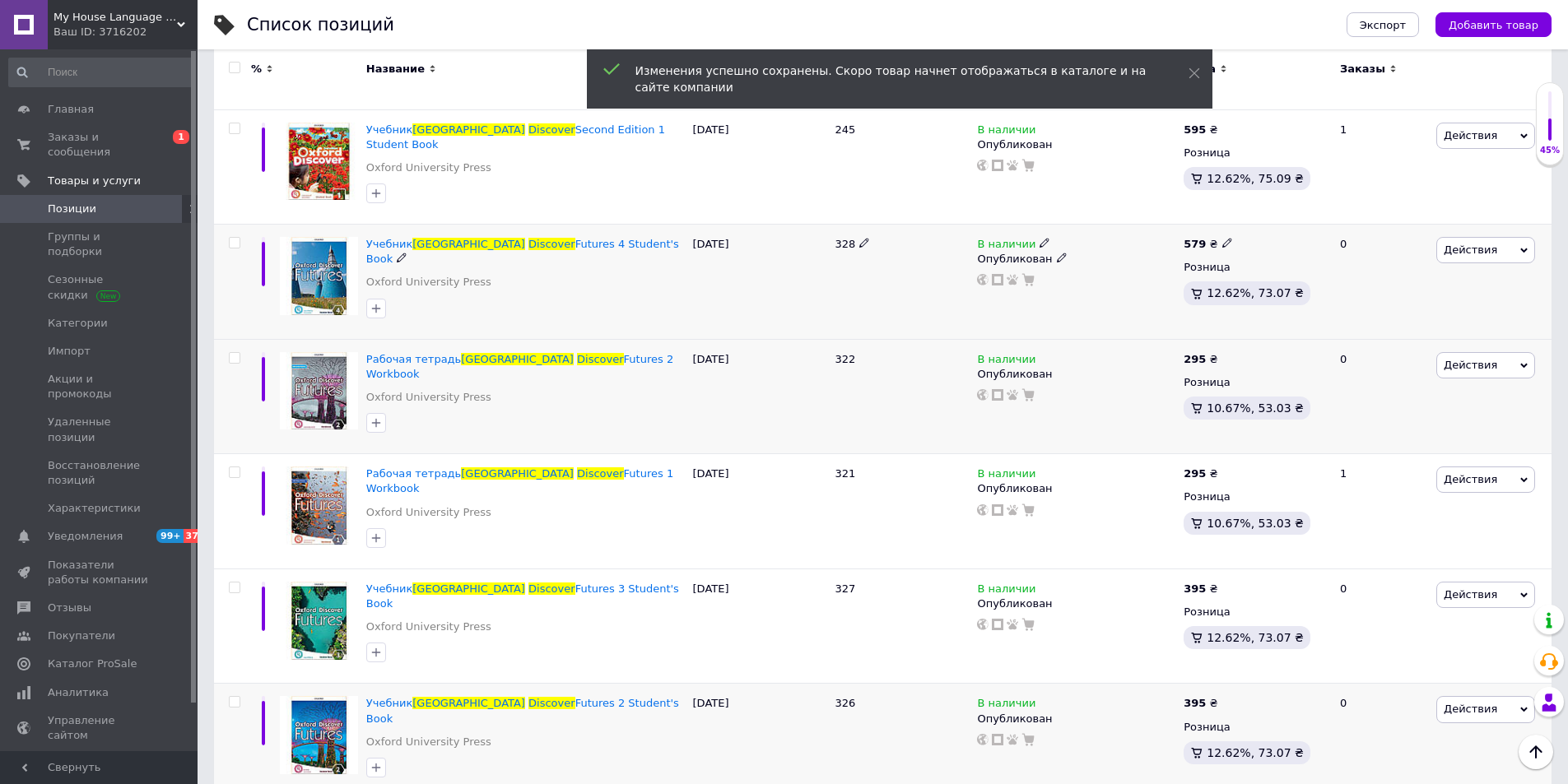
click at [1223, 238] on icon at bounding box center [1228, 242] width 10 height 10
drag, startPoint x: 1287, startPoint y: 164, endPoint x: 1240, endPoint y: 163, distance: 47.0
click at [1240, 177] on div "Цена 579 Валюта ₴ $ € CHF £ ¥ PLN ₸ MDL HUF KGS CN¥ TRY ₩ lei" at bounding box center [1344, 245] width 224 height 138
type input "395"
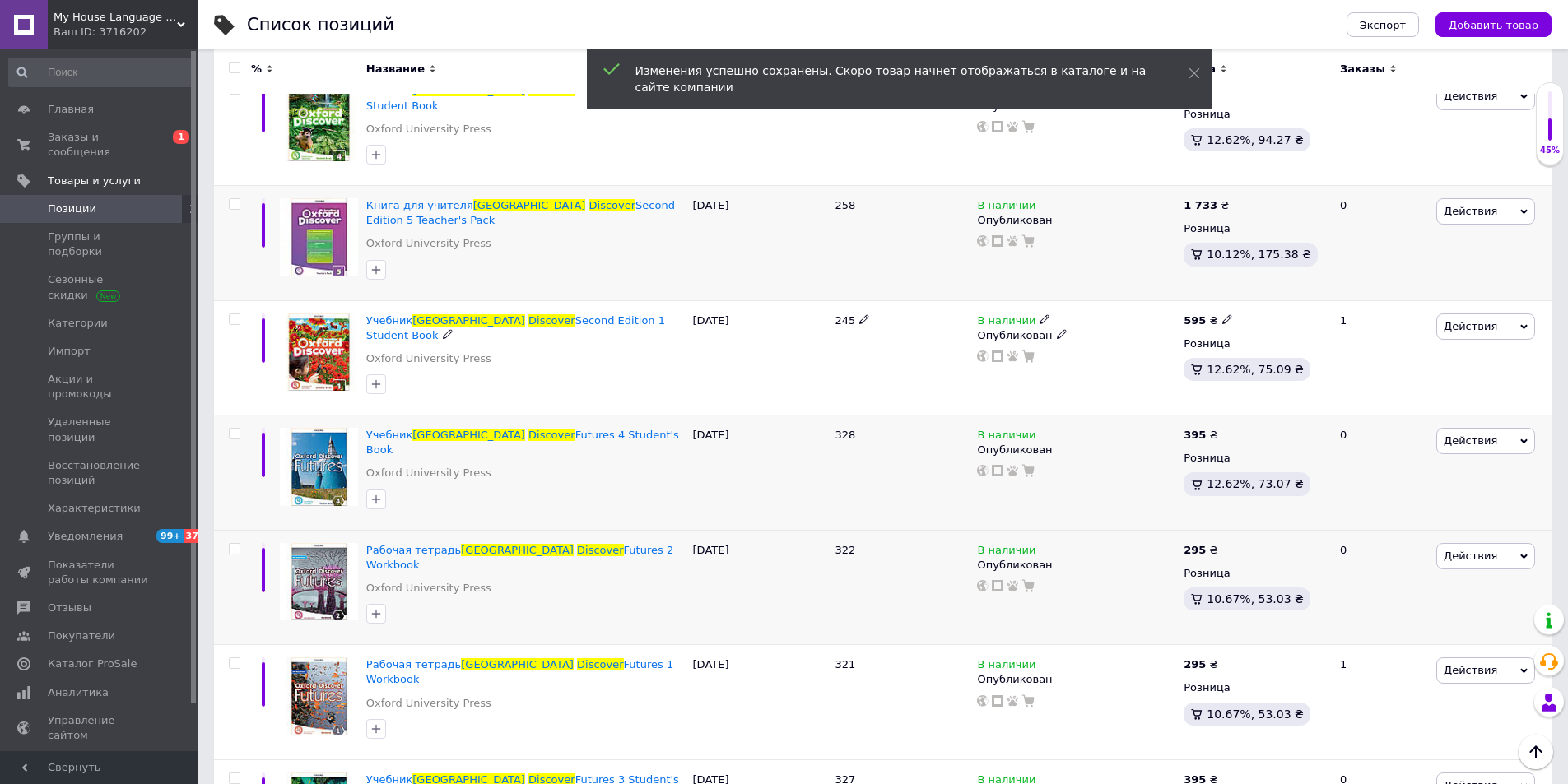
scroll to position [1284, 0]
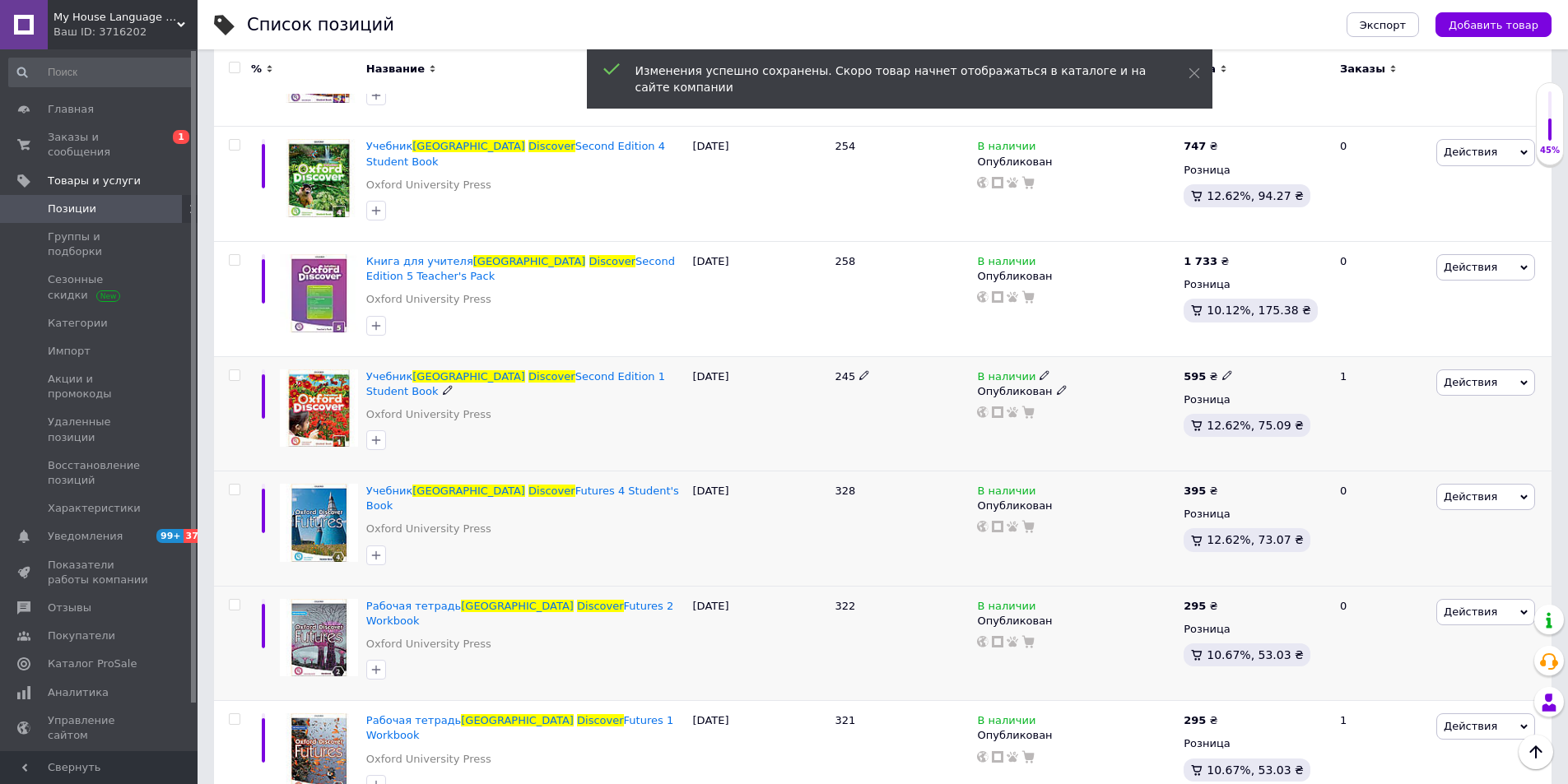
click at [1223, 371] on icon at bounding box center [1228, 375] width 10 height 10
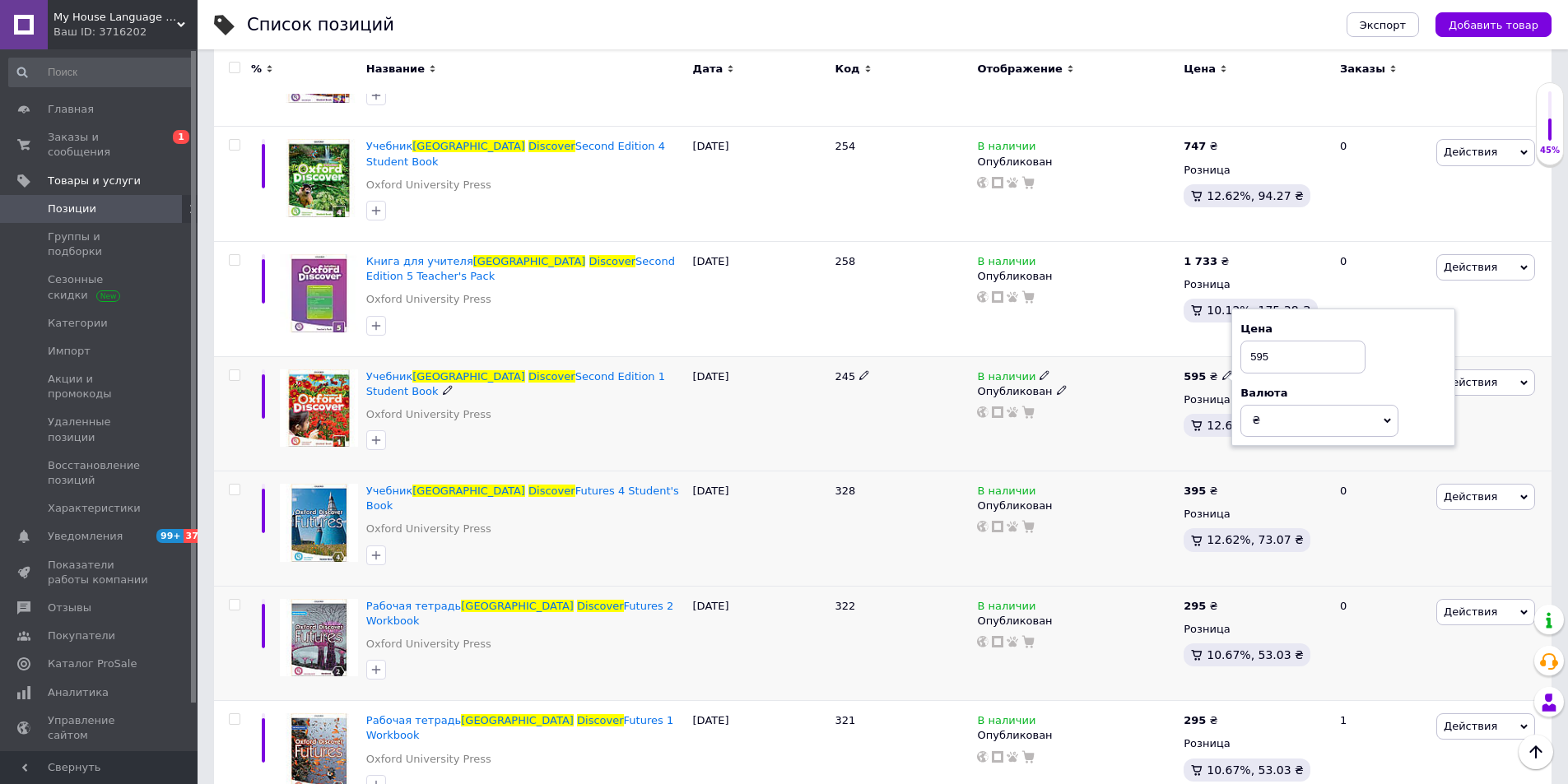
drag, startPoint x: 1279, startPoint y: 301, endPoint x: 1250, endPoint y: 300, distance: 29.0
click at [1250, 340] on input "595" at bounding box center [1304, 356] width 126 height 33
type input "395"
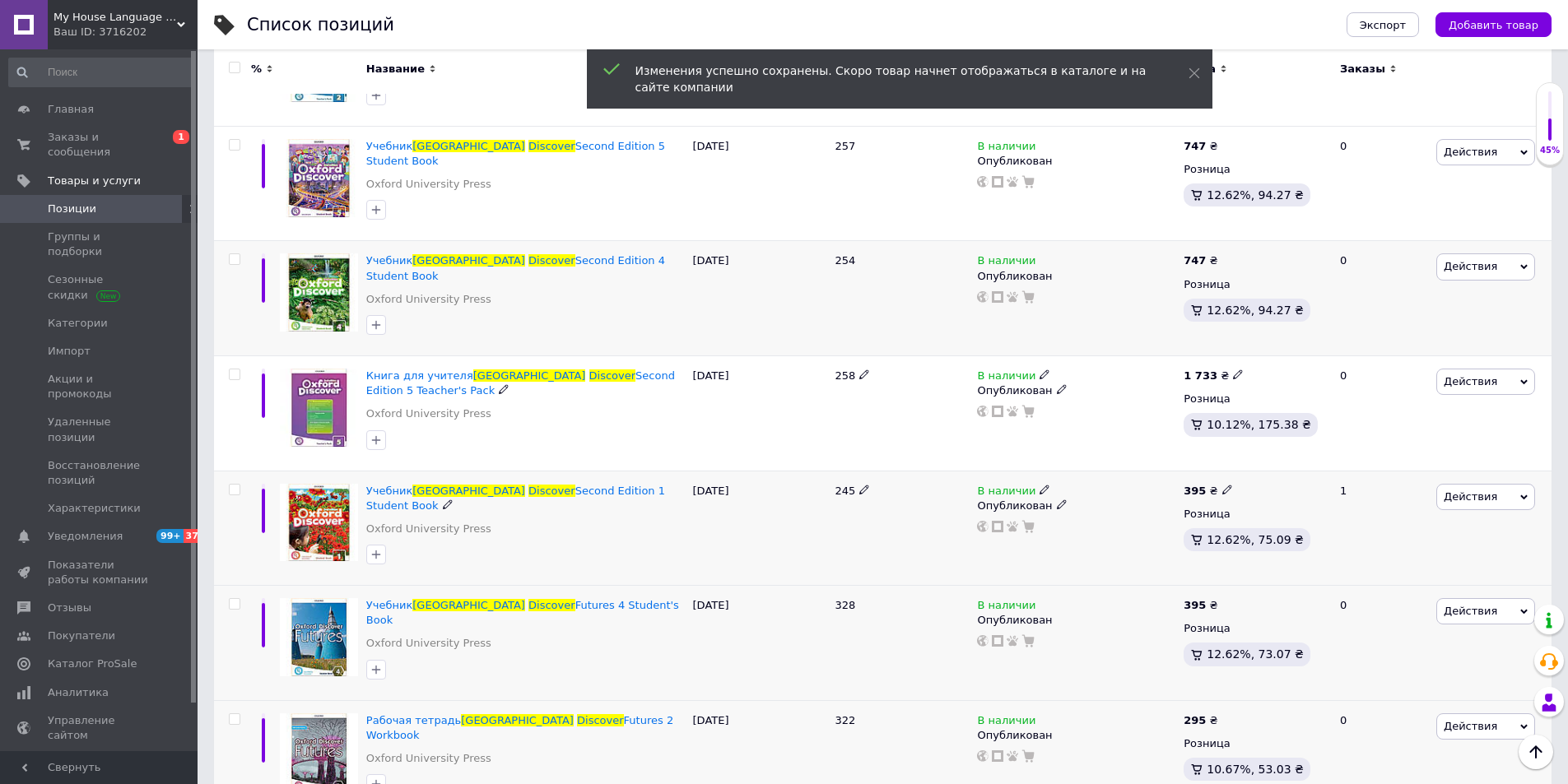
scroll to position [1119, 0]
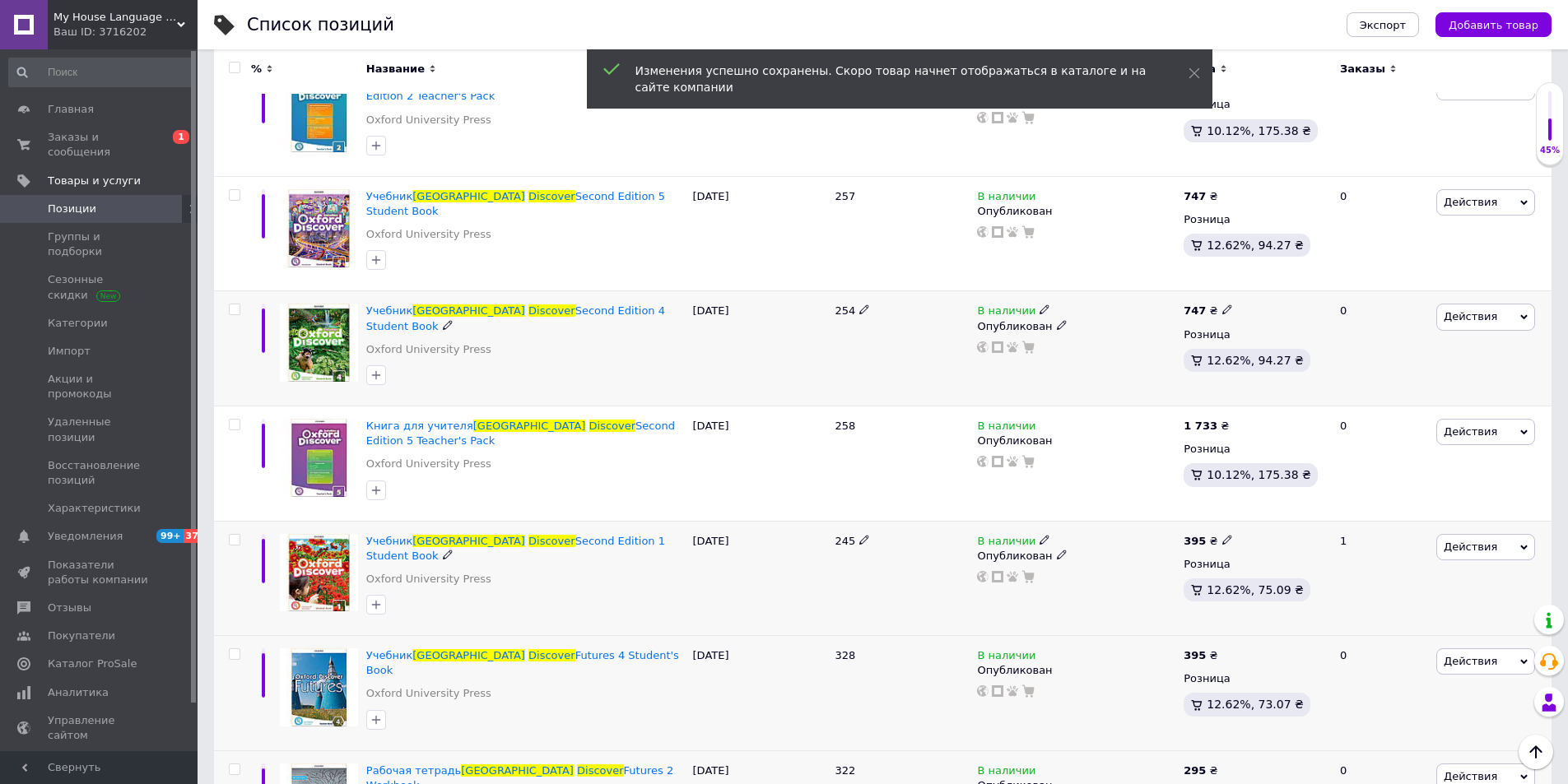
click at [1223, 304] on icon at bounding box center [1228, 309] width 10 height 10
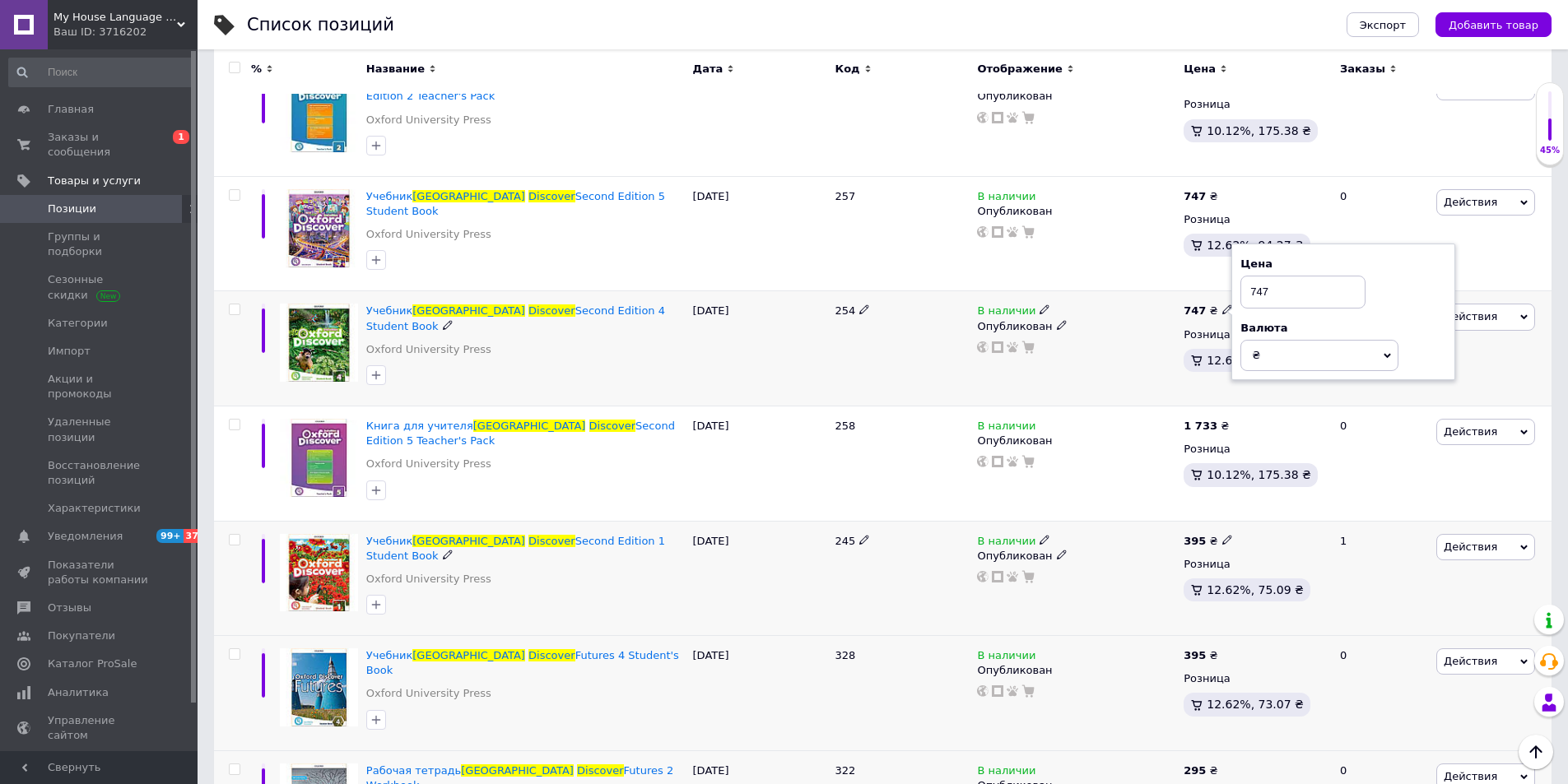
drag, startPoint x: 1280, startPoint y: 248, endPoint x: 1237, endPoint y: 248, distance: 43.0
click at [1237, 248] on div "Цена 747 Валюта ₴ $ € CHF £ ¥ PLN ₸ MDL HUF KGS CN¥ TRY ₩ lei" at bounding box center [1344, 312] width 224 height 138
type input "395"
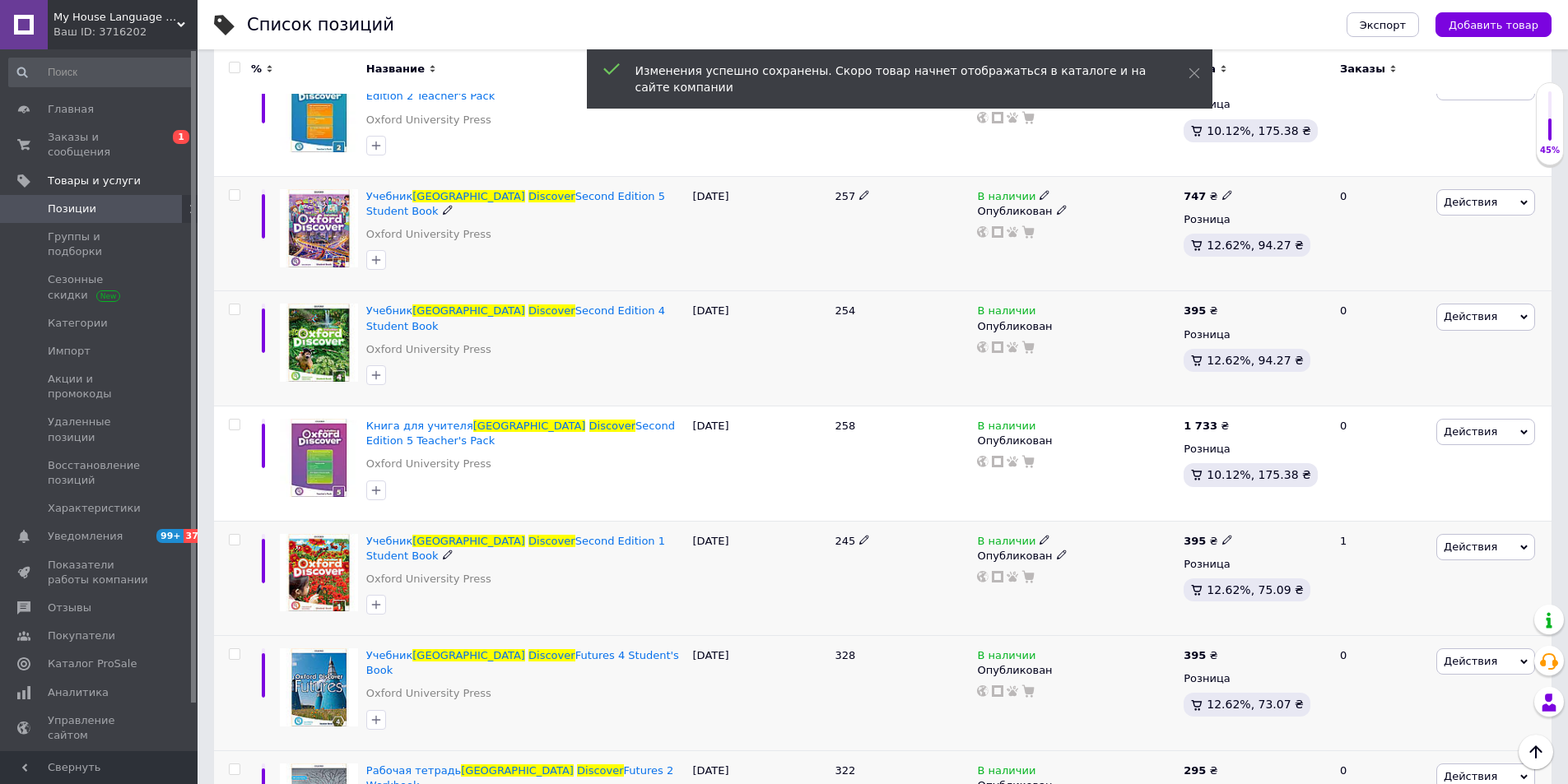
click at [1223, 190] on icon at bounding box center [1228, 195] width 10 height 10
drag, startPoint x: 1278, startPoint y: 143, endPoint x: 1248, endPoint y: 143, distance: 30.0
click at [1248, 162] on input "747" at bounding box center [1304, 178] width 126 height 33
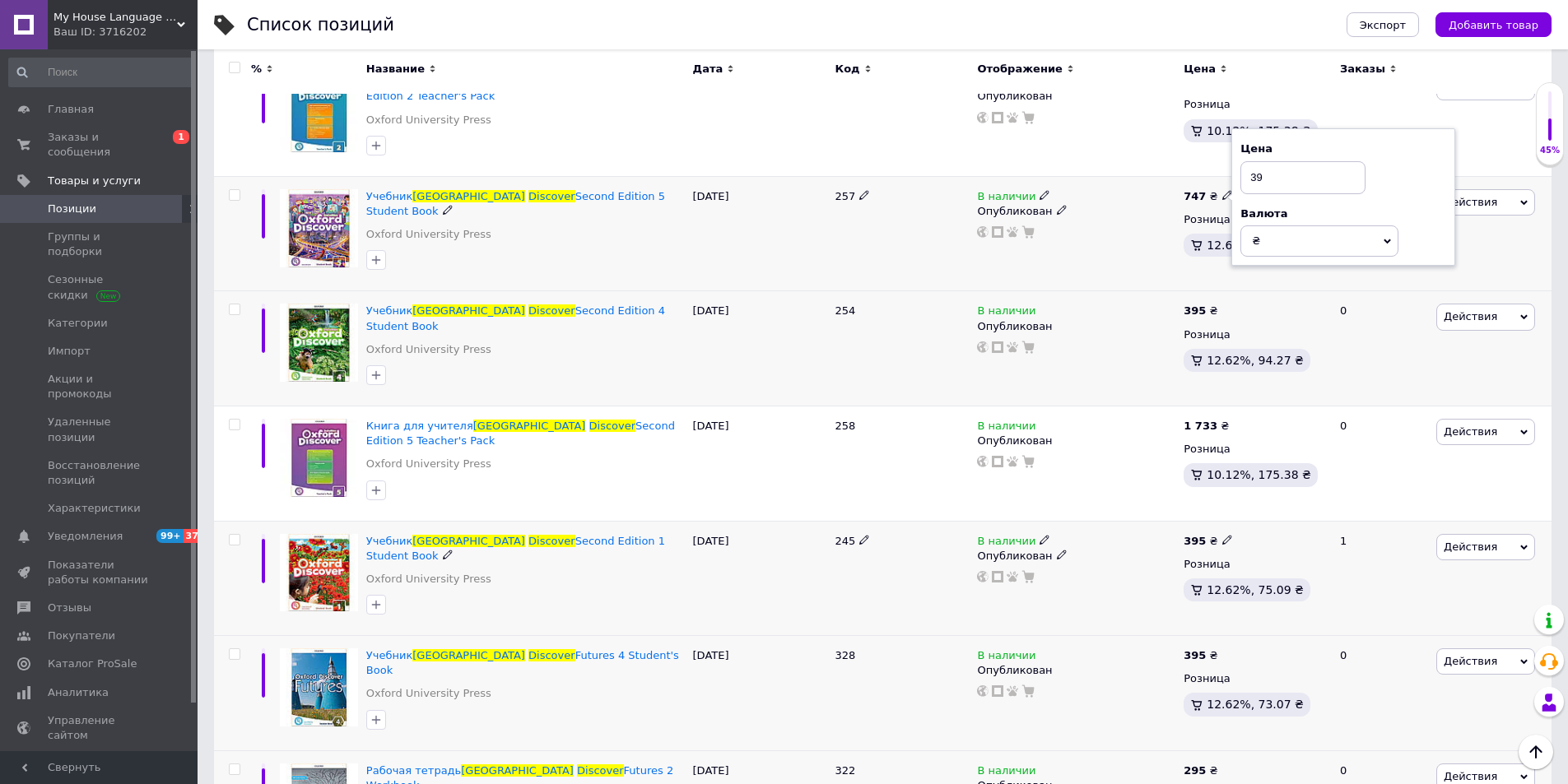
type input "395"
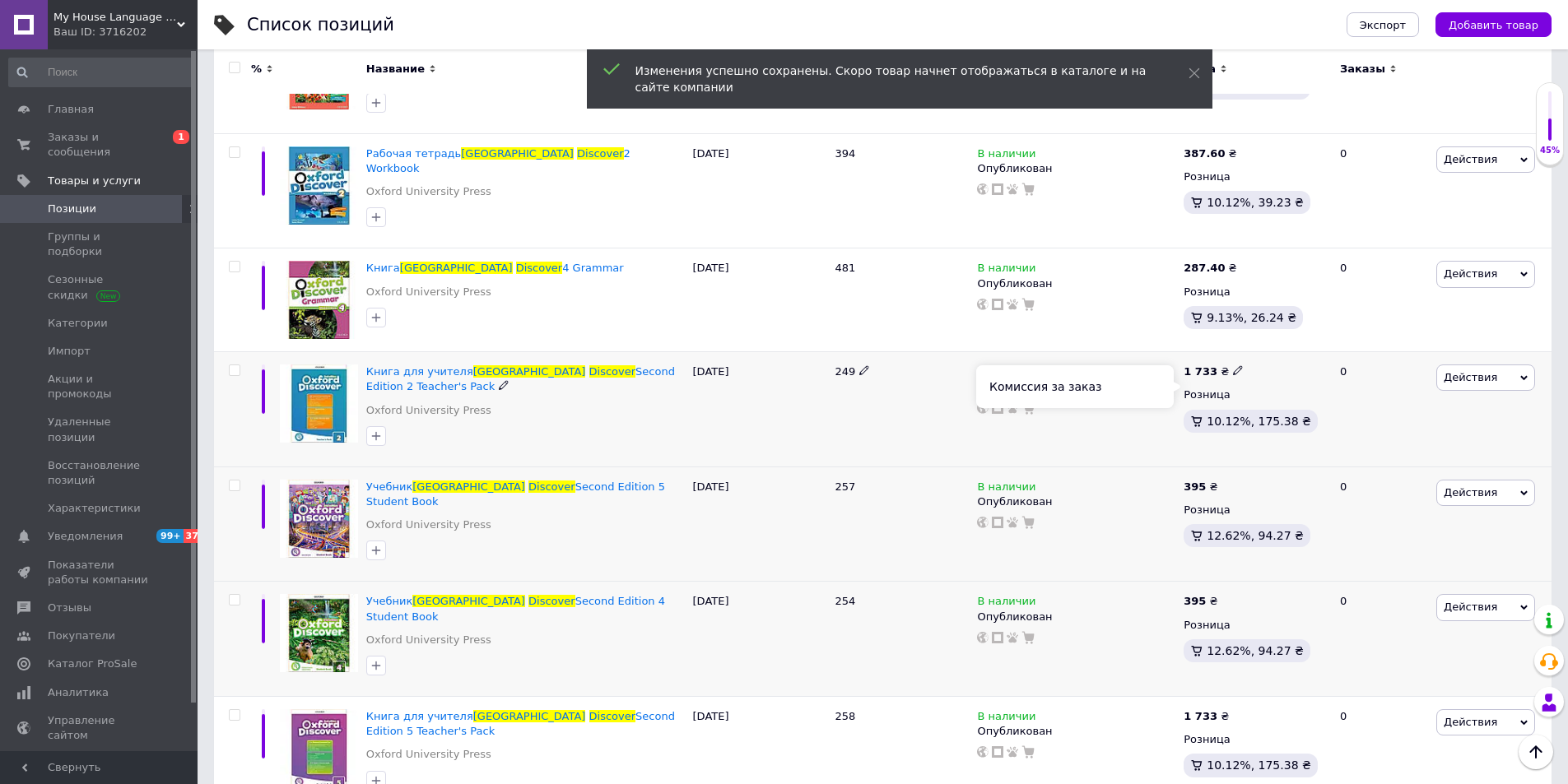
scroll to position [790, 0]
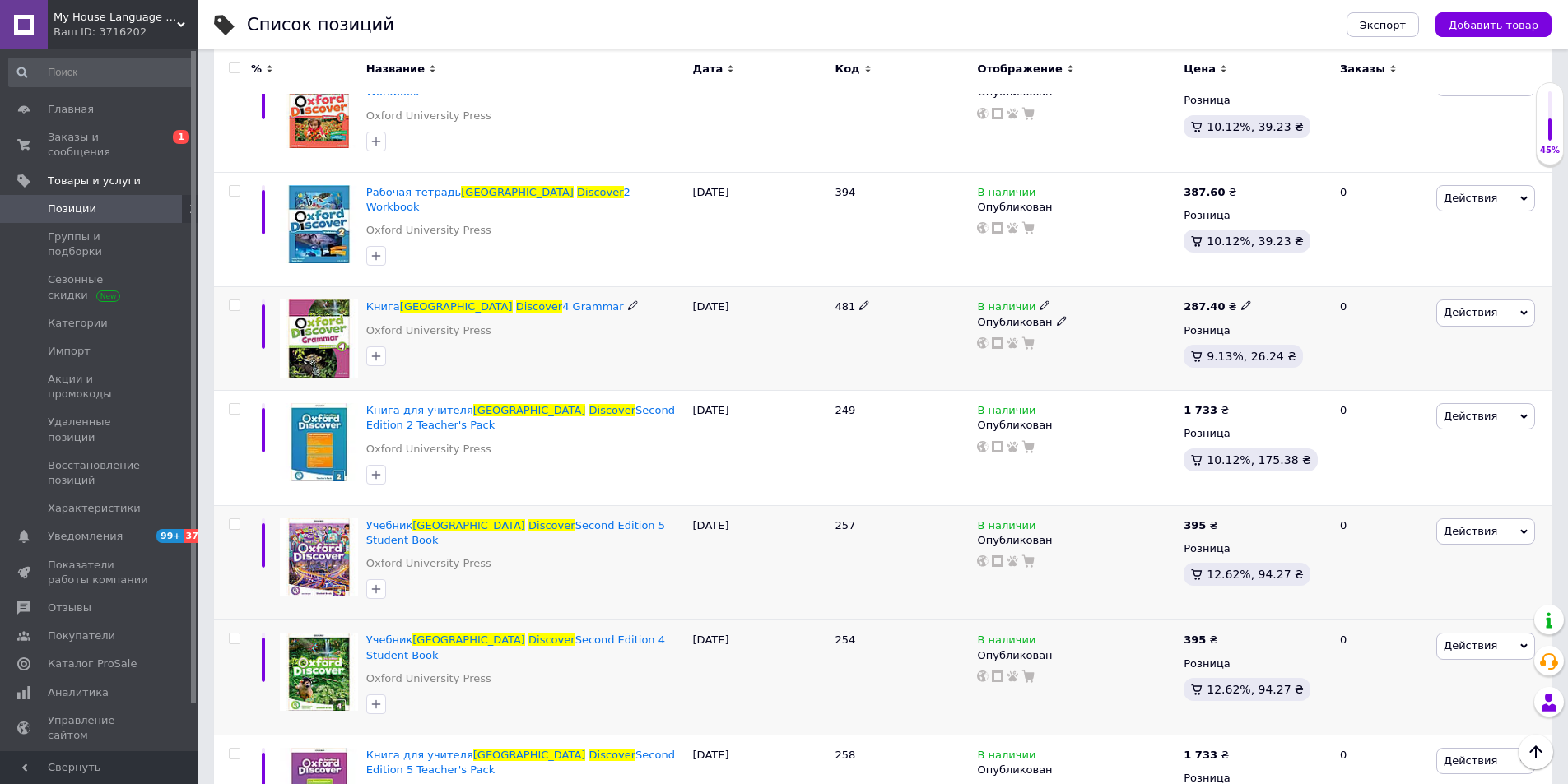
click at [1242, 300] on icon at bounding box center [1247, 305] width 10 height 10
drag, startPoint x: 1307, startPoint y: 249, endPoint x: 1206, endPoint y: 253, distance: 101.1
click at [1206, 287] on div "287.40 ₴ Цена 287.4 Валюта ₴ $ € CHF £ ¥ PLN ₸ MDL HUF KGS CN¥ TRY ₩ lei Розниц…" at bounding box center [1255, 338] width 150 height 104
type input "295"
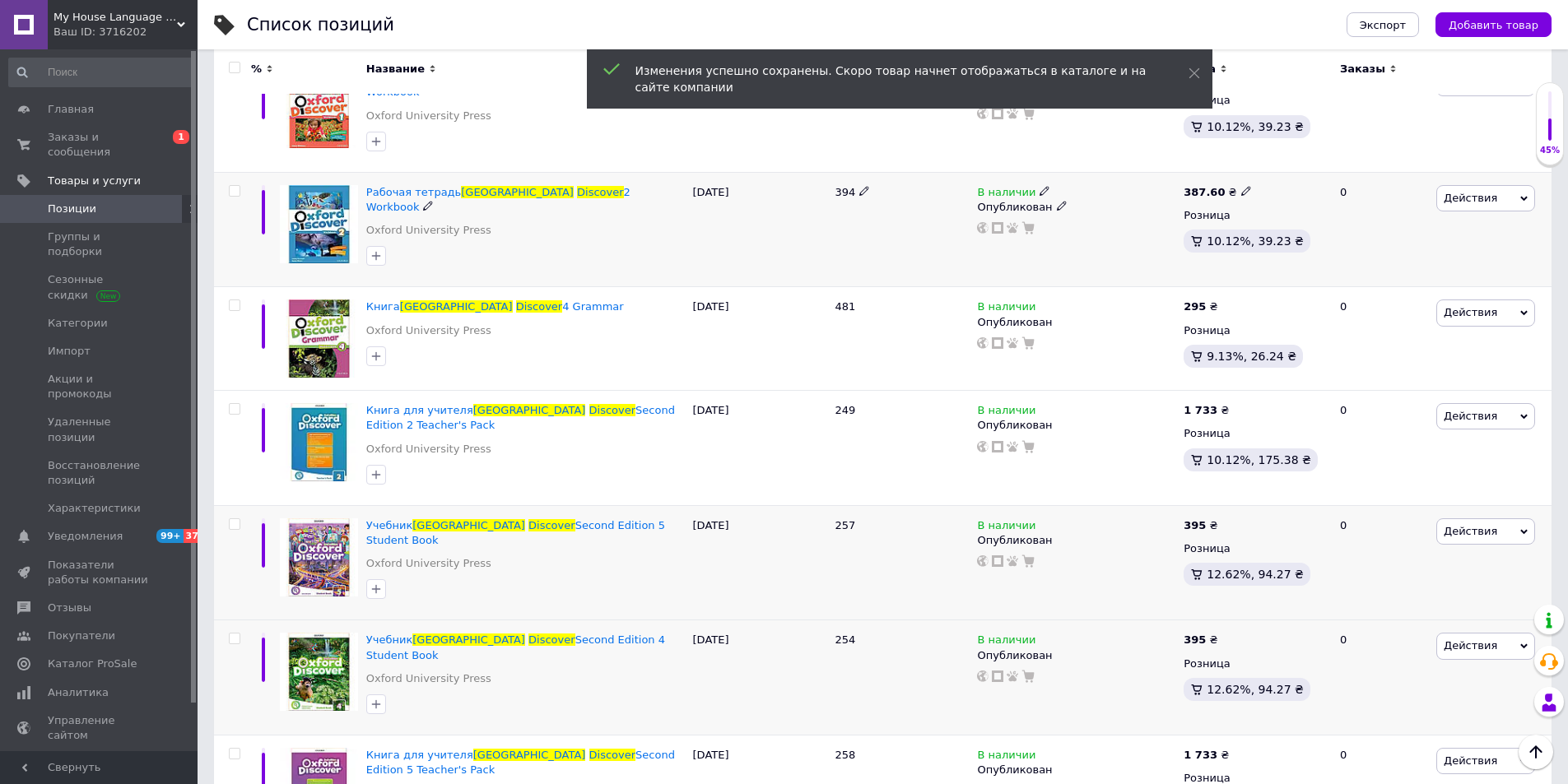
click at [1242, 186] on icon at bounding box center [1247, 191] width 10 height 10
drag, startPoint x: 1301, startPoint y: 151, endPoint x: 1263, endPoint y: 150, distance: 38.0
click at [1263, 157] on input "387.6" at bounding box center [1319, 173] width 126 height 33
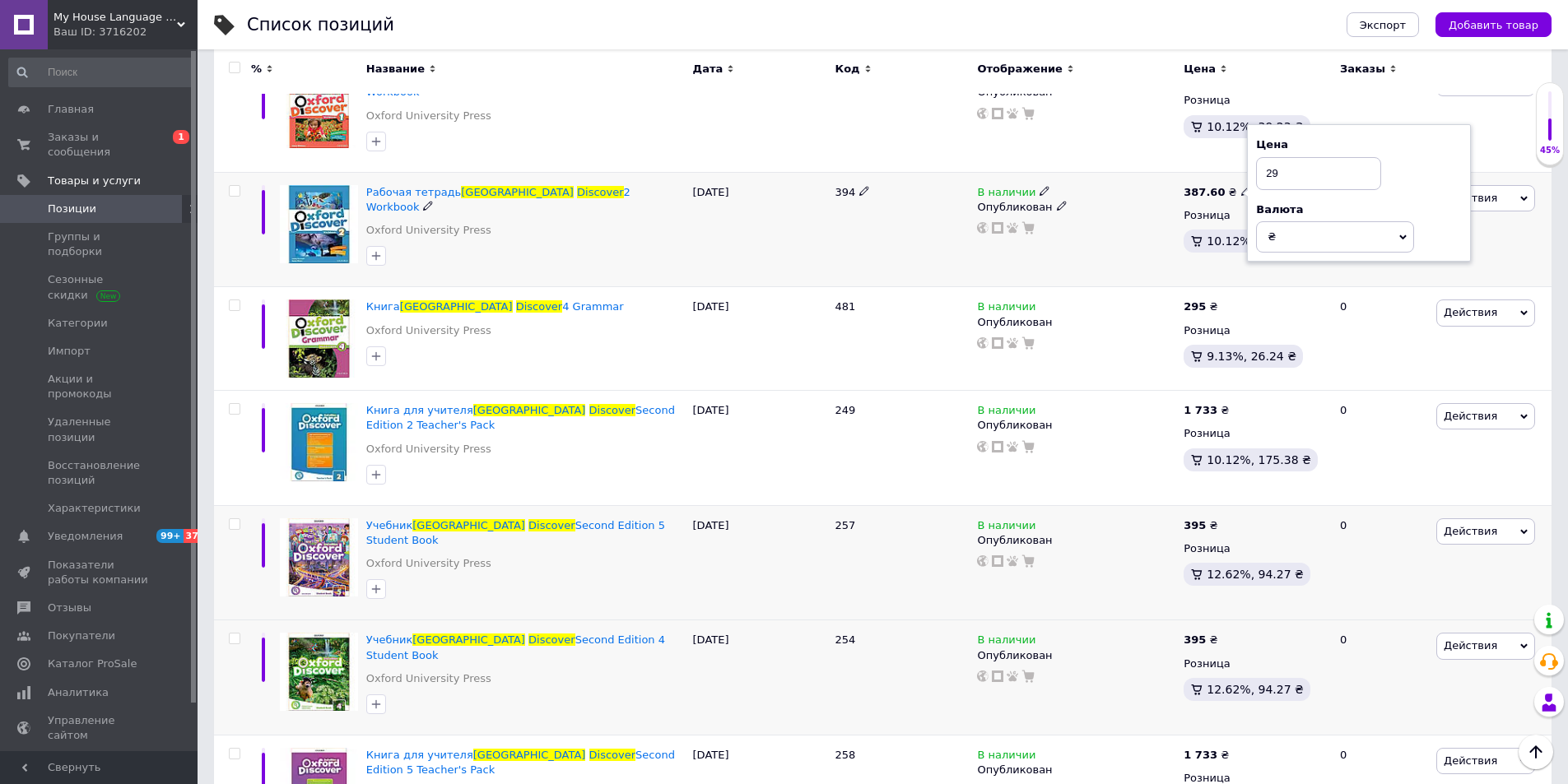
type input "295"
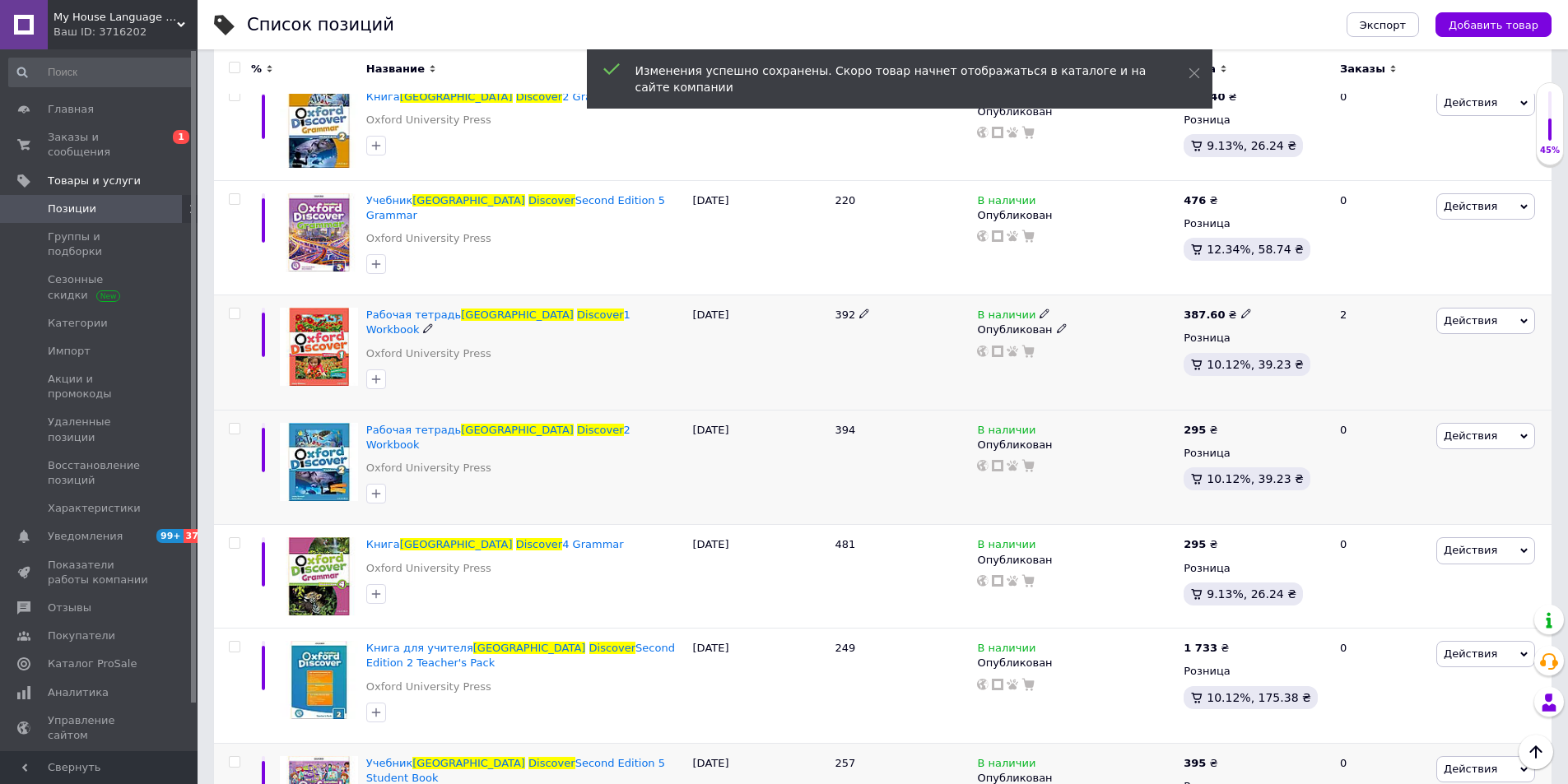
scroll to position [543, 0]
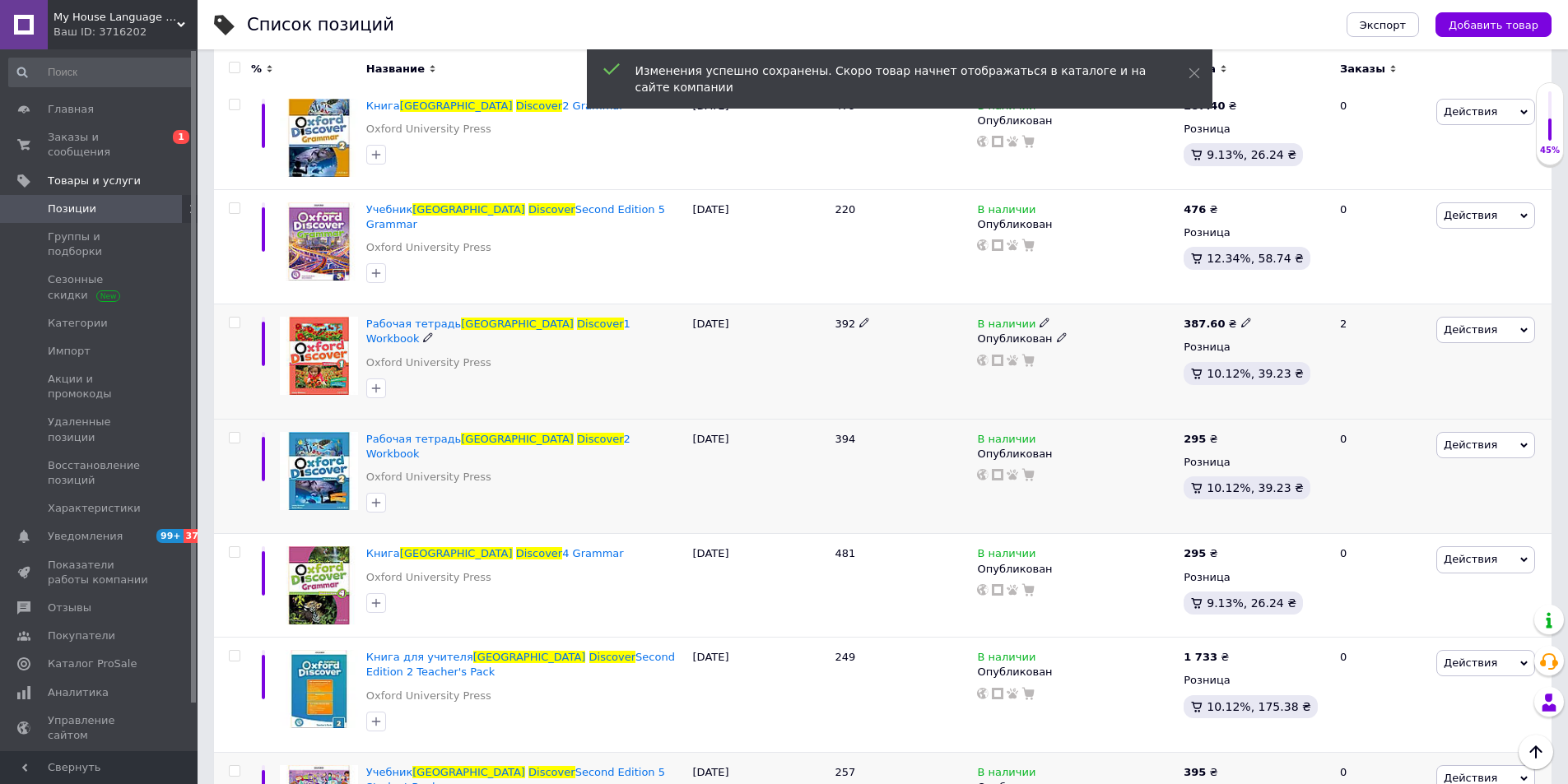
click at [1242, 317] on icon at bounding box center [1247, 322] width 10 height 10
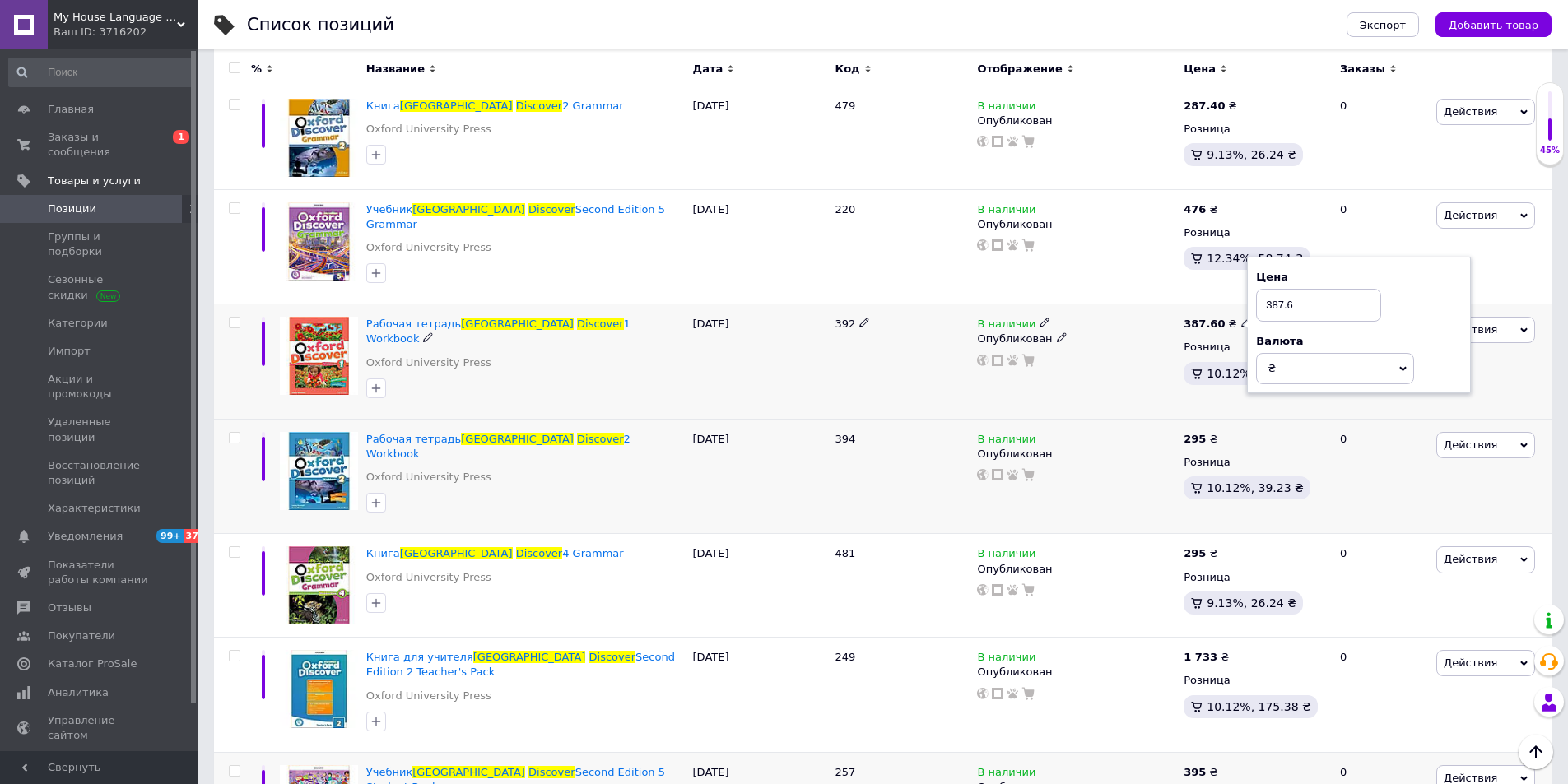
drag, startPoint x: 1305, startPoint y: 292, endPoint x: 1233, endPoint y: 292, distance: 72.0
click at [1233, 304] on div "387.60 ₴ Цена 387.6 Валюта ₴ $ € CHF £ ¥ PLN ₸ MDL HUF KGS CN¥ TRY ₩ lei Розниц…" at bounding box center [1255, 361] width 150 height 115
type input "295"
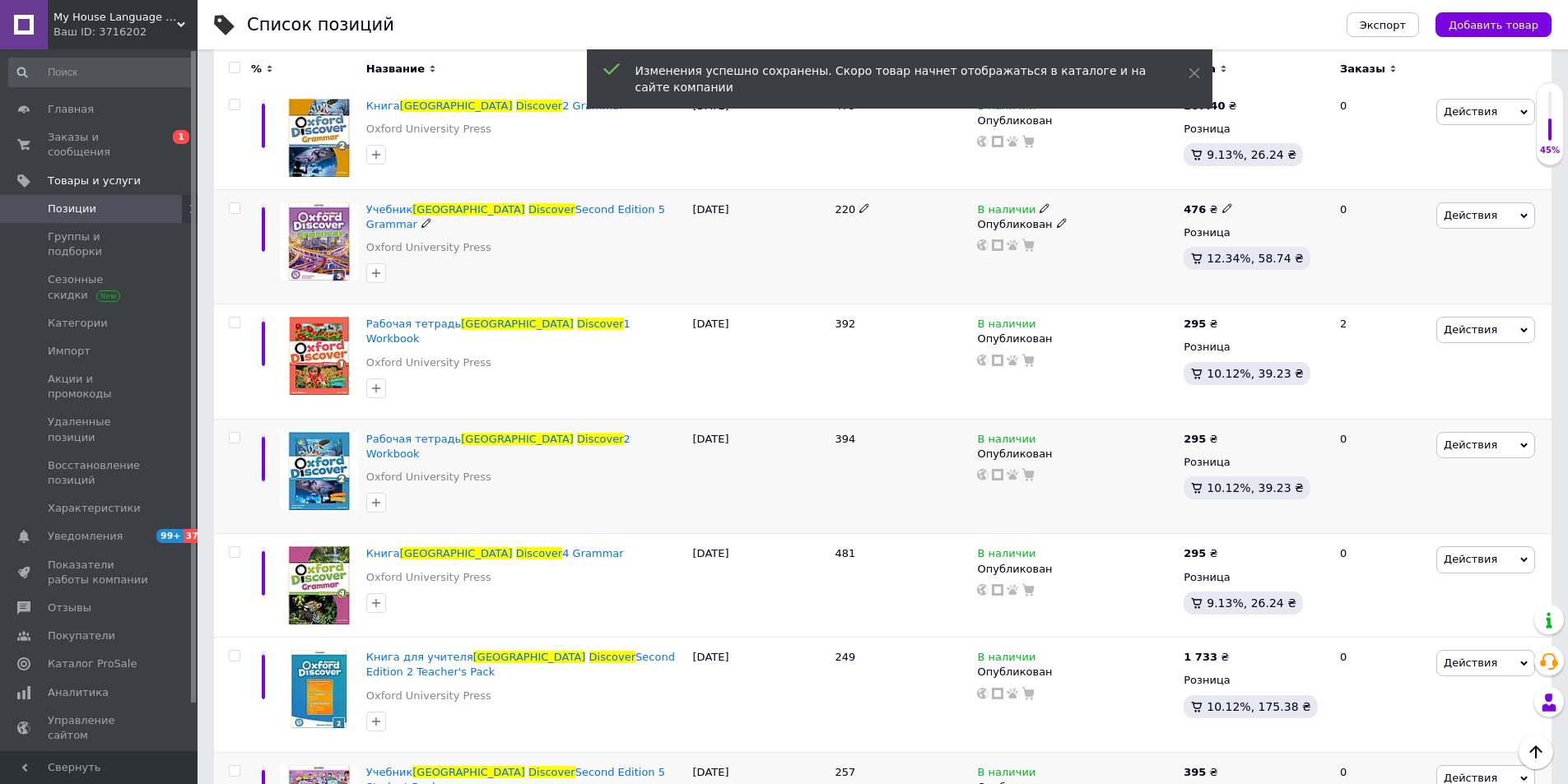
click at [1218, 214] on div "476 ₴" at bounding box center [1208, 210] width 48 height 15
drag, startPoint x: 1292, startPoint y: 192, endPoint x: 1209, endPoint y: 191, distance: 83.0
click at [1209, 191] on div "476 ₴ Цена 476 Валюта ₴ $ € CHF £ ¥ PLN ₸ MDL HUF KGS CN¥ TRY ₩ lei Розница 12.…" at bounding box center [1255, 246] width 150 height 115
type input "395"
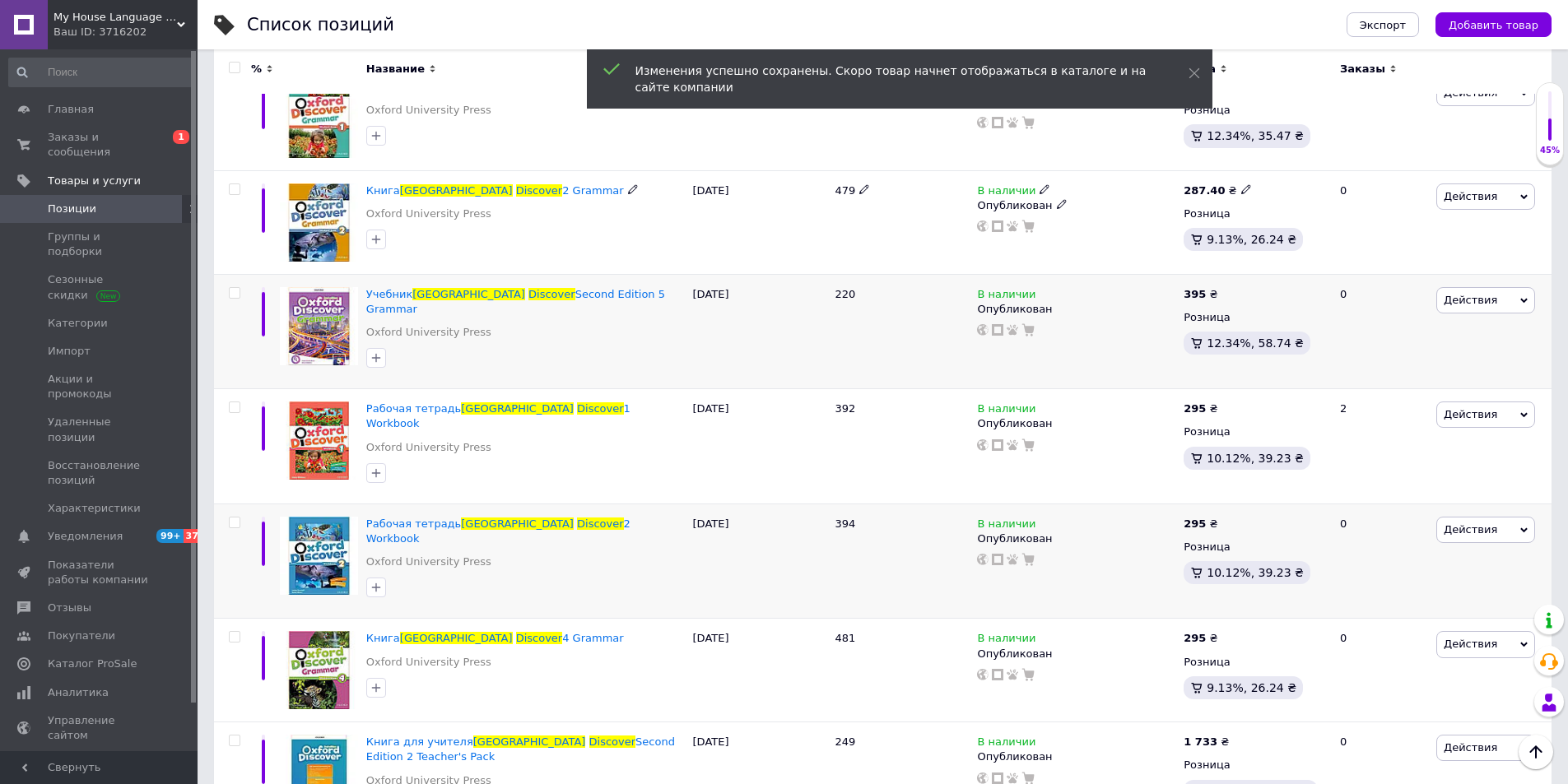
scroll to position [378, 0]
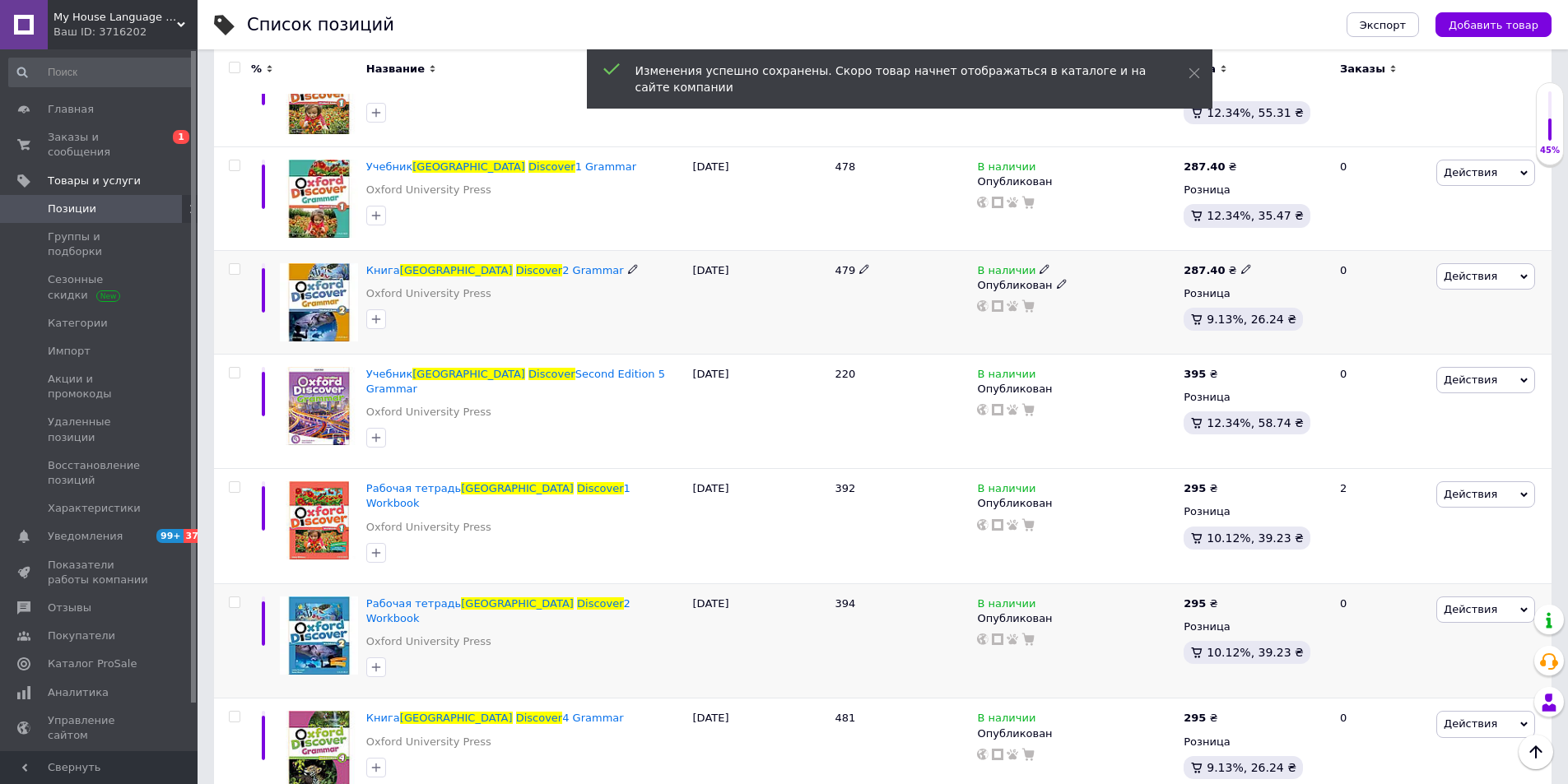
click at [1242, 268] on icon at bounding box center [1247, 269] width 10 height 10
drag, startPoint x: 1306, startPoint y: 249, endPoint x: 1247, endPoint y: 246, distance: 59.1
click at [1256, 246] on input "287.4" at bounding box center [1319, 252] width 126 height 33
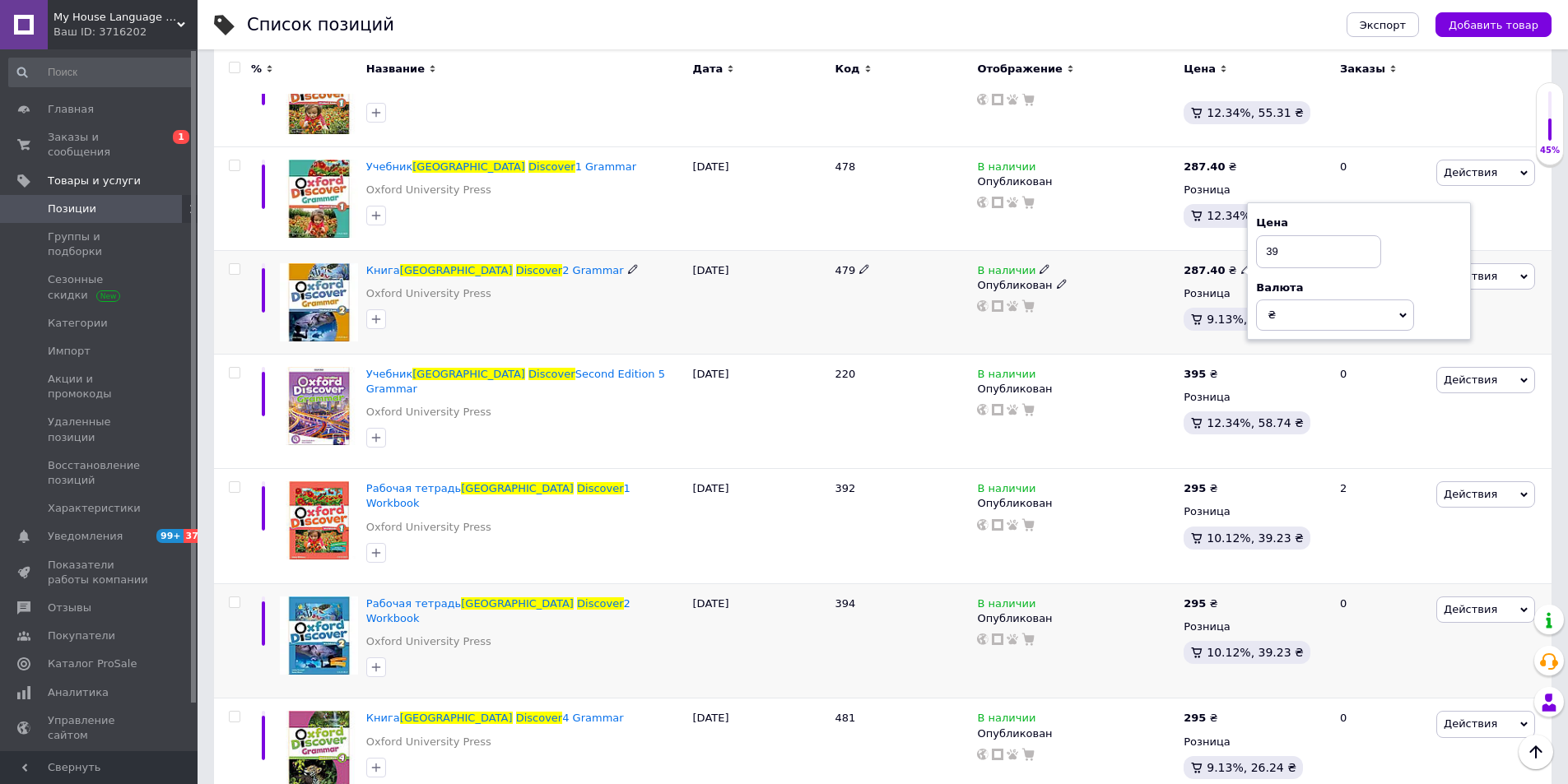
type input "395"
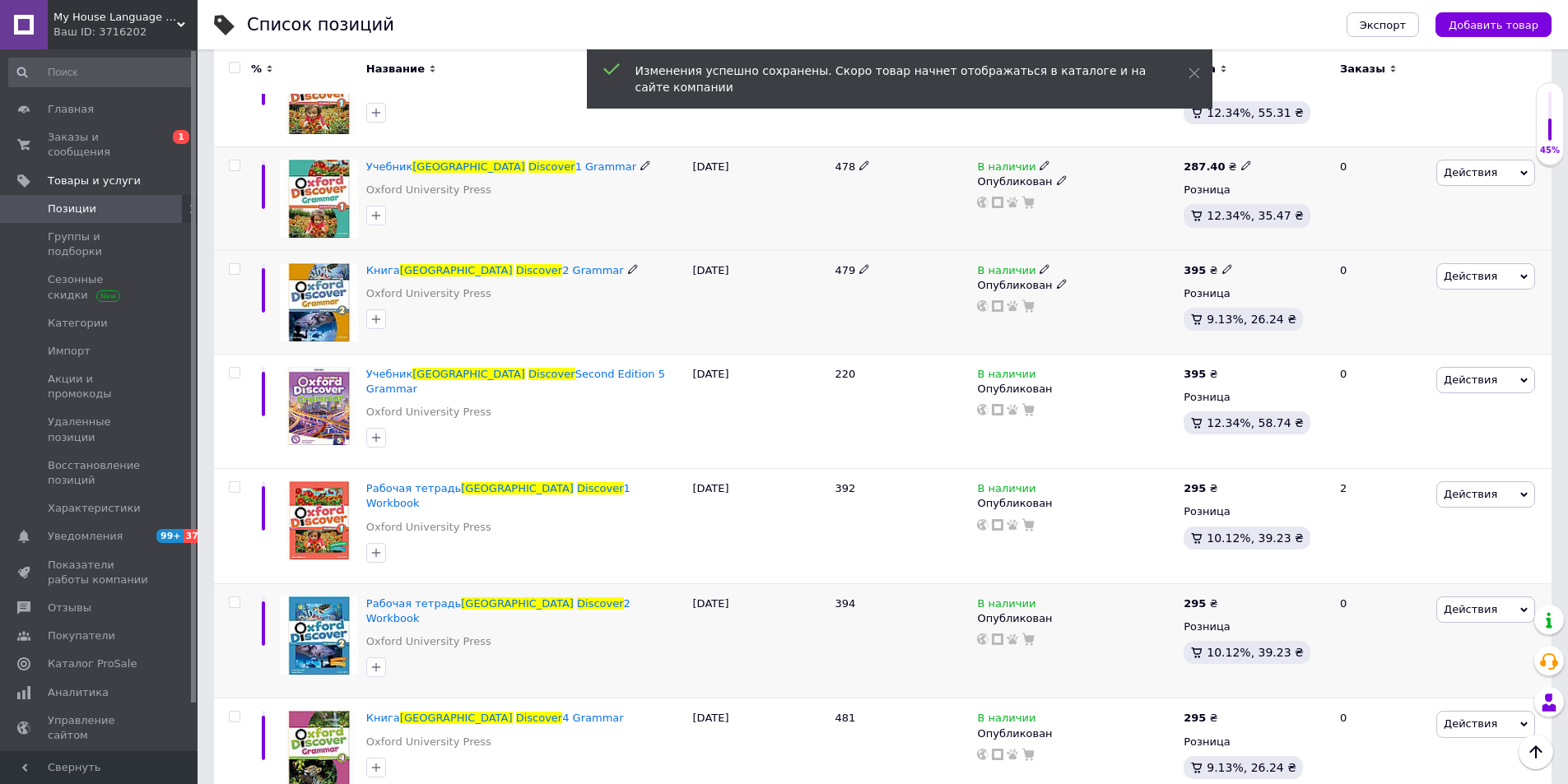
click at [1242, 165] on icon at bounding box center [1247, 165] width 10 height 10
drag, startPoint x: 1310, startPoint y: 138, endPoint x: 1241, endPoint y: 145, distance: 69.4
click at [1248, 145] on div "Цена 287.4 Валюта ₴ $ € CHF £ ¥ PLN ₸ MDL HUF KGS CN¥ TRY ₩ lei" at bounding box center [1360, 167] width 224 height 138
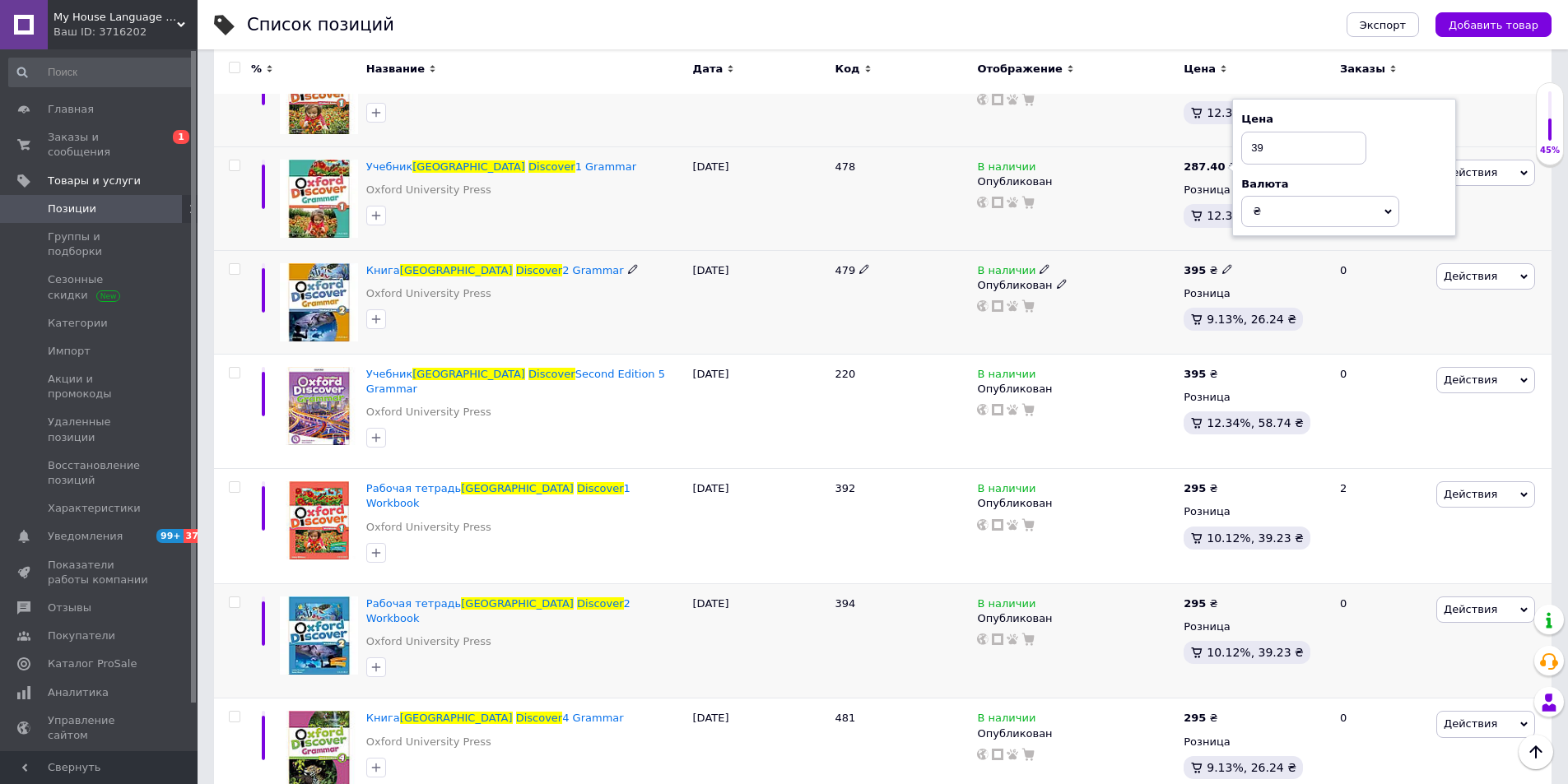
type input "395"
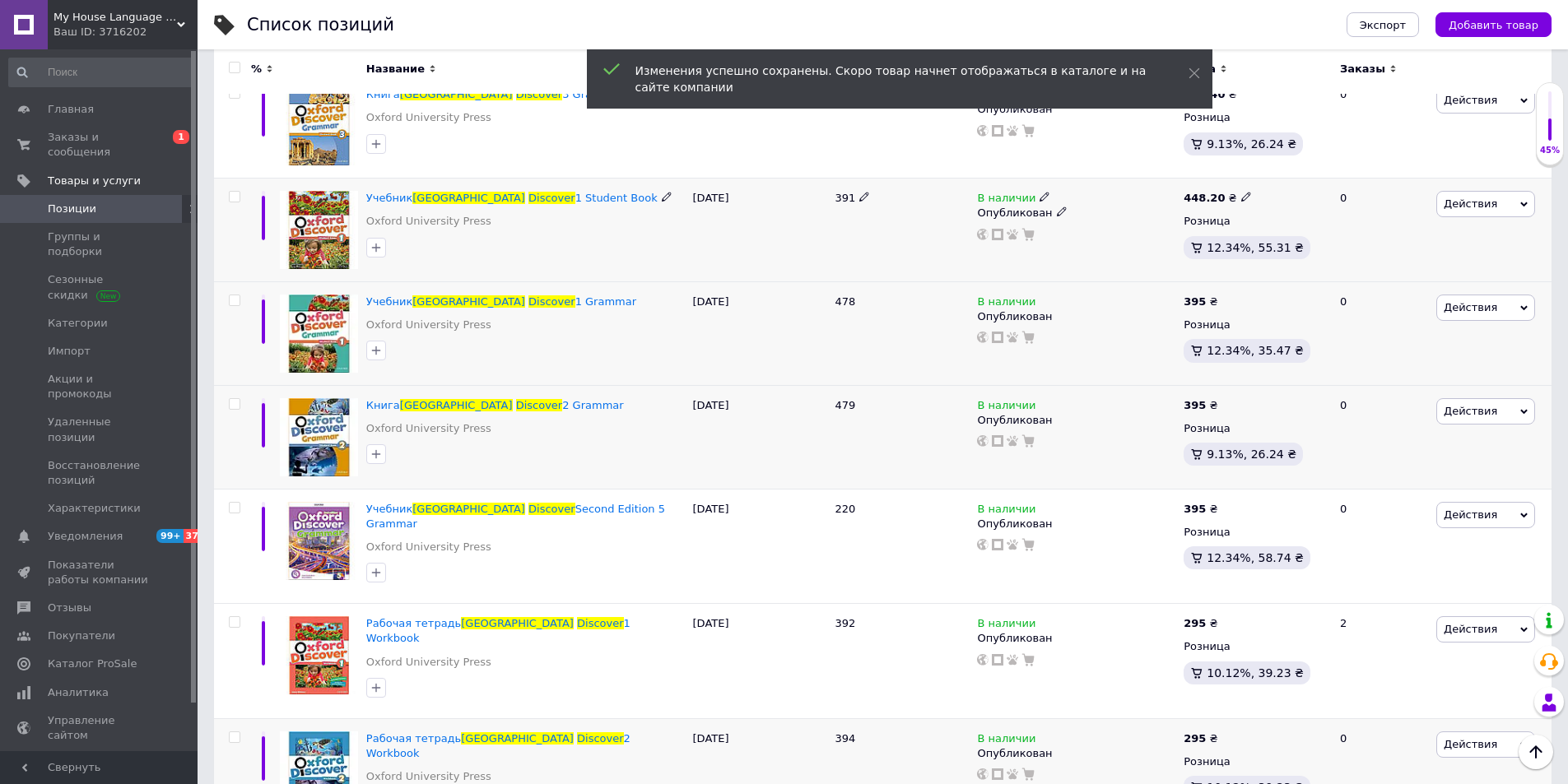
scroll to position [214, 0]
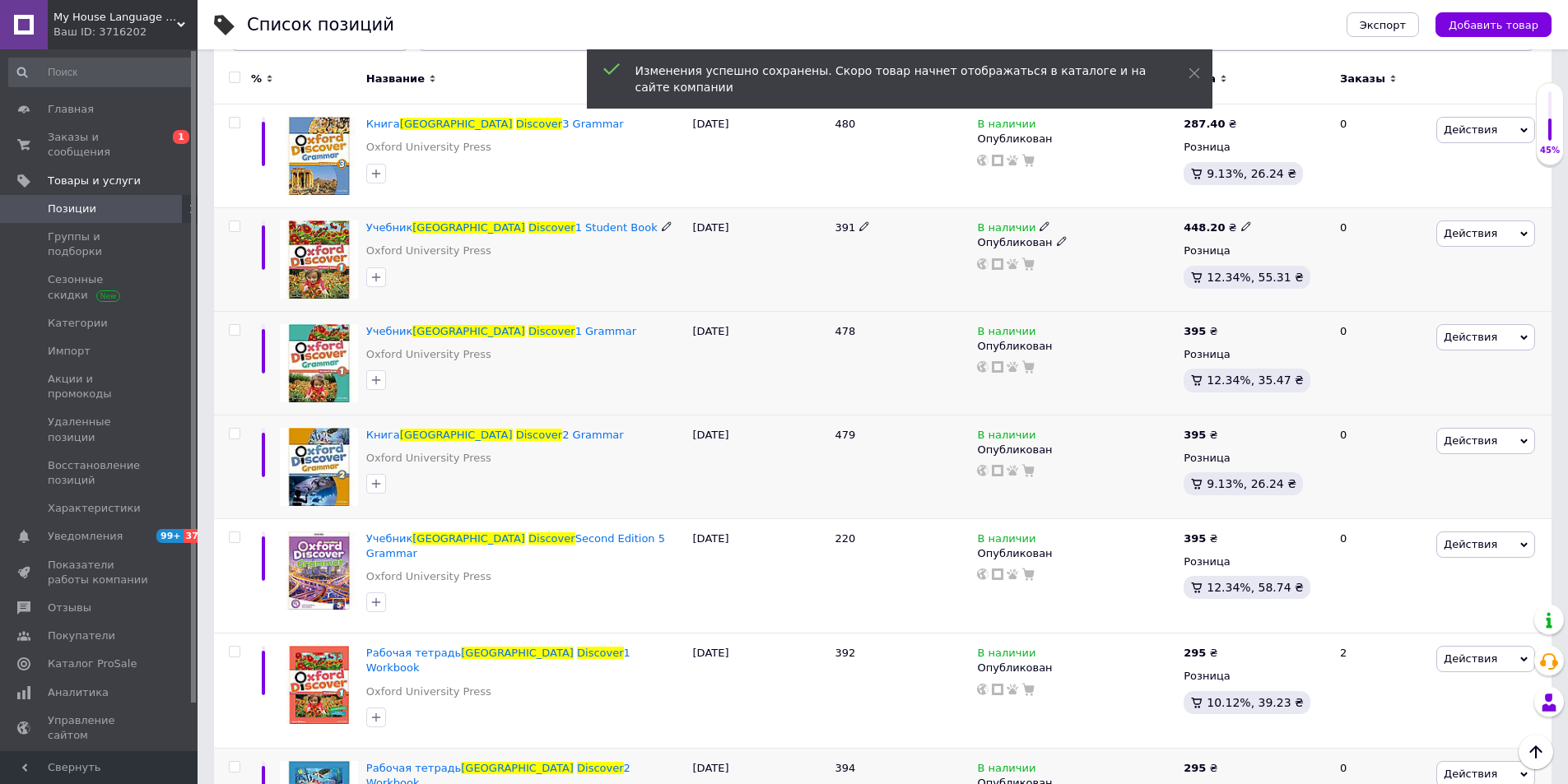
drag, startPoint x: 1238, startPoint y: 216, endPoint x: 1233, endPoint y: 227, distance: 12.1
click at [1242, 227] on icon at bounding box center [1247, 226] width 10 height 10
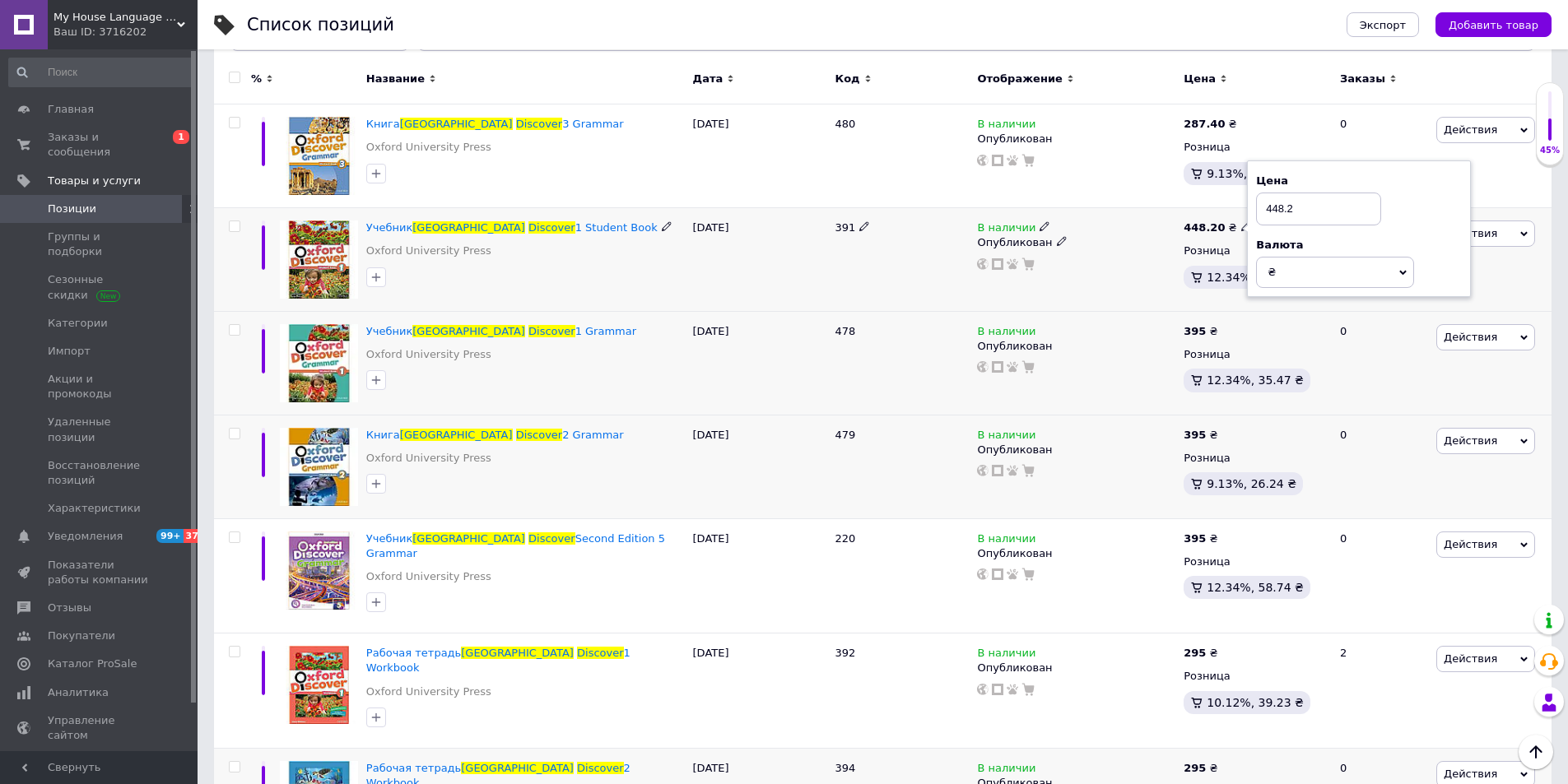
drag, startPoint x: 1307, startPoint y: 209, endPoint x: 1261, endPoint y: 208, distance: 46.0
click at [1261, 208] on input "448.2" at bounding box center [1319, 209] width 126 height 33
type input "395"
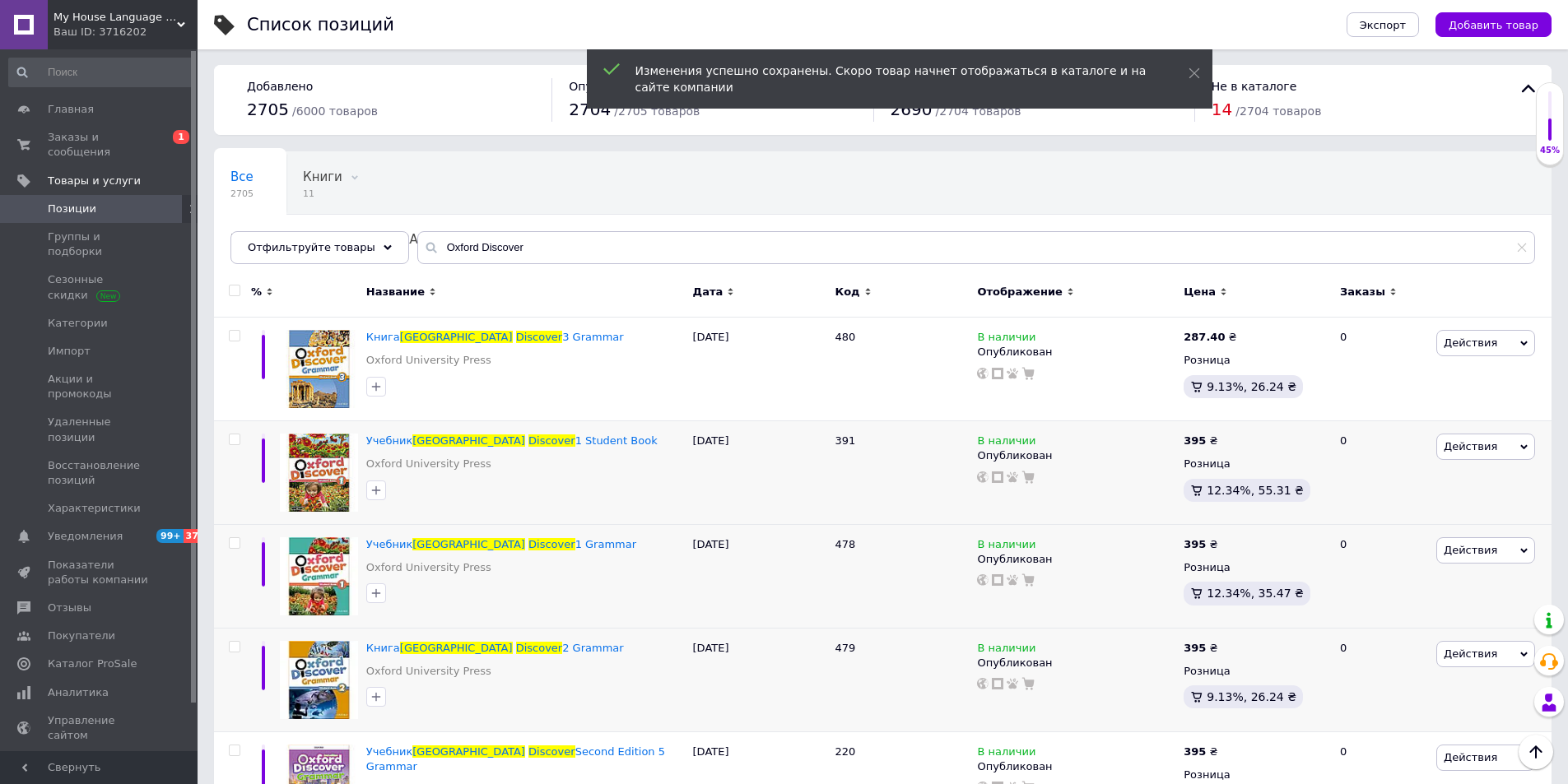
scroll to position [0, 0]
click at [1242, 338] on icon at bounding box center [1247, 336] width 10 height 10
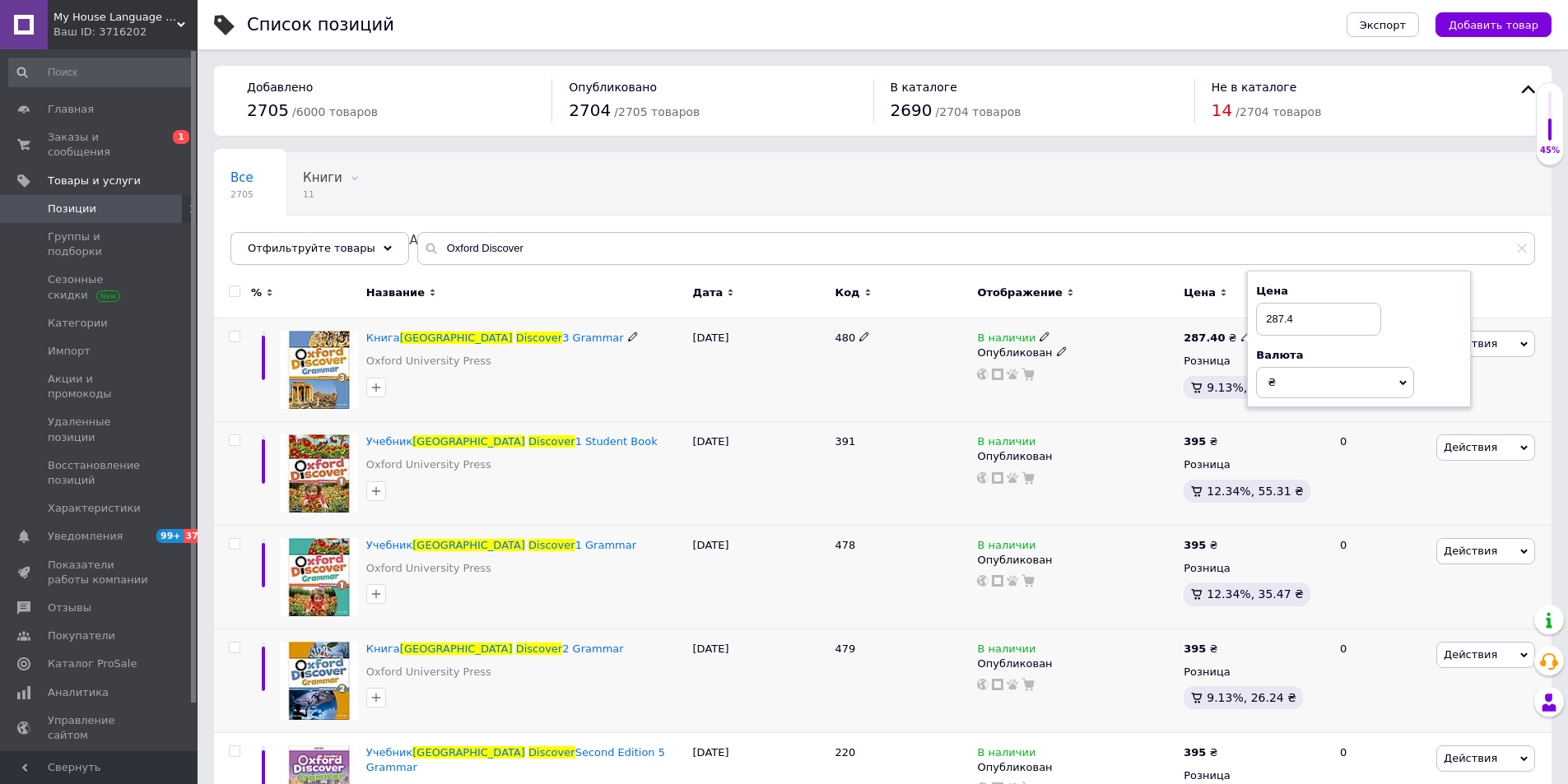
drag, startPoint x: 1300, startPoint y: 322, endPoint x: 1249, endPoint y: 322, distance: 51.0
click at [1249, 322] on div "Цена 287.4 Валюта ₴ $ € CHF £ ¥ PLN ₸ MDL HUF KGS CN¥ TRY ₩ lei" at bounding box center [1360, 339] width 224 height 138
type input "395"
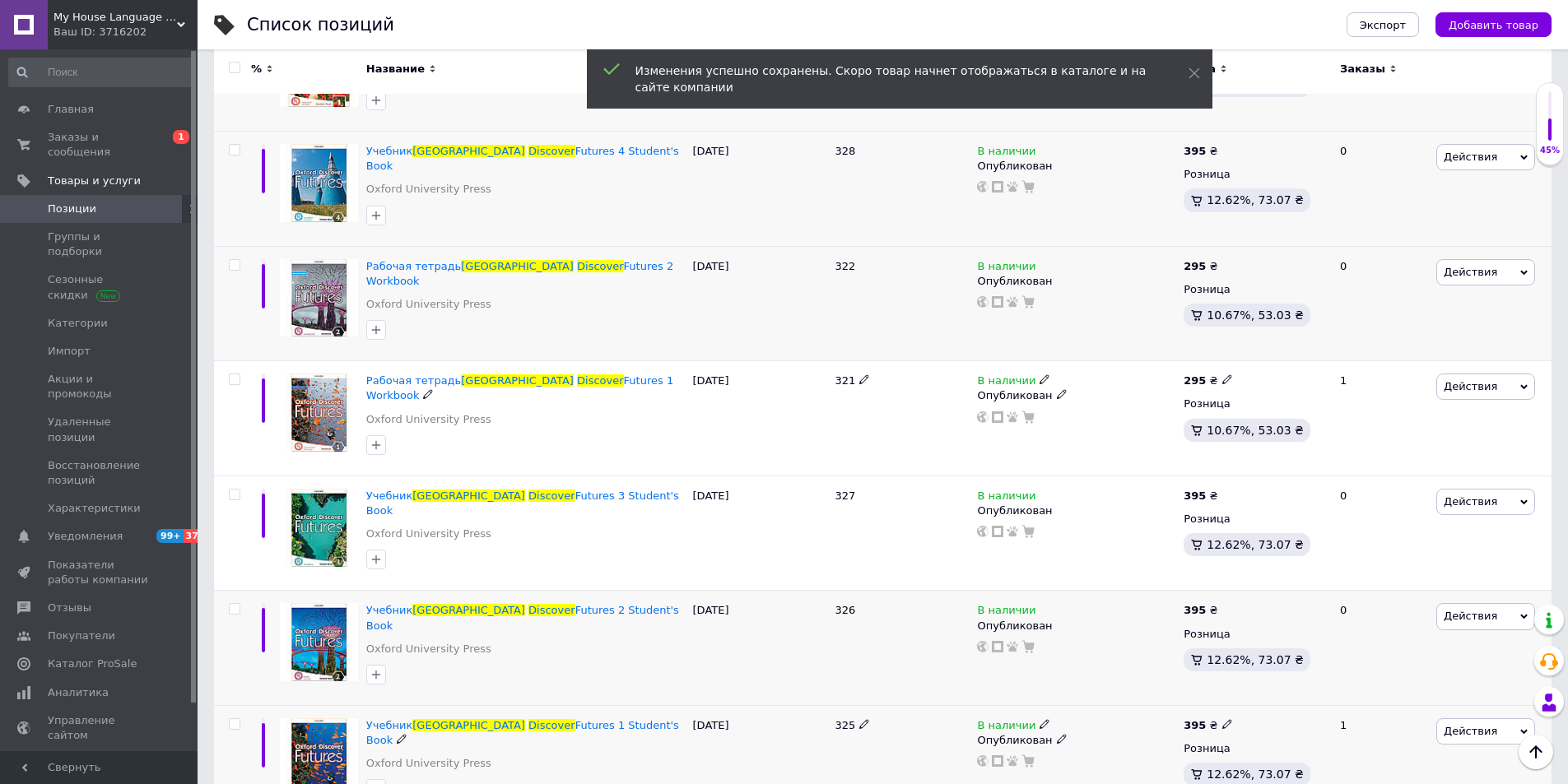
scroll to position [1695, 0]
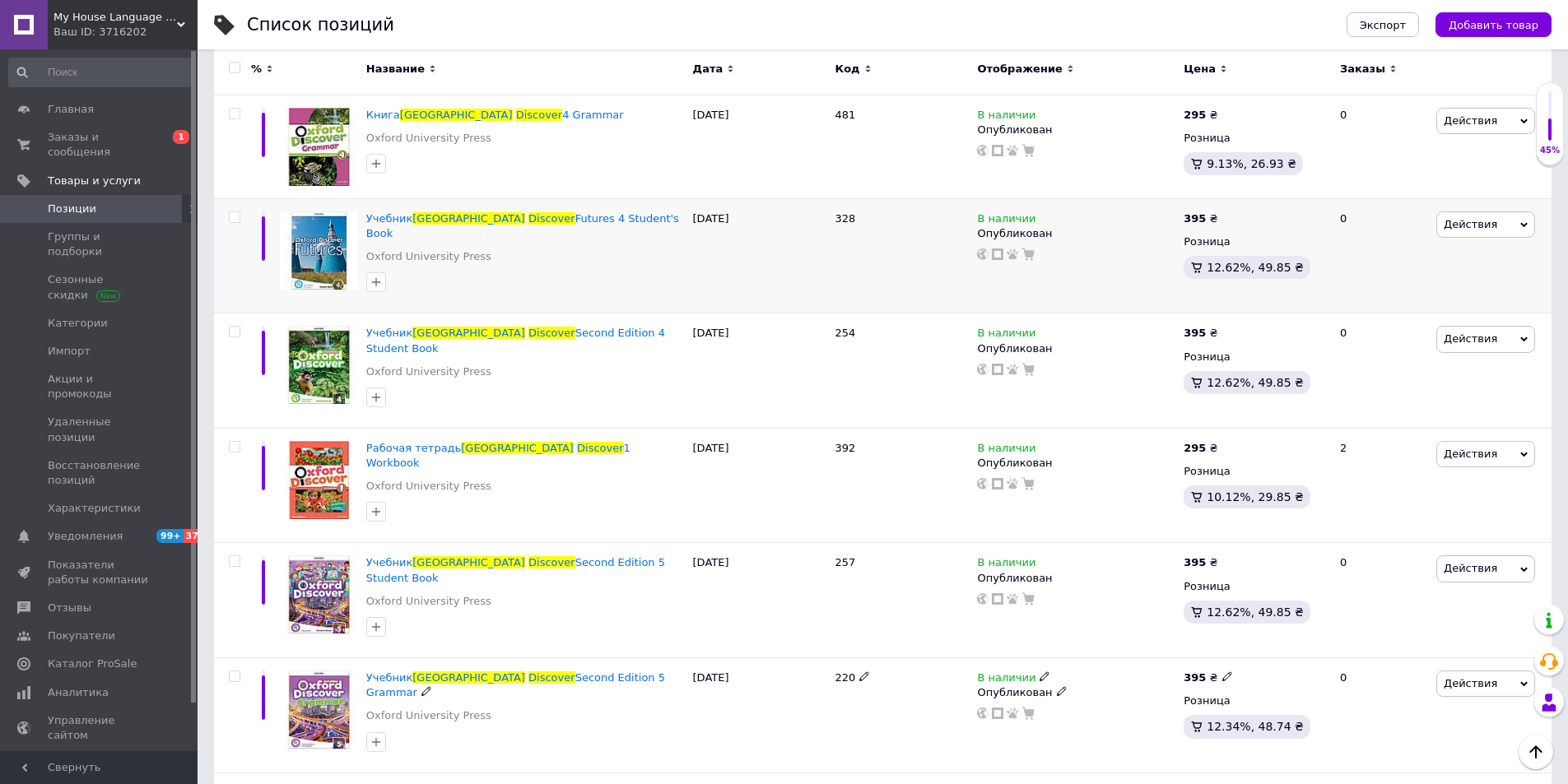
scroll to position [1673, 0]
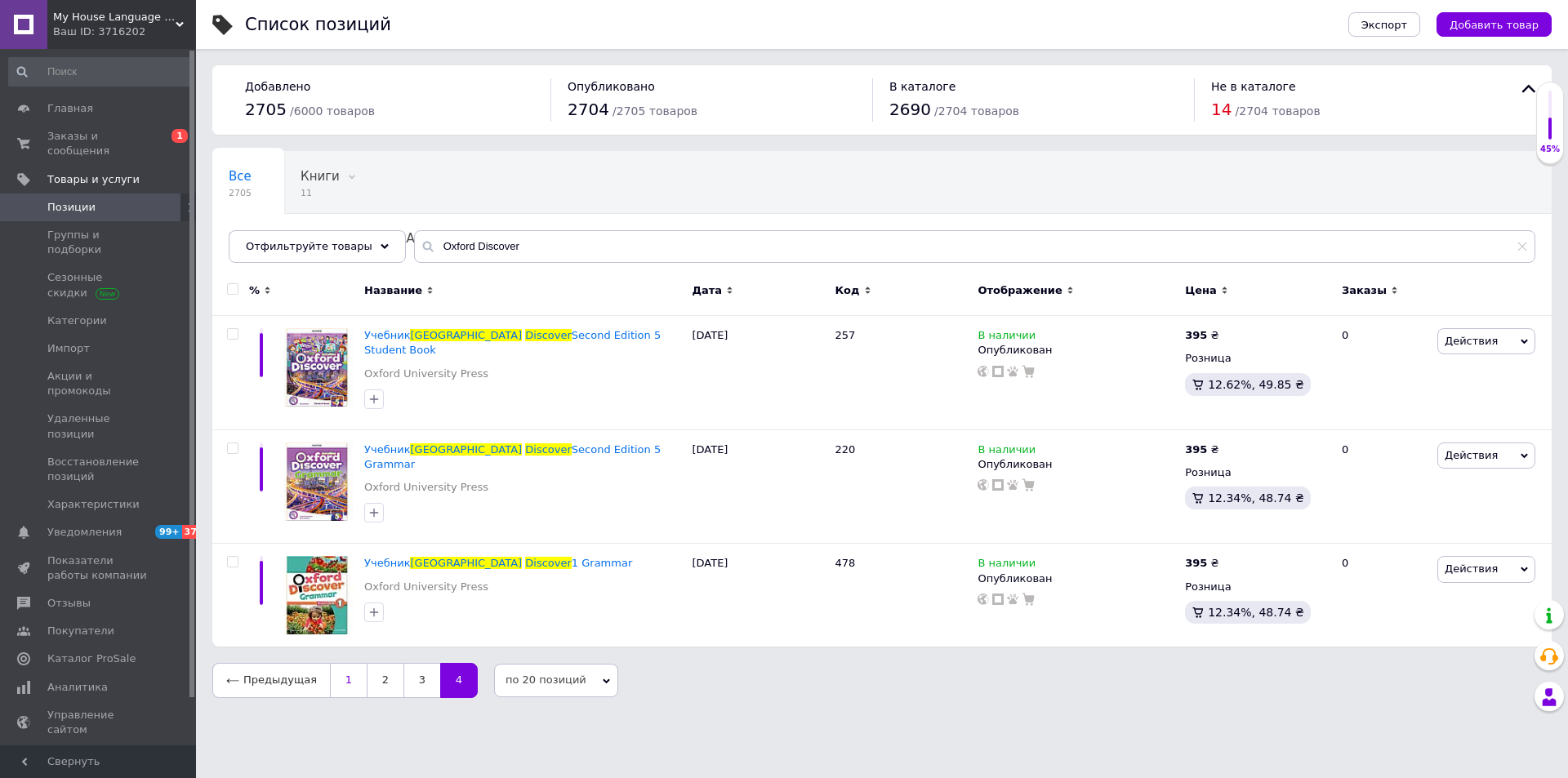
click at [340, 667] on link "1" at bounding box center [348, 680] width 37 height 34
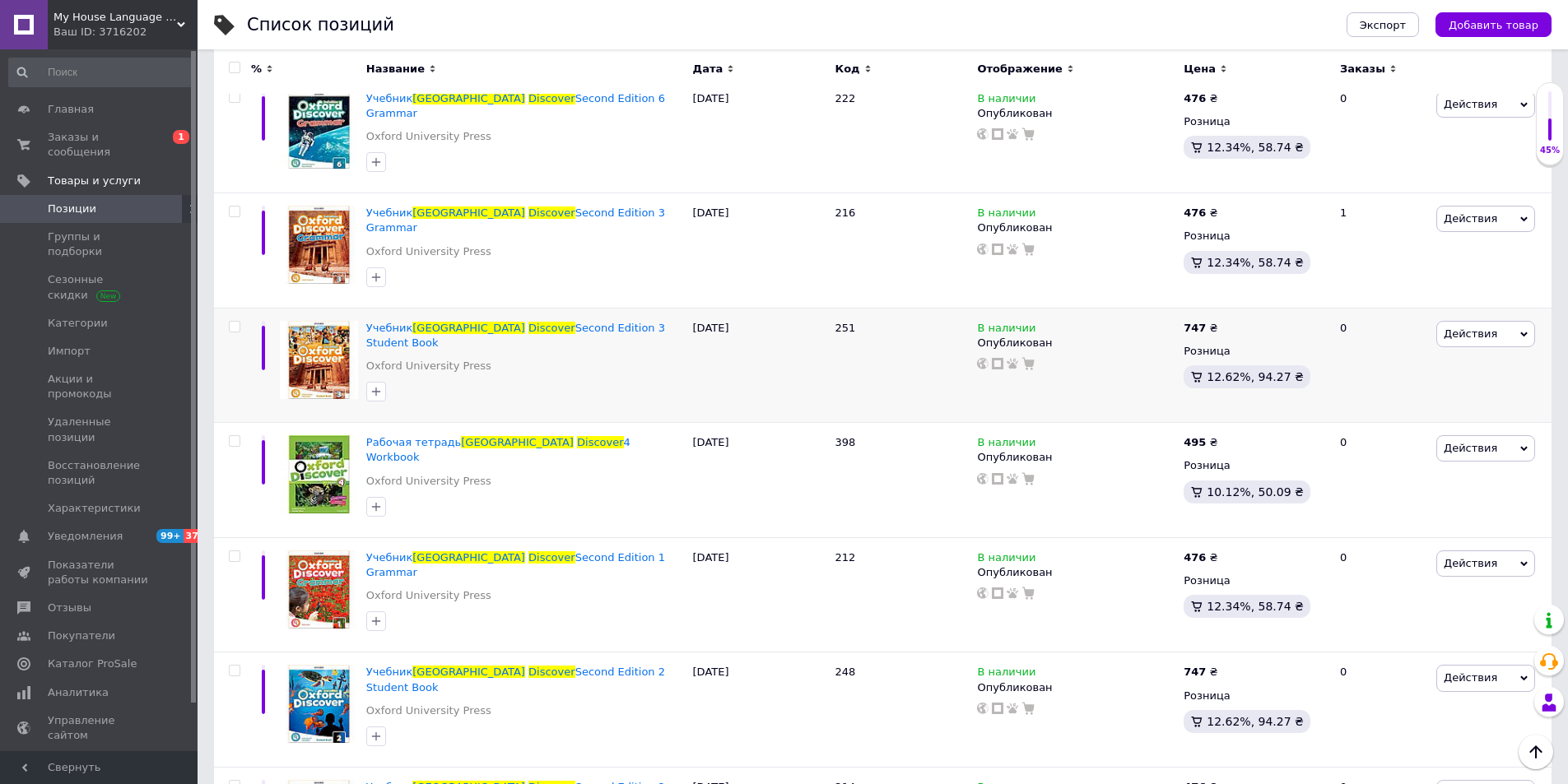
scroll to position [1721, 0]
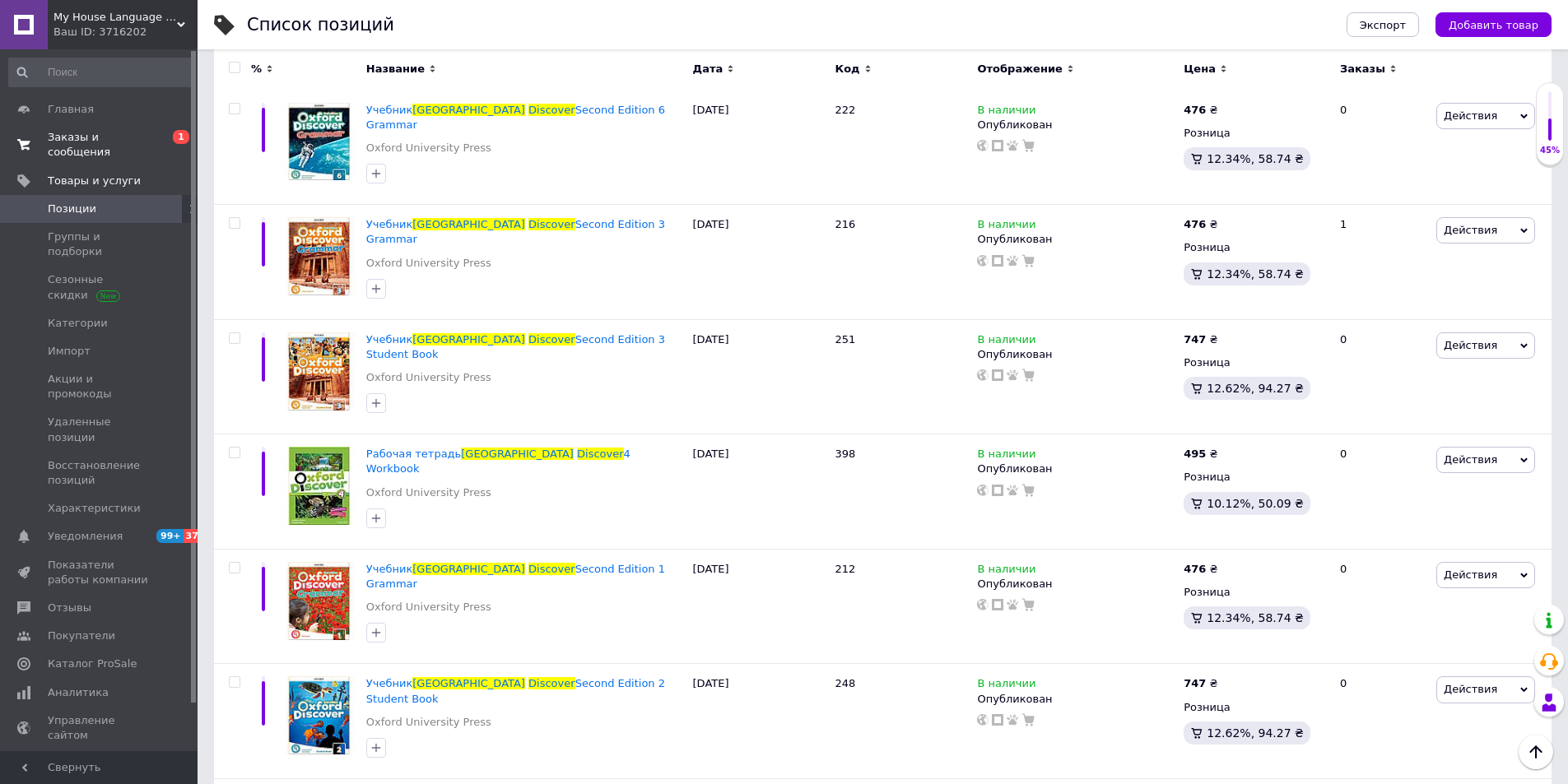
click at [89, 138] on span "Заказы и сообщения" at bounding box center [100, 144] width 105 height 29
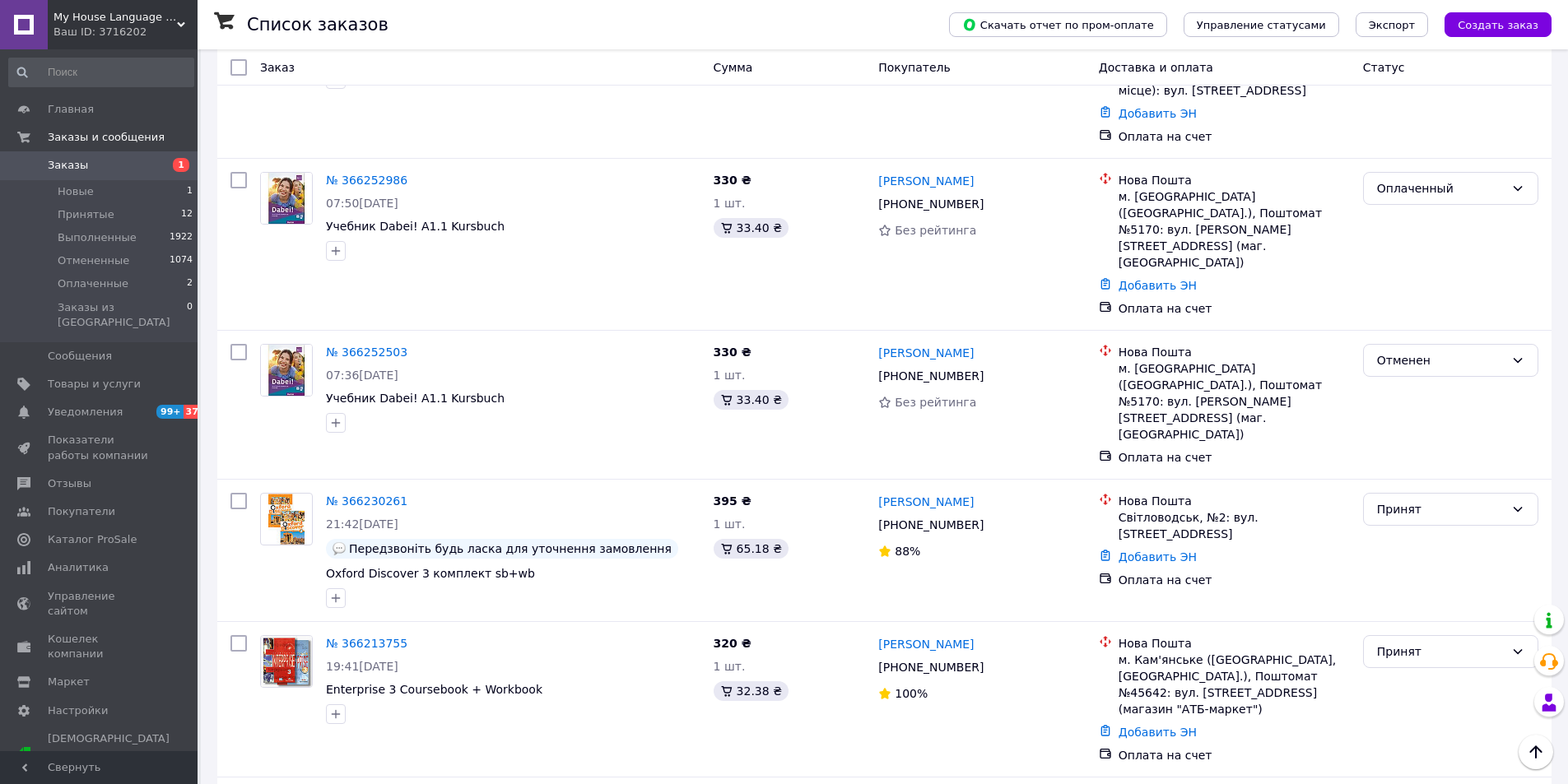
scroll to position [987, 0]
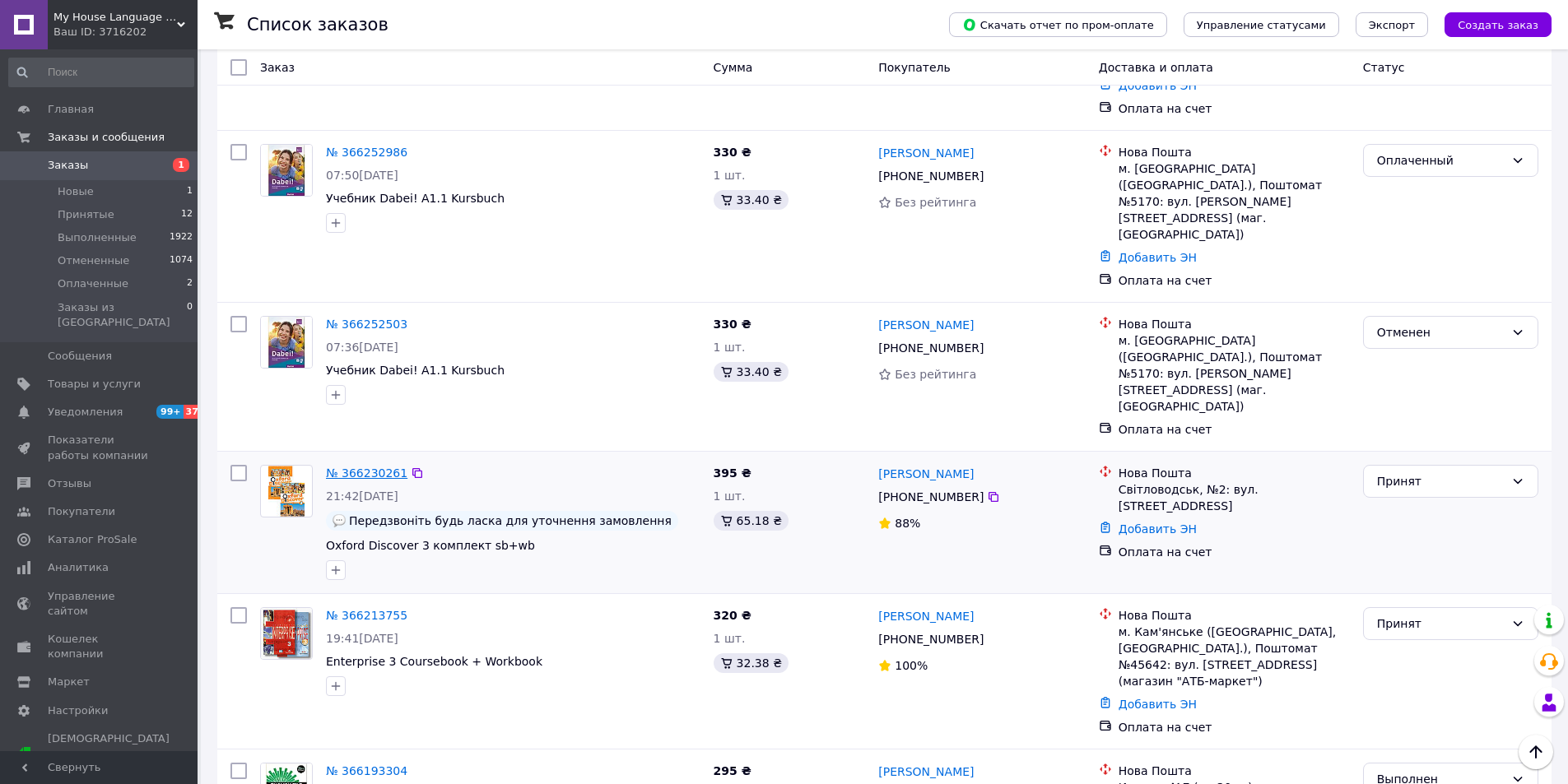
click at [351, 467] on link "№ 366230261" at bounding box center [367, 473] width 82 height 13
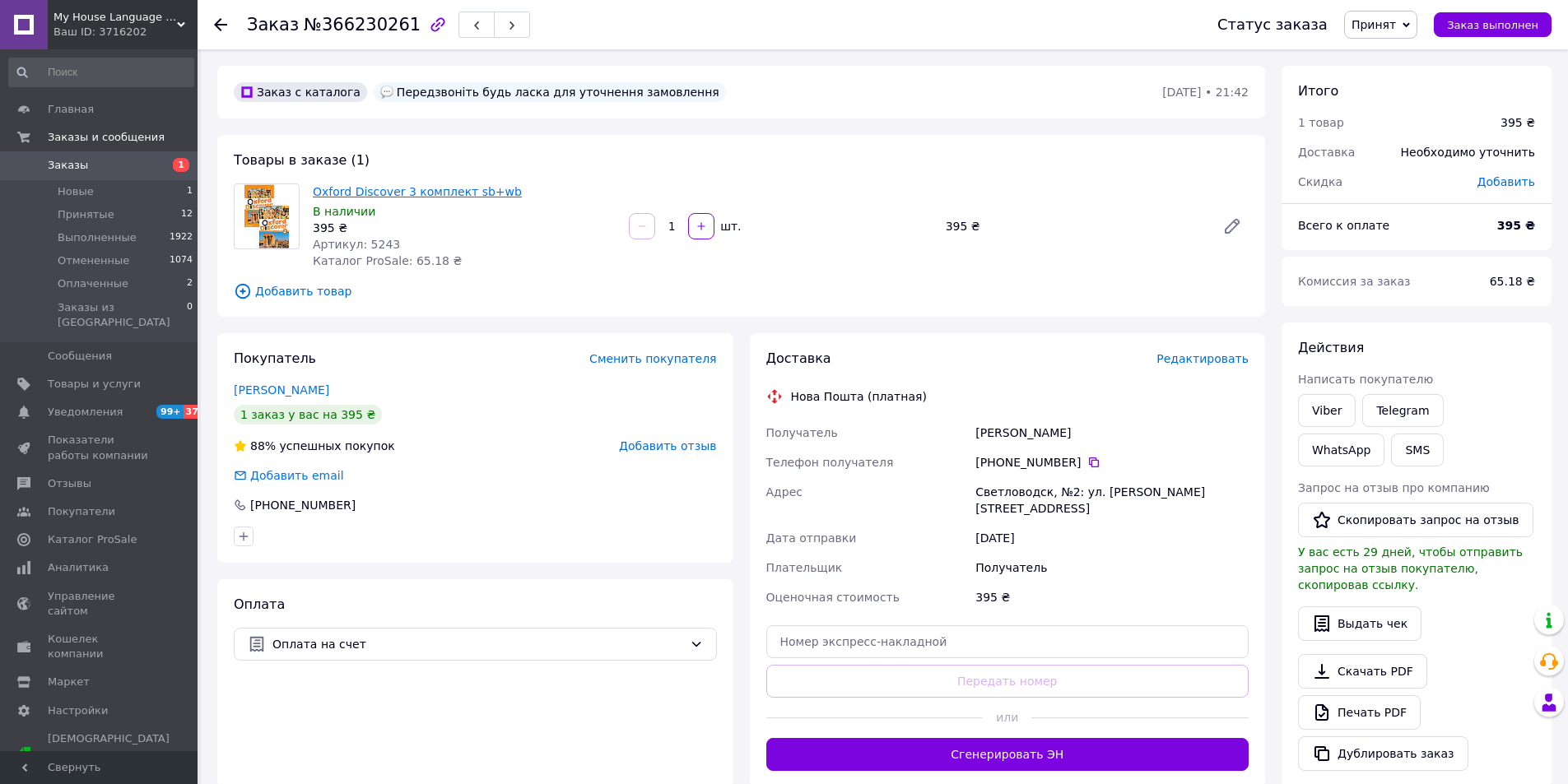
click at [408, 193] on link "Oxford Discover 3 комплект sb+wb" at bounding box center [417, 192] width 209 height 13
click at [115, 214] on li "Принятые 12" at bounding box center [101, 215] width 203 height 23
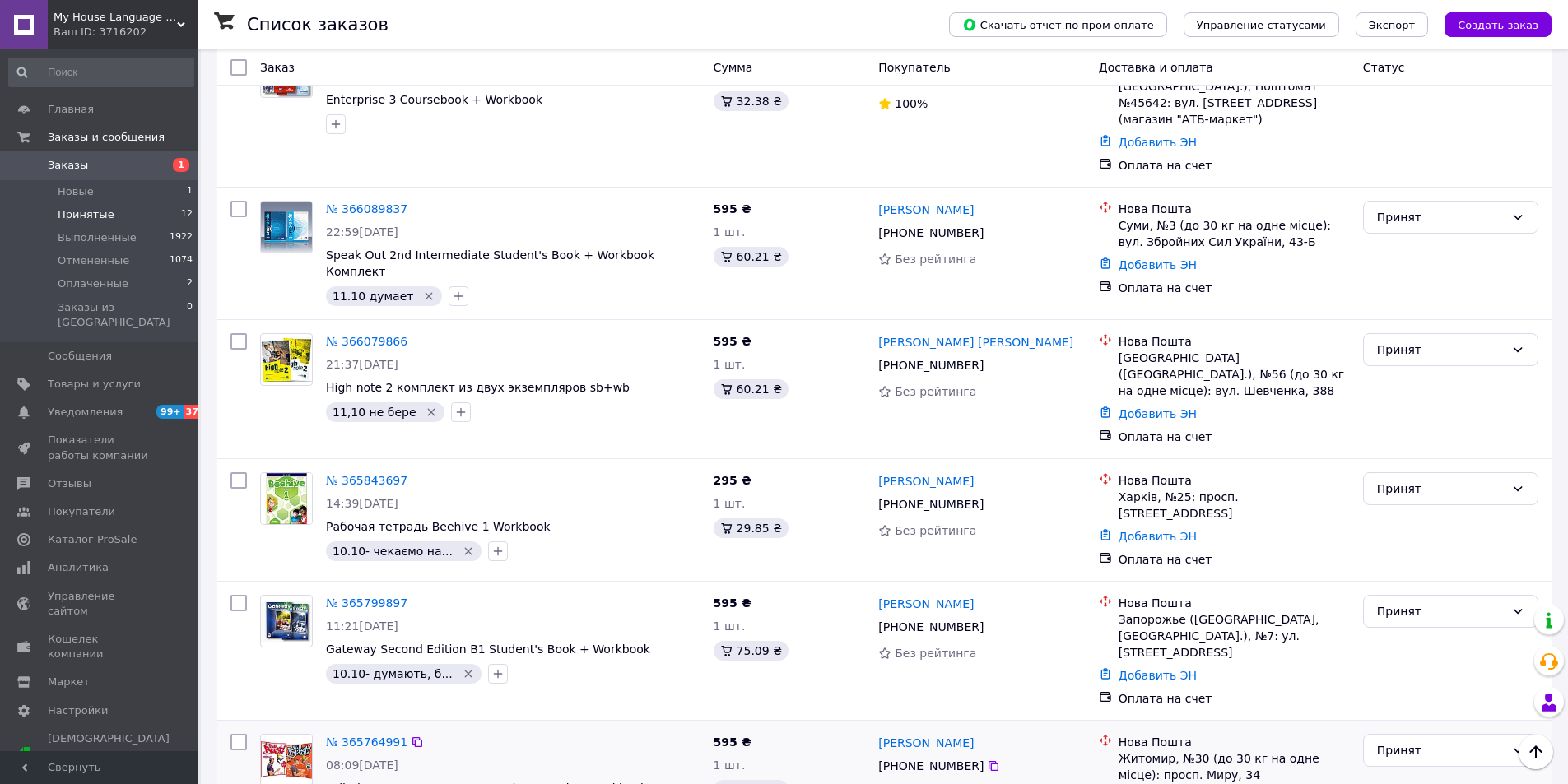
scroll to position [247, 0]
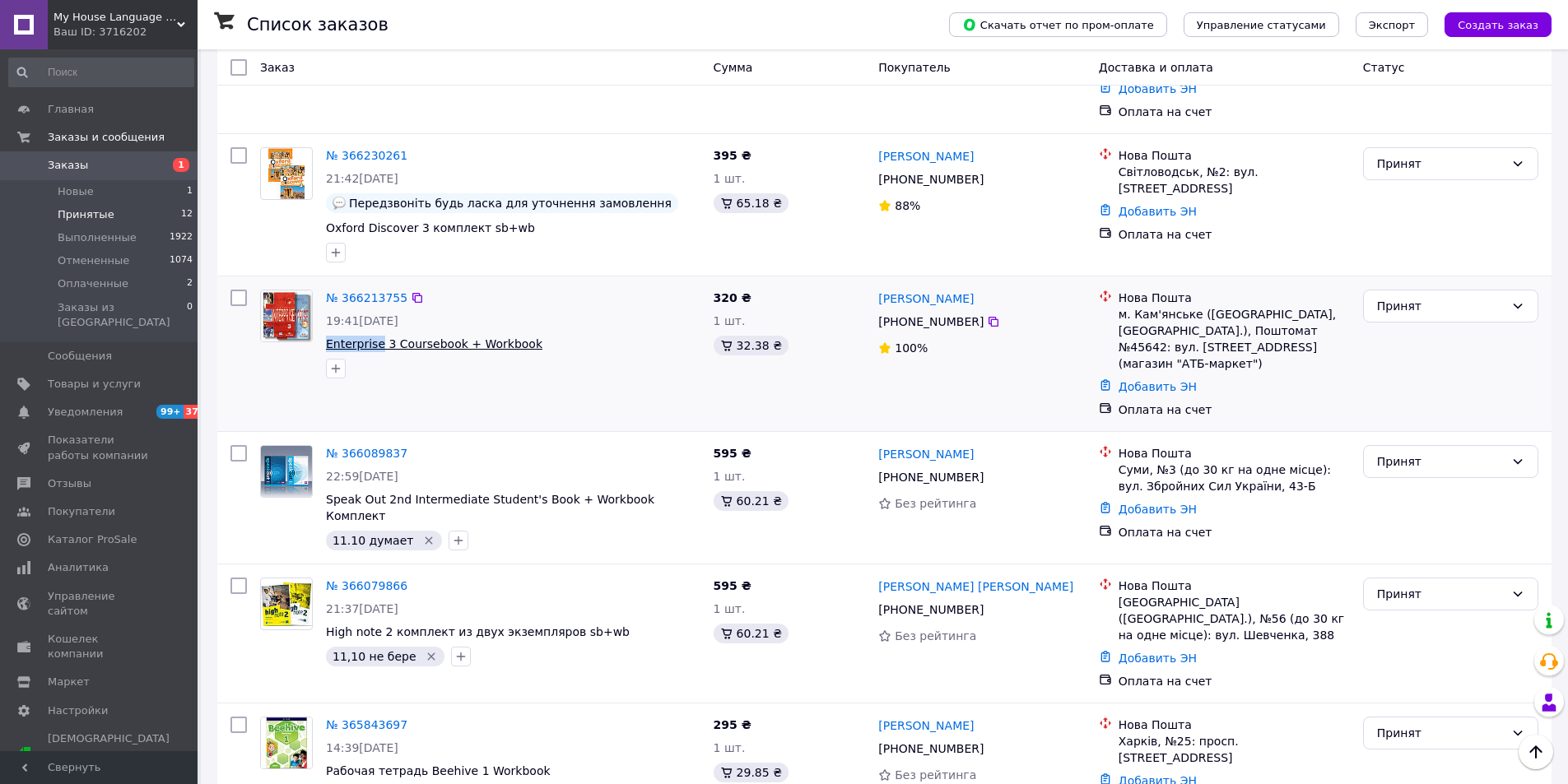
drag, startPoint x: 322, startPoint y: 309, endPoint x: 359, endPoint y: 314, distance: 37.3
click at [377, 311] on div "№ 366213755 19:41[DATE] Enterprise 3 Coursebook + Workbook" at bounding box center [513, 334] width 388 height 102
copy span "Enterprise"
click at [93, 377] on span "Товары и услуги" at bounding box center [94, 385] width 93 height 15
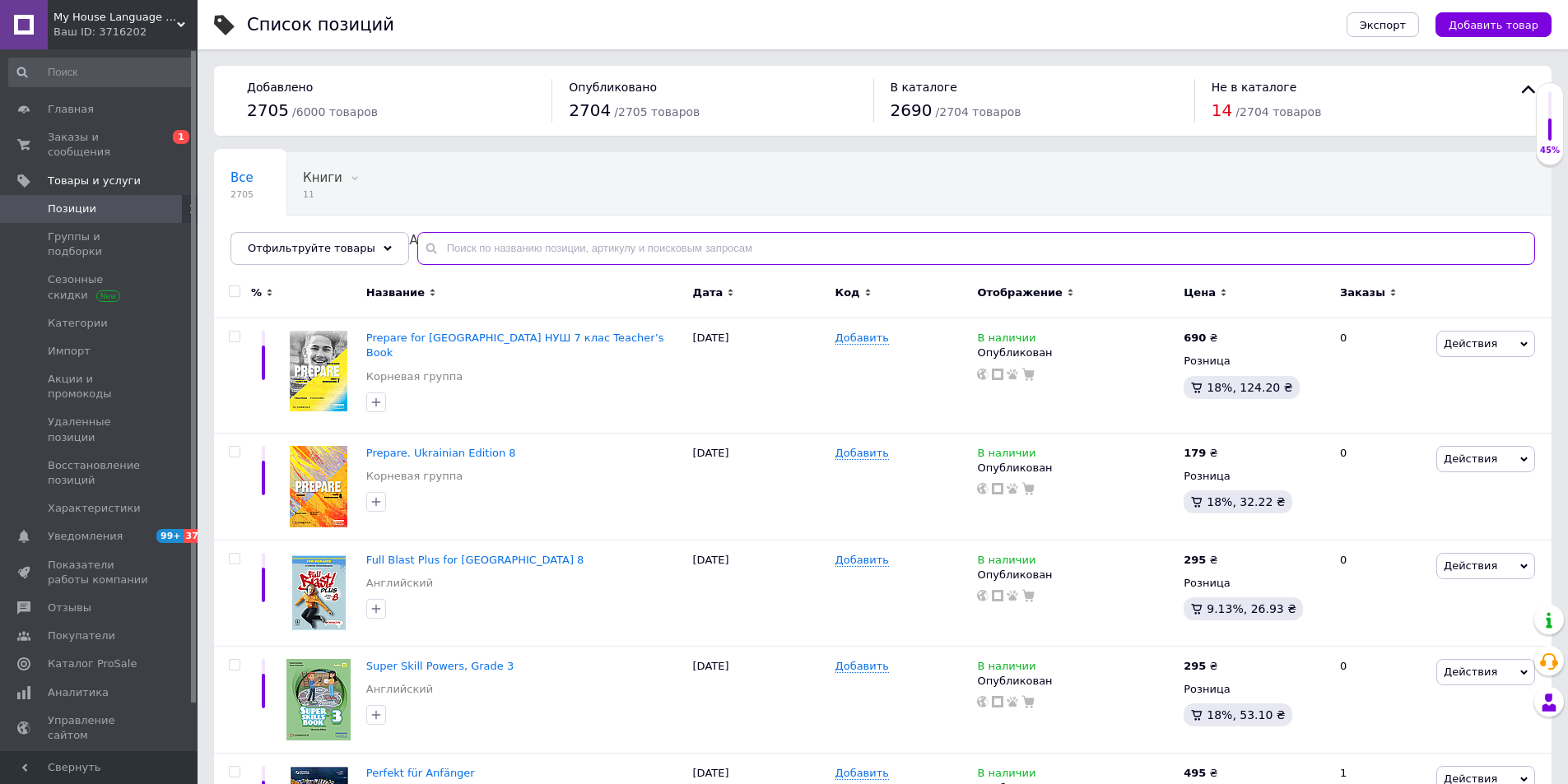
click at [452, 248] on input "text" at bounding box center [977, 248] width 1118 height 33
paste input "Enterprise"
type input "Enterprise"
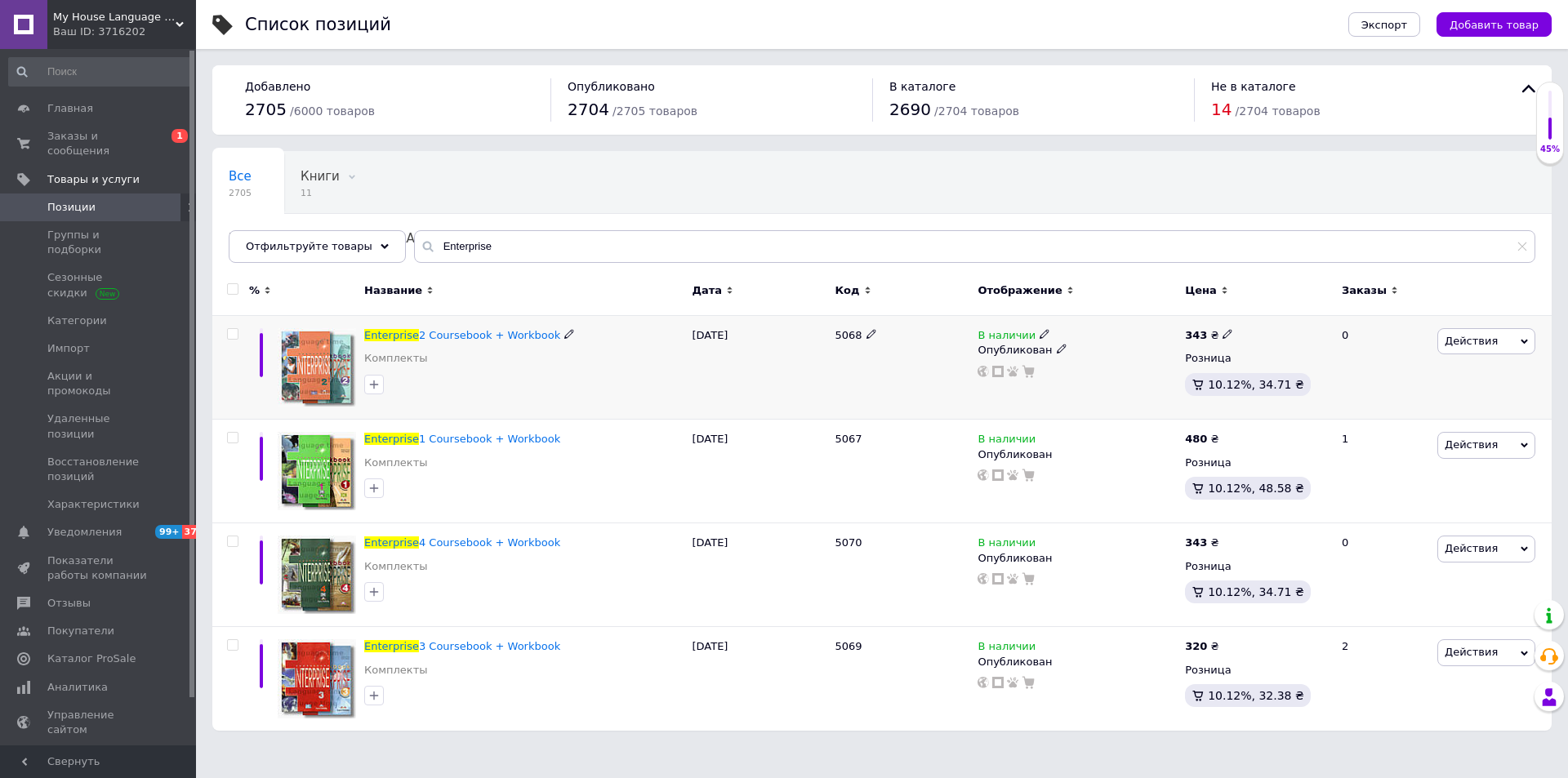
click at [1223, 332] on icon at bounding box center [1227, 334] width 9 height 9
drag, startPoint x: 1276, startPoint y: 317, endPoint x: 1245, endPoint y: 317, distance: 31.0
click at [1245, 317] on input "343" at bounding box center [1304, 317] width 125 height 33
type input "595"
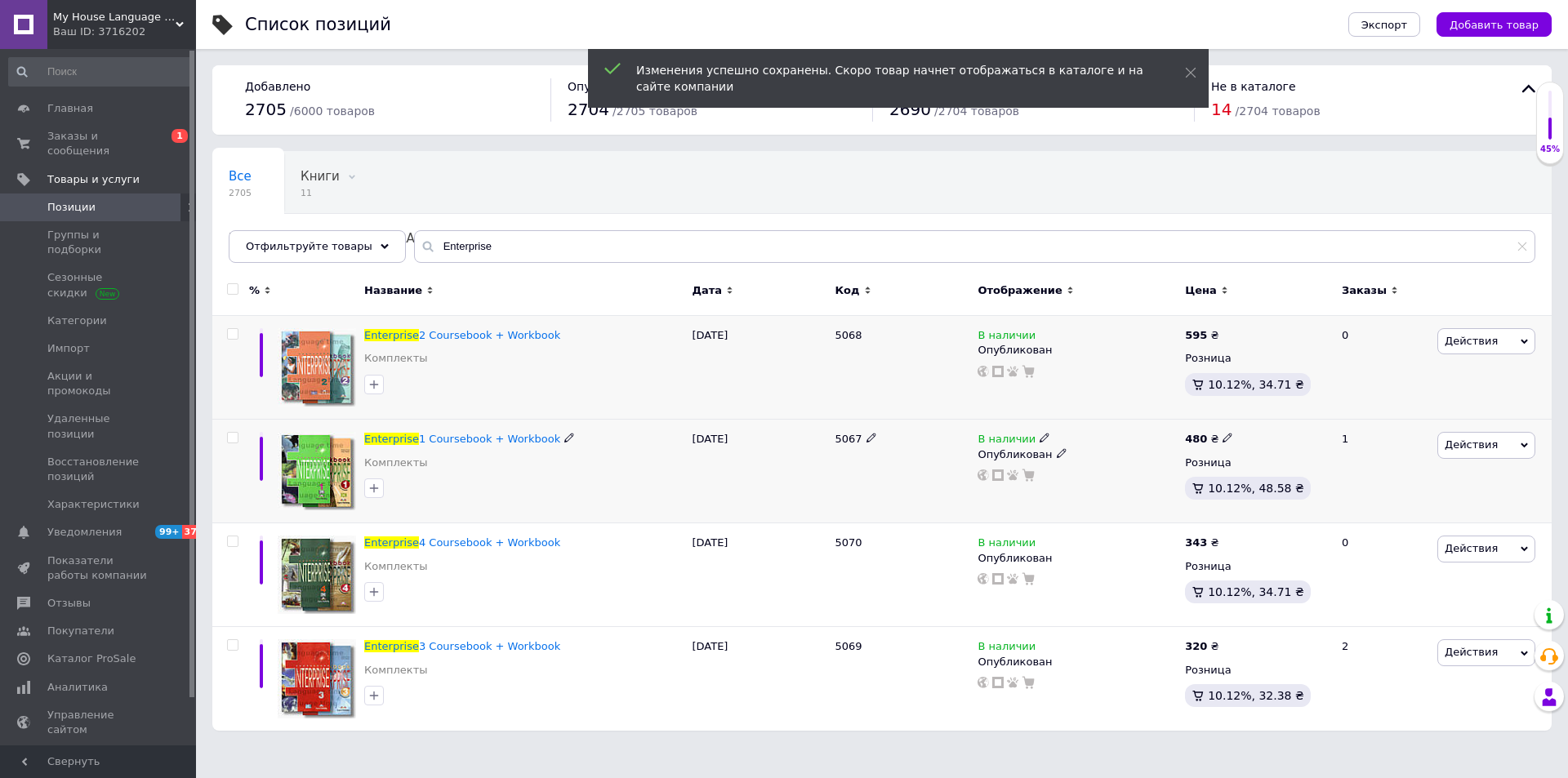
click at [1223, 439] on icon at bounding box center [1227, 438] width 9 height 9
drag, startPoint x: 1270, startPoint y: 417, endPoint x: 1238, endPoint y: 417, distance: 32.0
click at [1238, 417] on div "Цена 480 Валюта ₴ $ € CHF £ ¥ PLN ₸ MDL HUF KGS CN¥ TRY ₩ lei" at bounding box center [1344, 440] width 223 height 137
type input "595"
click at [1223, 542] on use at bounding box center [1227, 542] width 9 height 9
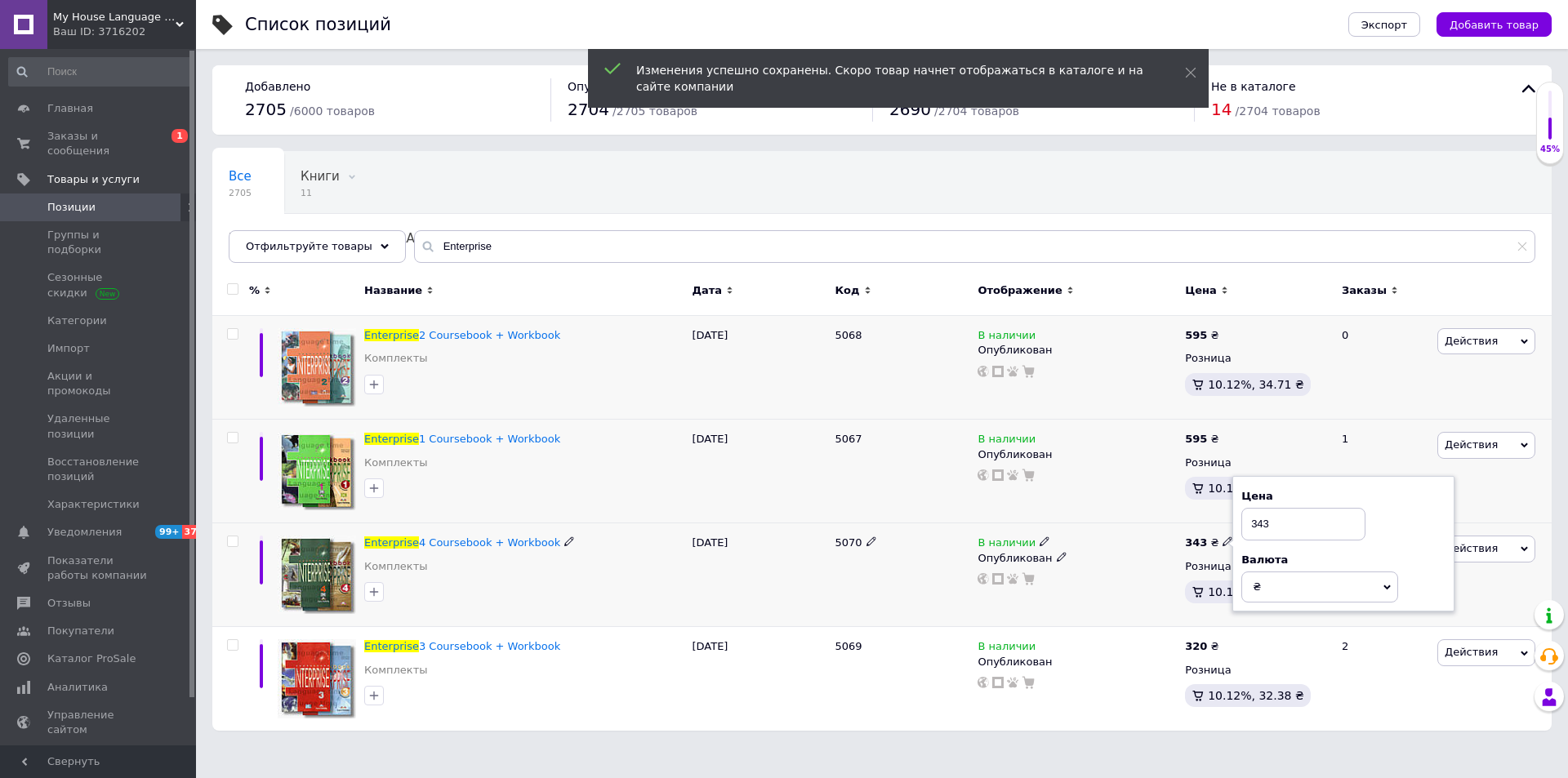
drag, startPoint x: 1279, startPoint y: 521, endPoint x: 1241, endPoint y: 520, distance: 38.0
click at [1241, 520] on div "Цена 343 Валюта ₴ $ € CHF £ ¥ PLN ₸ MDL HUF KGS CN¥ TRY ₩ lei" at bounding box center [1344, 544] width 223 height 137
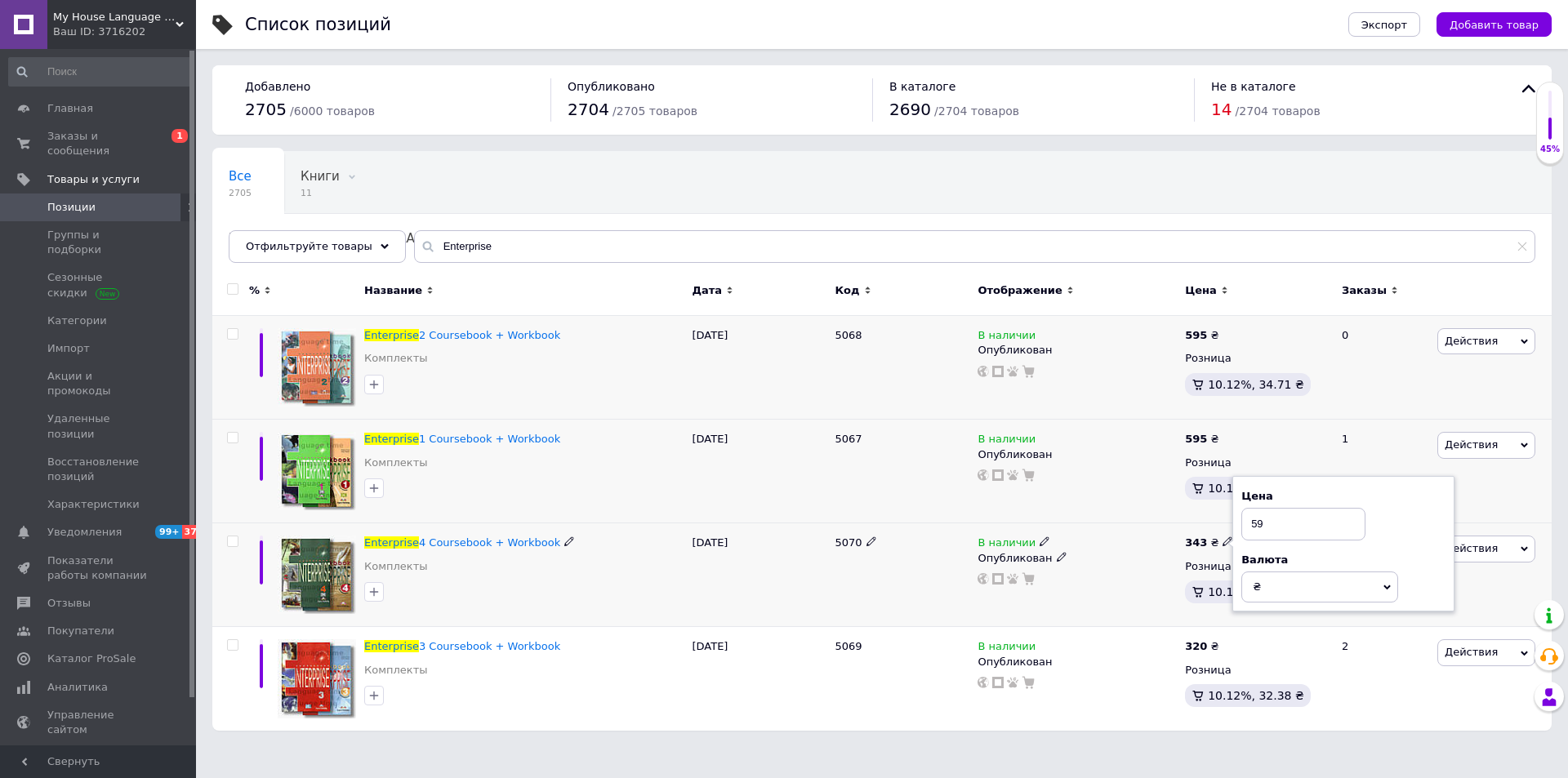
type input "595"
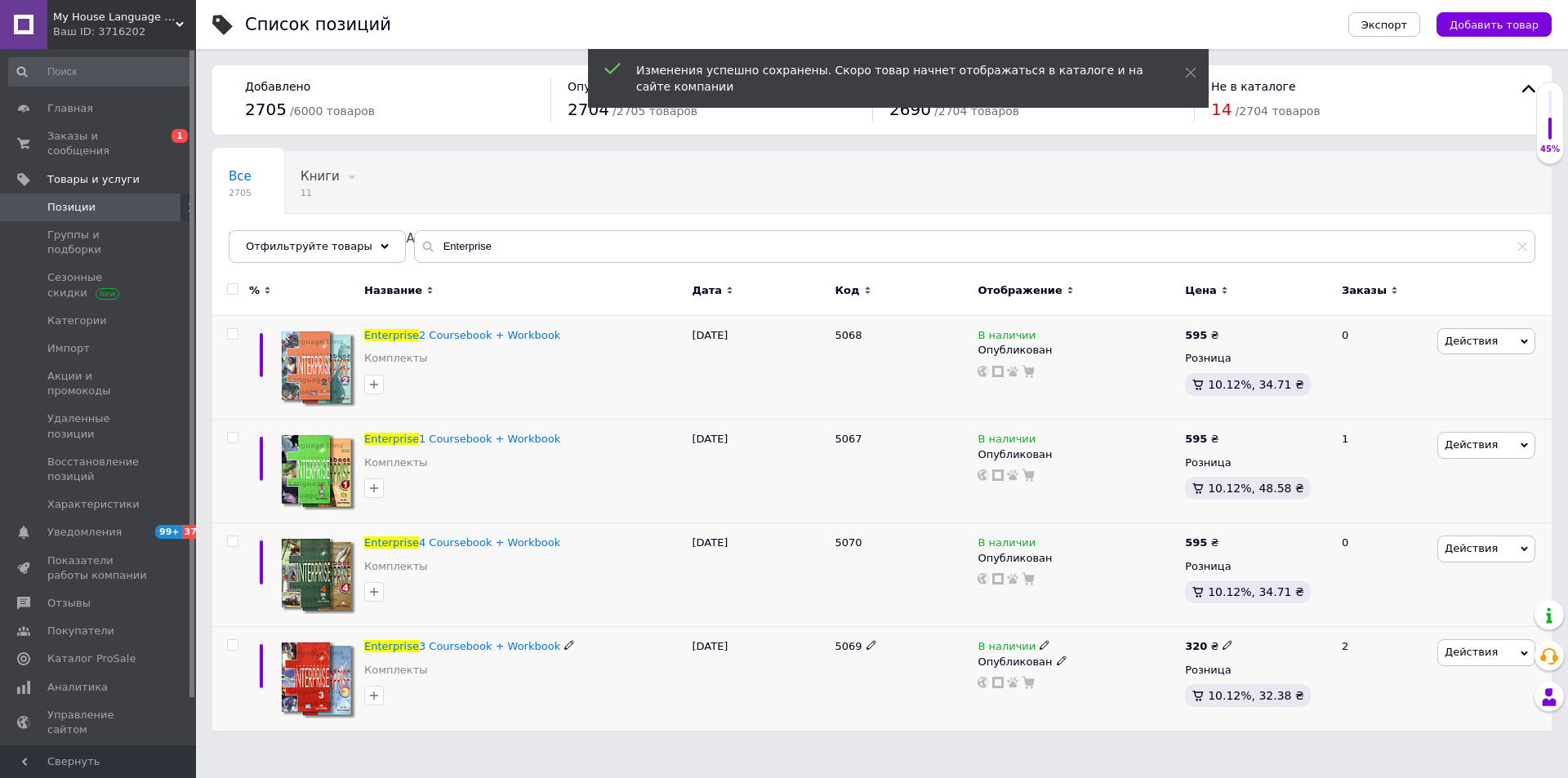
click at [1223, 645] on use at bounding box center [1227, 646] width 9 height 9
drag, startPoint x: 1276, startPoint y: 630, endPoint x: 1247, endPoint y: 626, distance: 29.3
click at [1247, 626] on input "320" at bounding box center [1304, 628] width 125 height 33
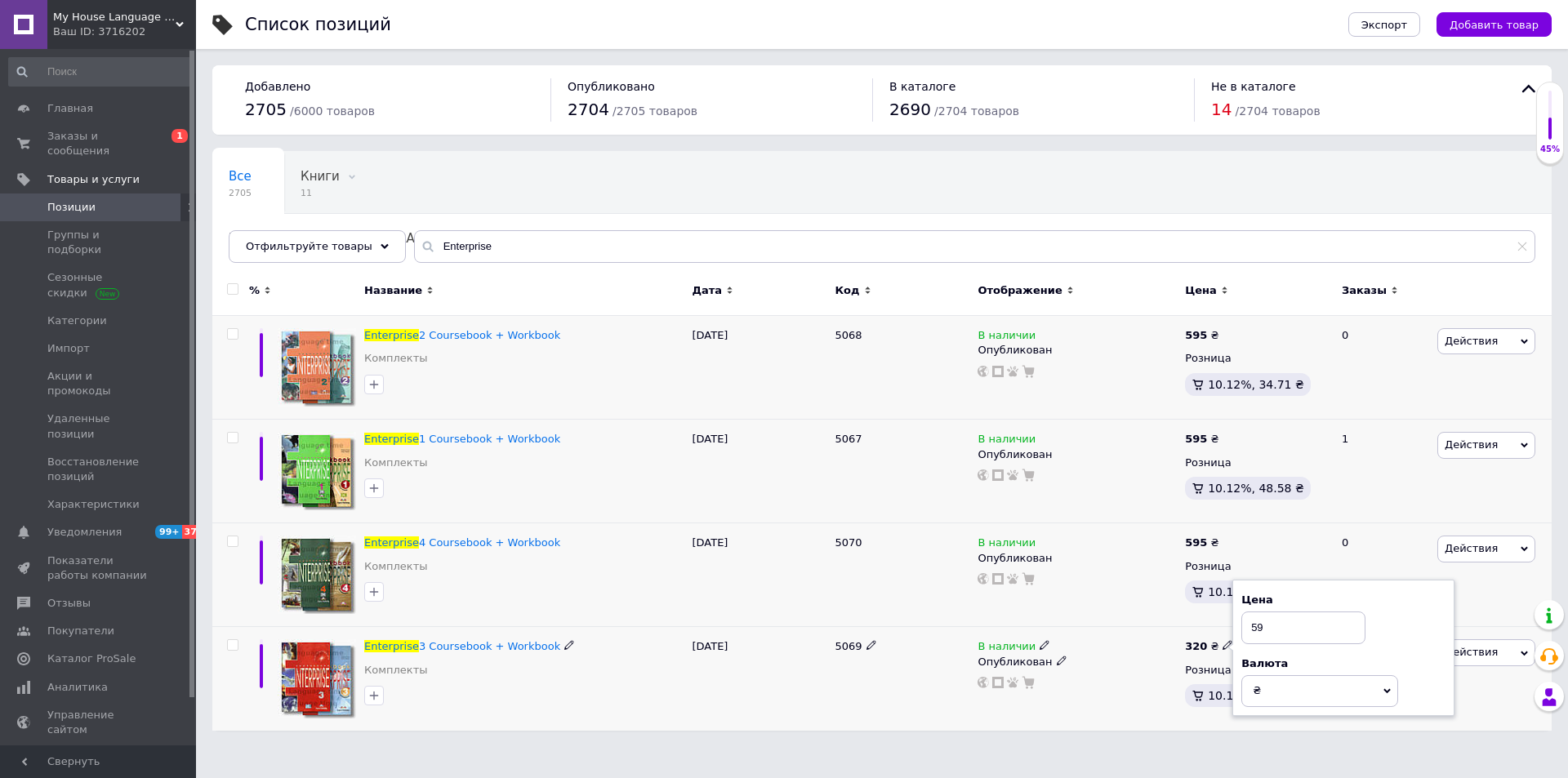
type input "595"
click at [57, 132] on span "Заказы и сообщения" at bounding box center [99, 143] width 104 height 29
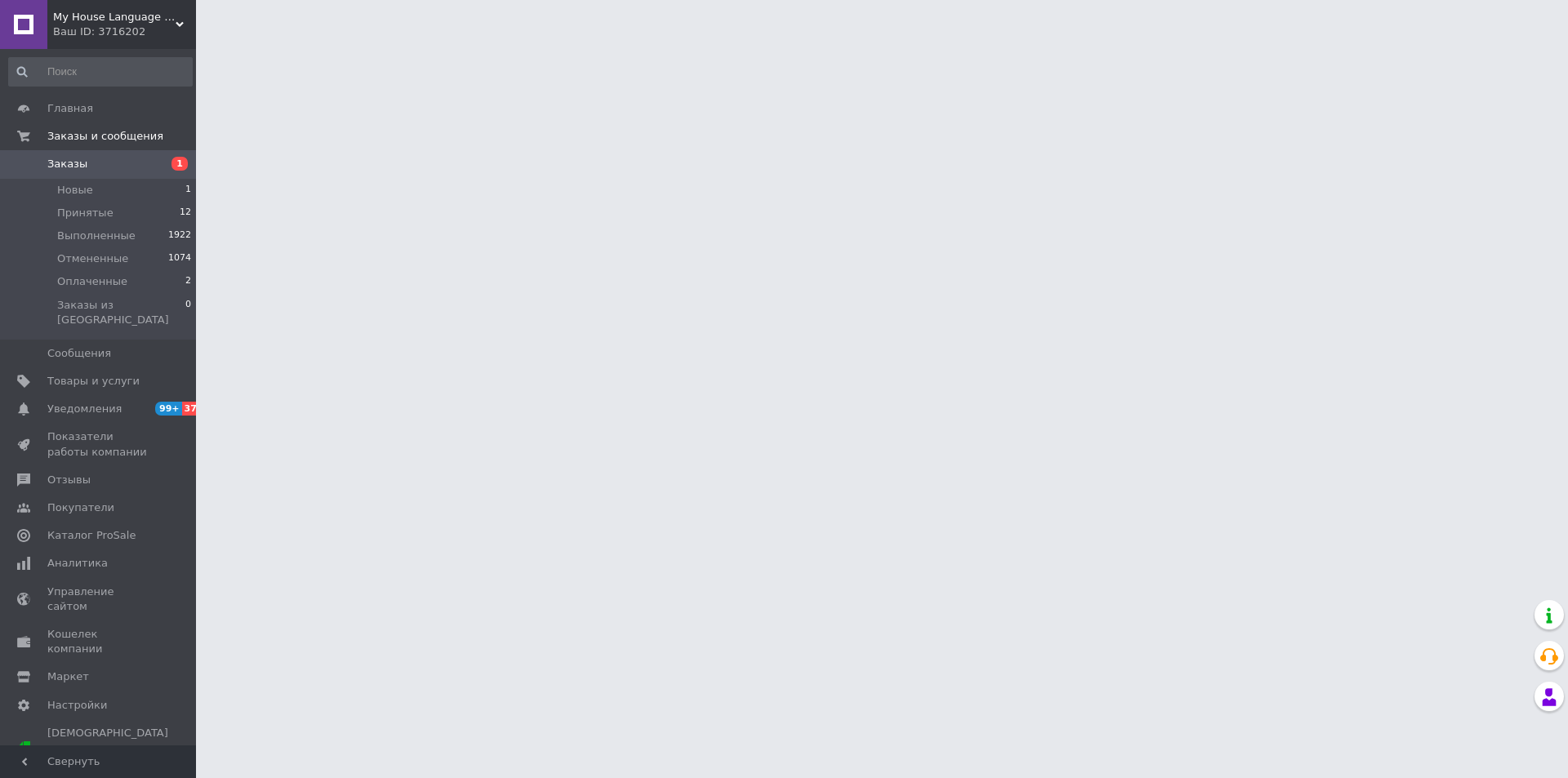
click at [90, 161] on span "Заказы" at bounding box center [99, 164] width 104 height 15
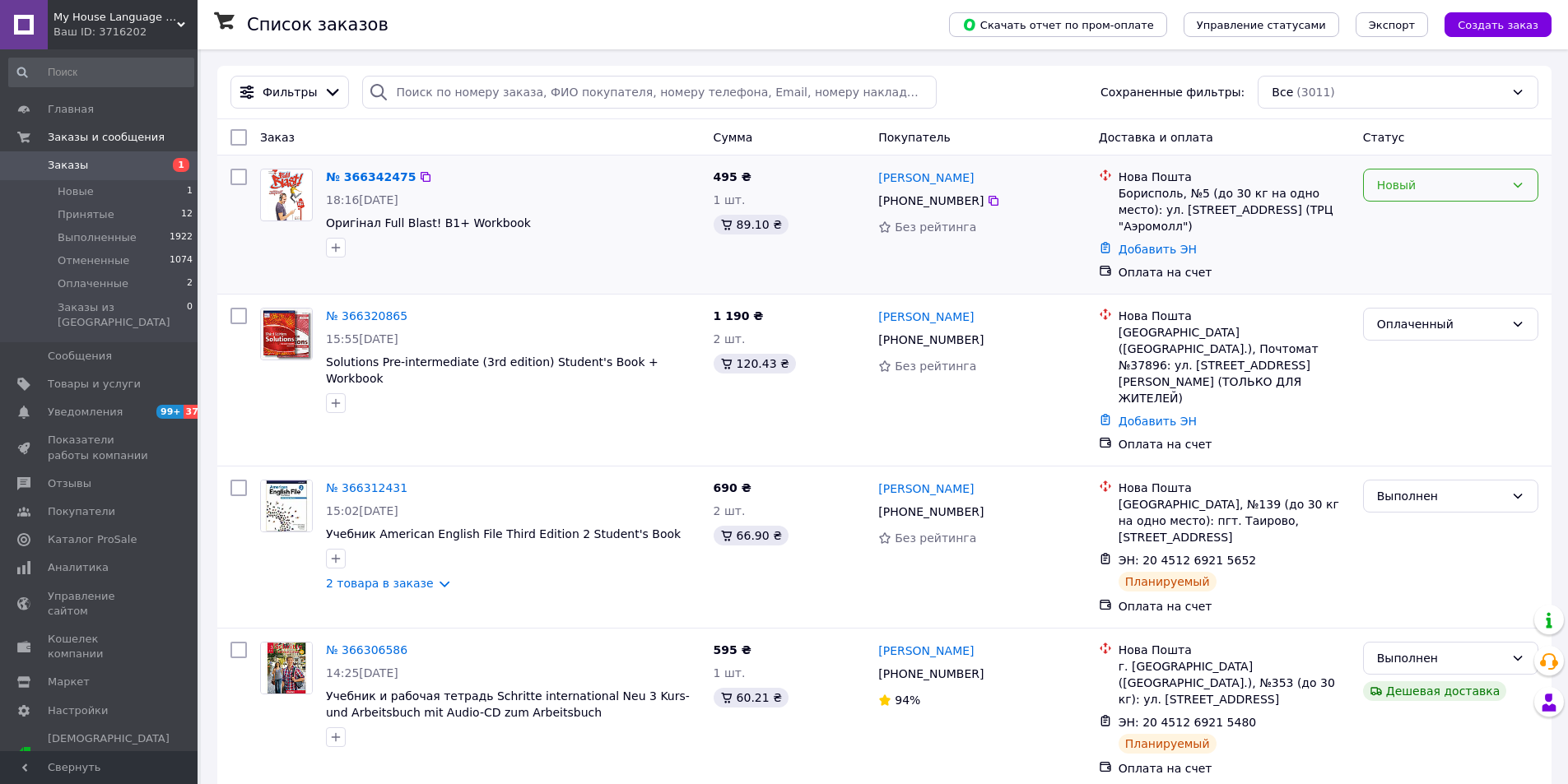
click at [1377, 189] on div "Новый" at bounding box center [1451, 184] width 175 height 33
click at [1408, 222] on li "Принят" at bounding box center [1451, 220] width 174 height 29
